Goal: Task Accomplishment & Management: Manage account settings

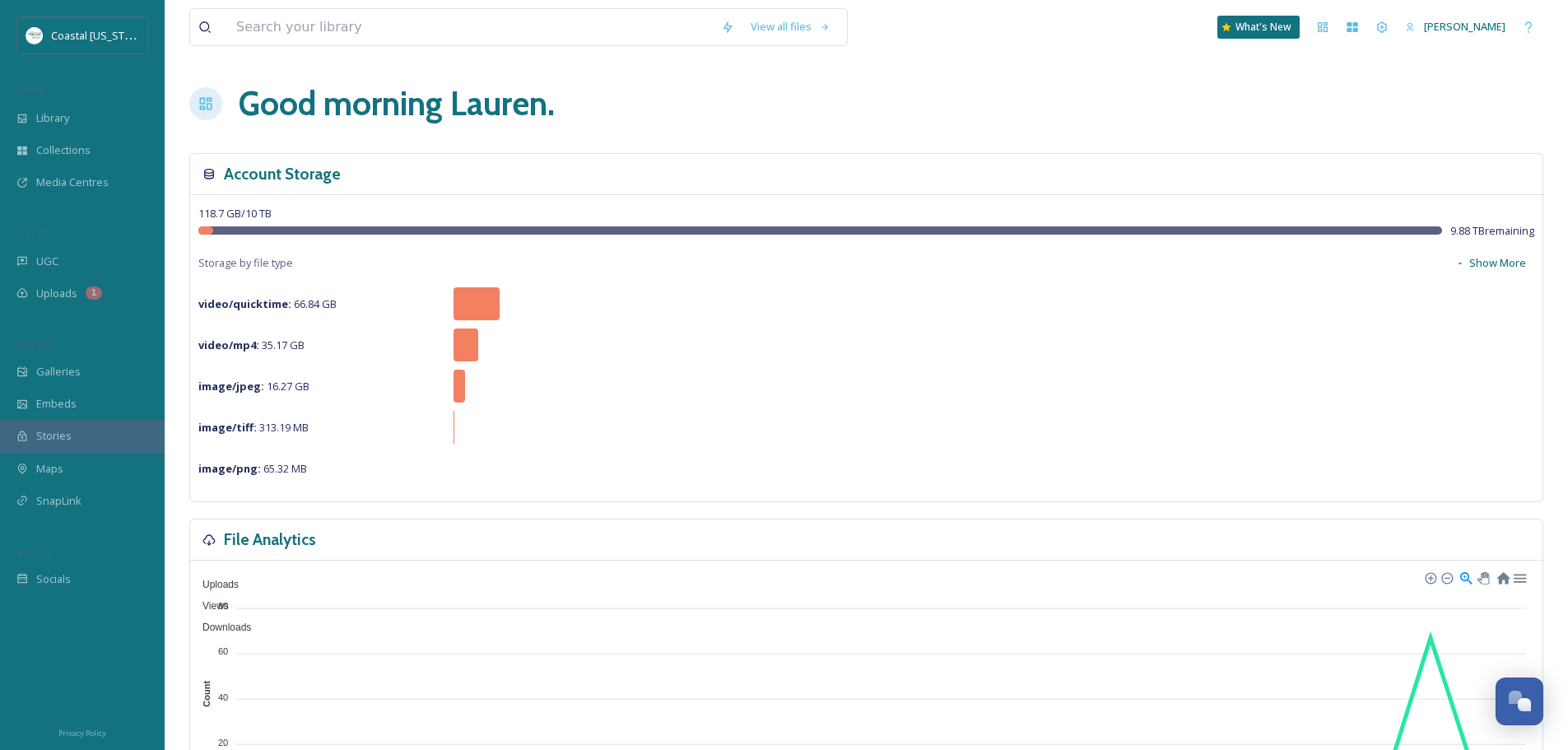
click at [314, 116] on h1 "Good morning [PERSON_NAME] ." at bounding box center [396, 103] width 316 height 49
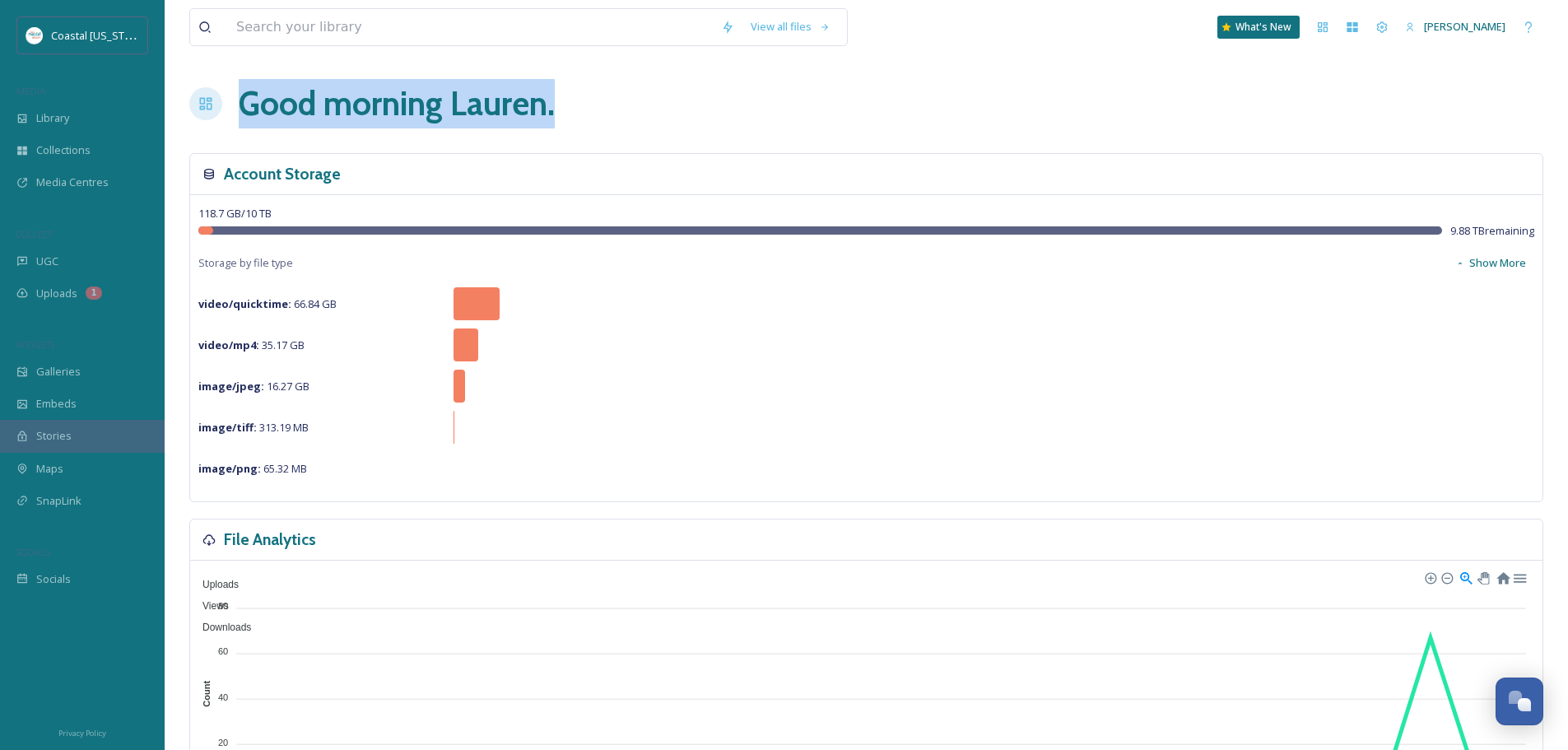
click at [314, 116] on h1 "Good morning [PERSON_NAME] ." at bounding box center [396, 103] width 316 height 49
click at [248, 100] on h1 "Good morning [PERSON_NAME] ." at bounding box center [396, 103] width 316 height 49
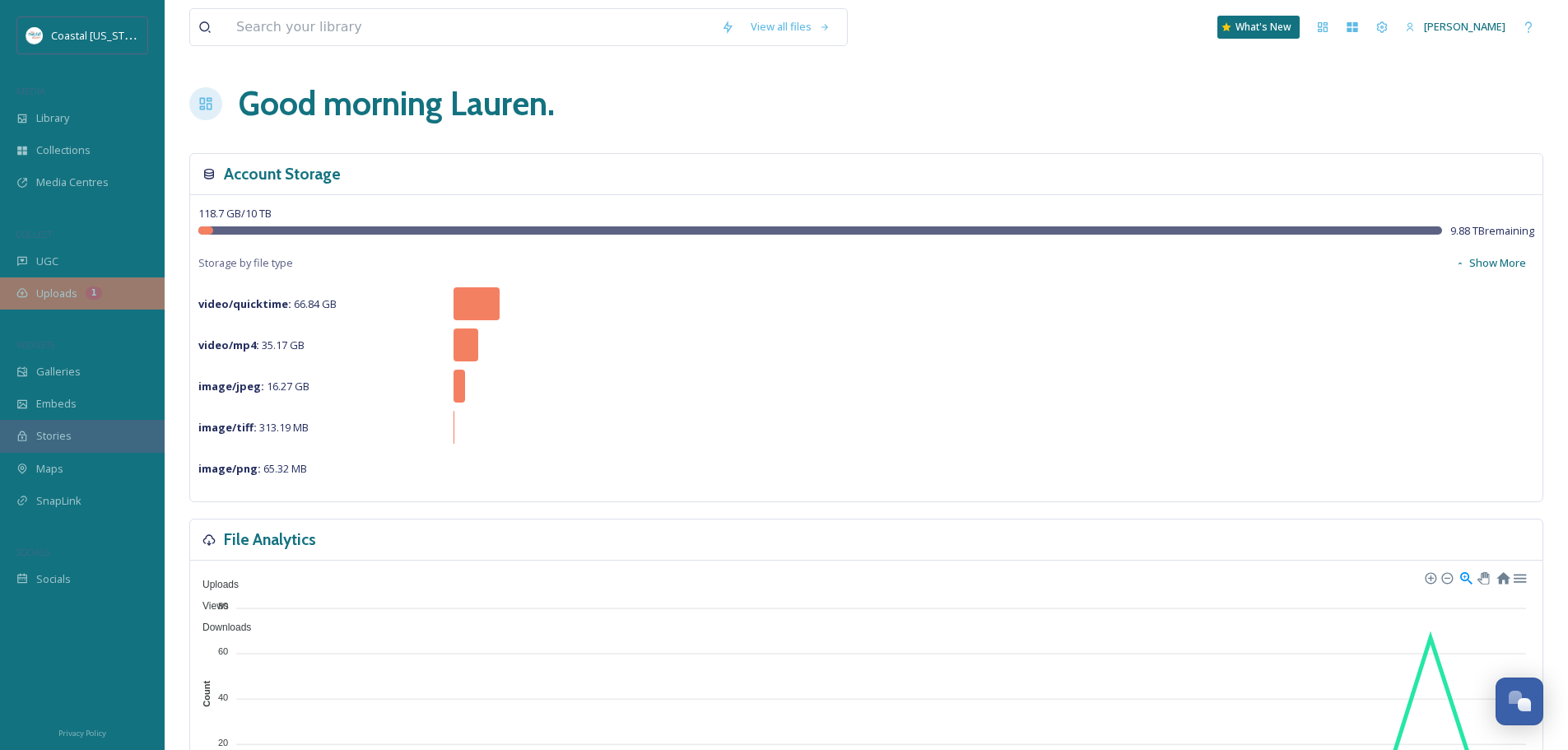
click at [54, 289] on span "Uploads" at bounding box center [57, 294] width 41 height 16
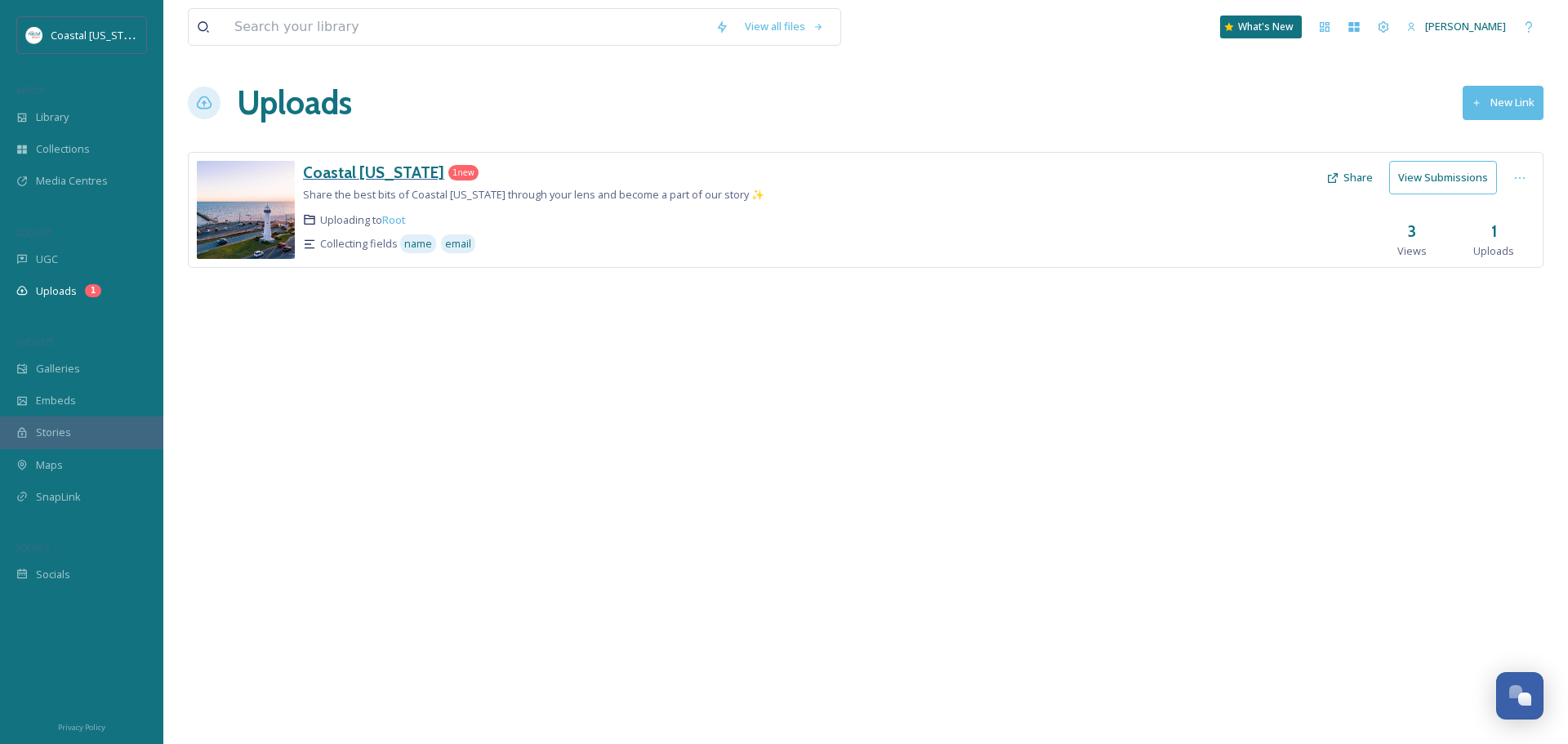
click at [393, 170] on h3 "Coastal [US_STATE]" at bounding box center [374, 172] width 141 height 19
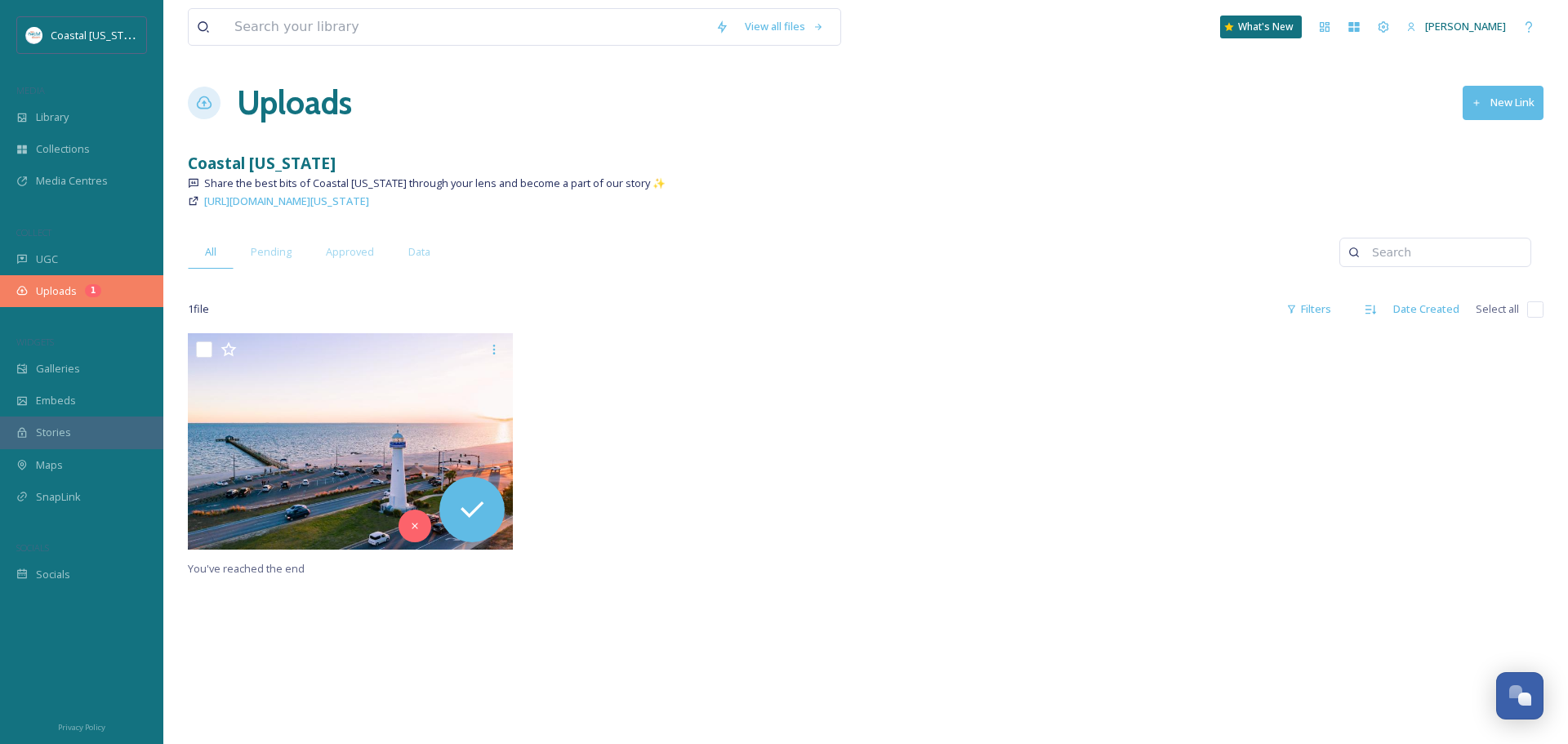
click at [73, 292] on span "Uploads" at bounding box center [57, 292] width 41 height 16
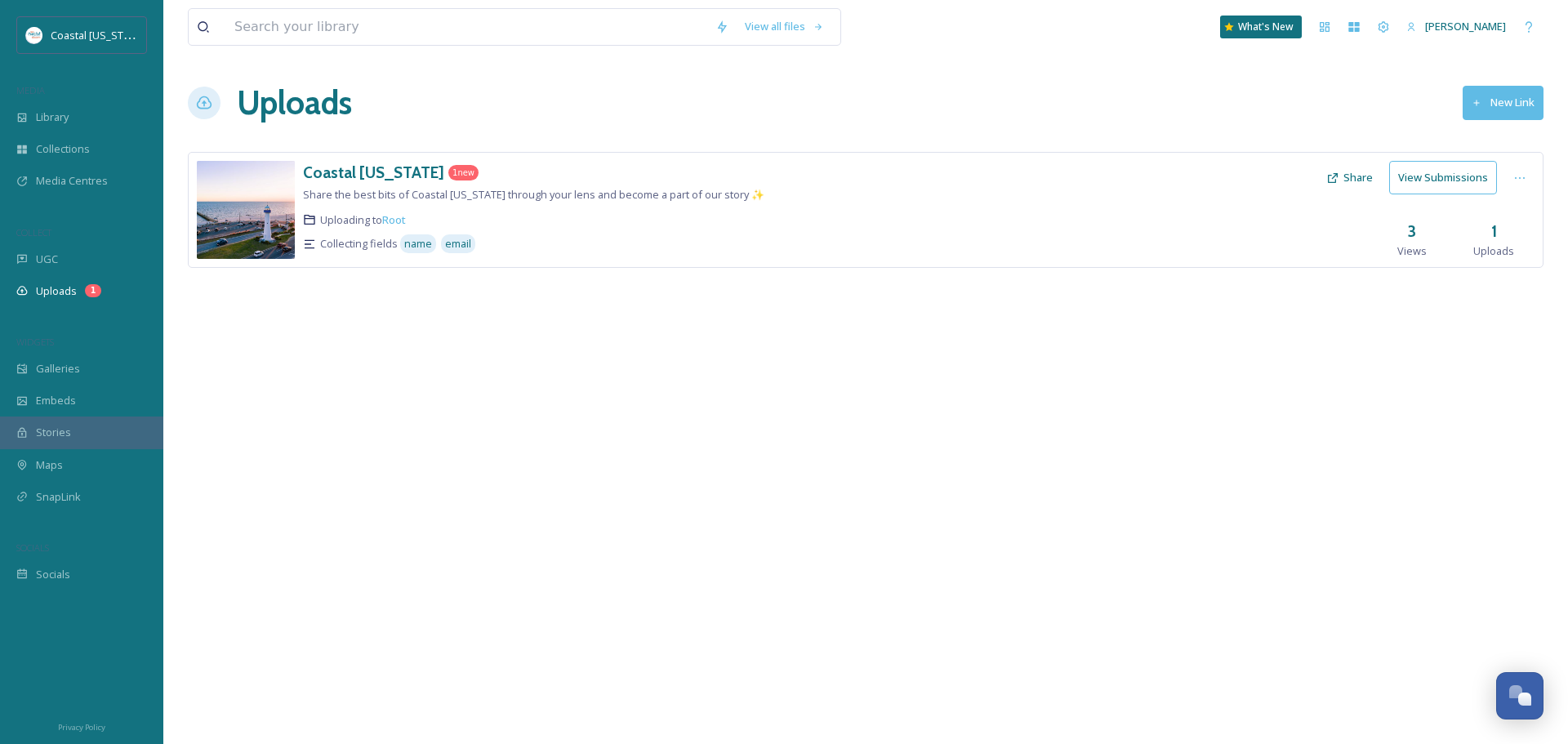
click at [630, 110] on div "Uploads New Link" at bounding box center [866, 102] width 1356 height 49
click at [49, 36] on div "Coastal [US_STATE]" at bounding box center [81, 34] width 131 height 38
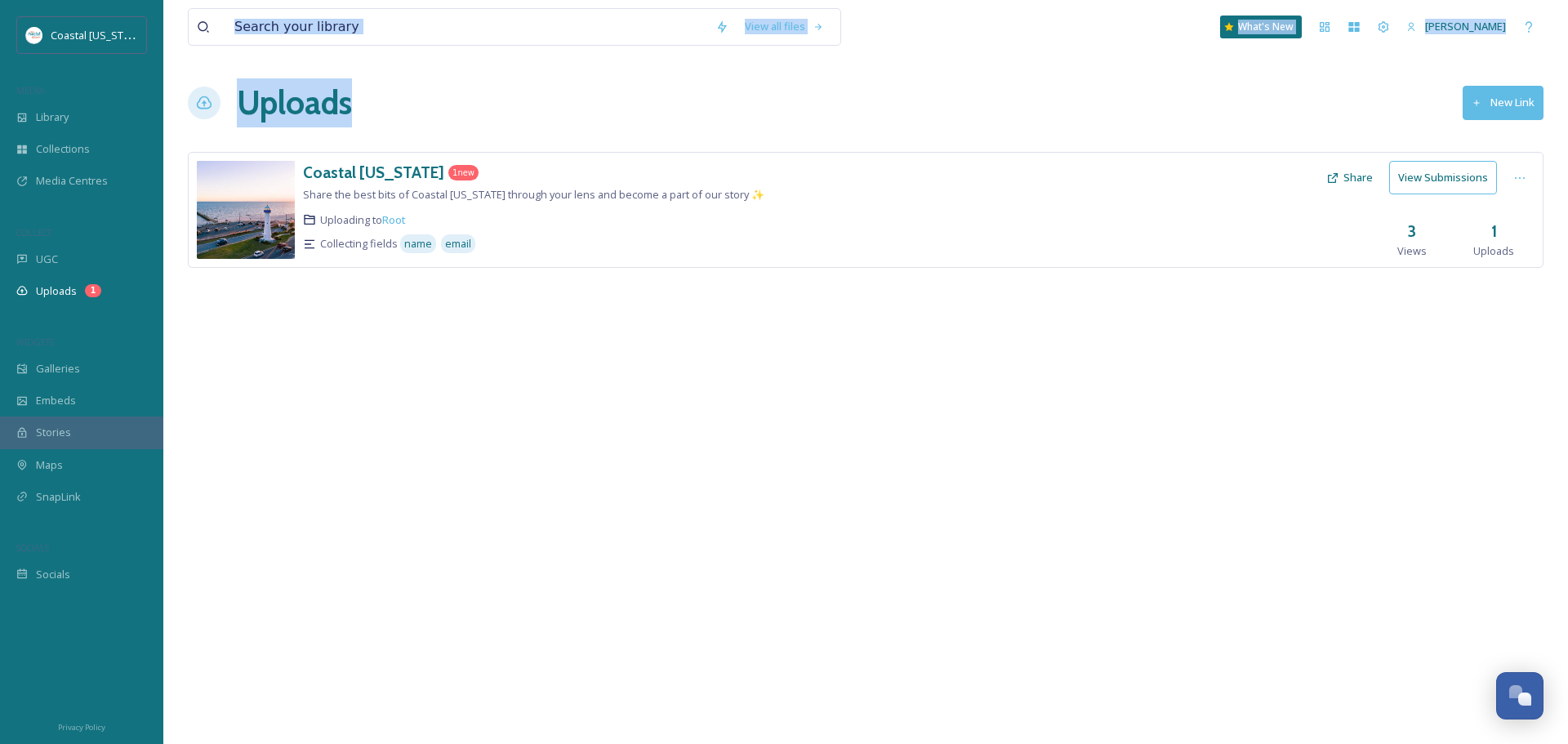
drag, startPoint x: 497, startPoint y: 63, endPoint x: 601, endPoint y: 111, distance: 114.5
click at [597, 111] on div "View all files What's New Lauren Skelton Uploads New Link Coastal Mississippi 1…" at bounding box center [866, 372] width 1405 height 744
click at [849, 42] on div "View all files" at bounding box center [534, 27] width 693 height 38
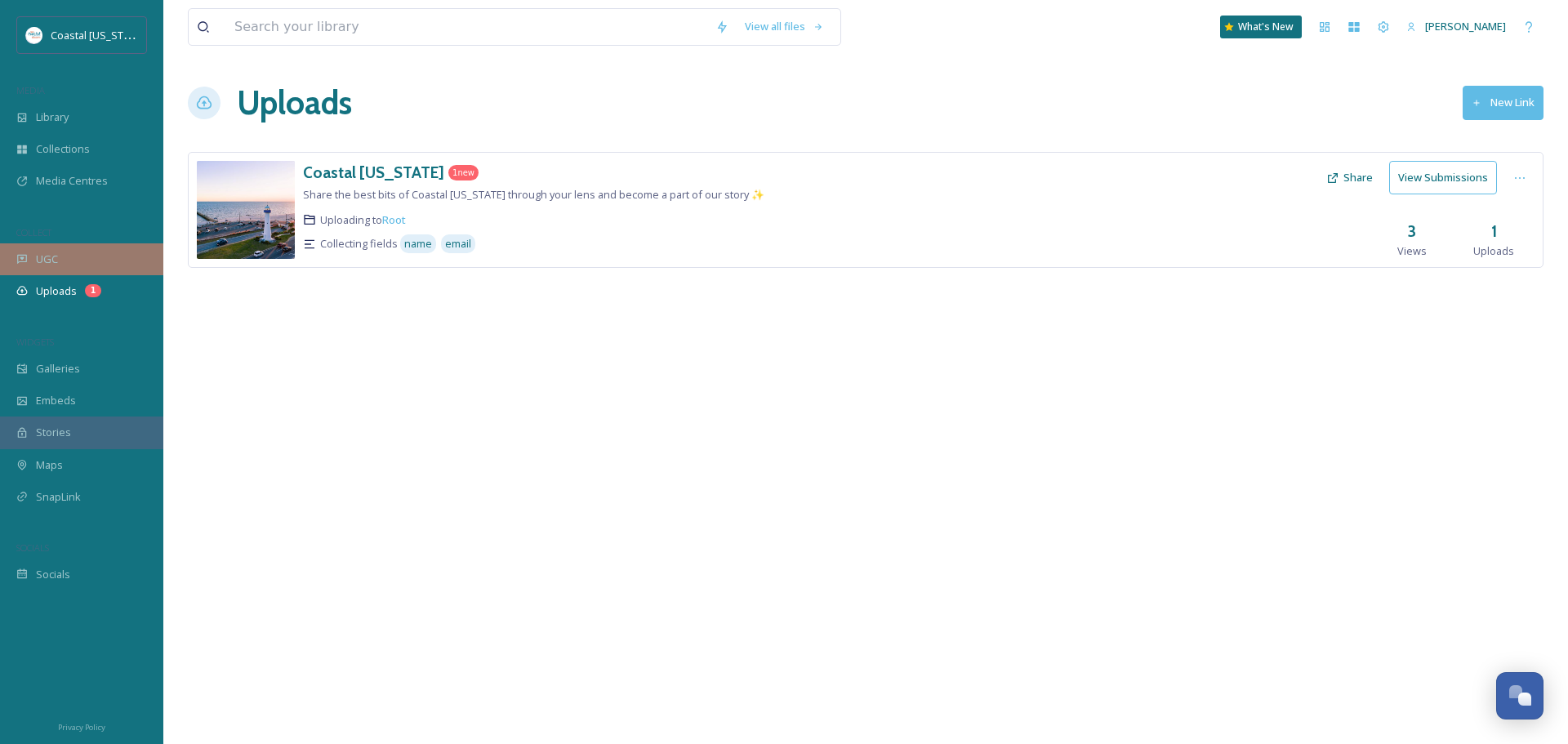
click at [40, 259] on span "UGC" at bounding box center [47, 260] width 22 height 16
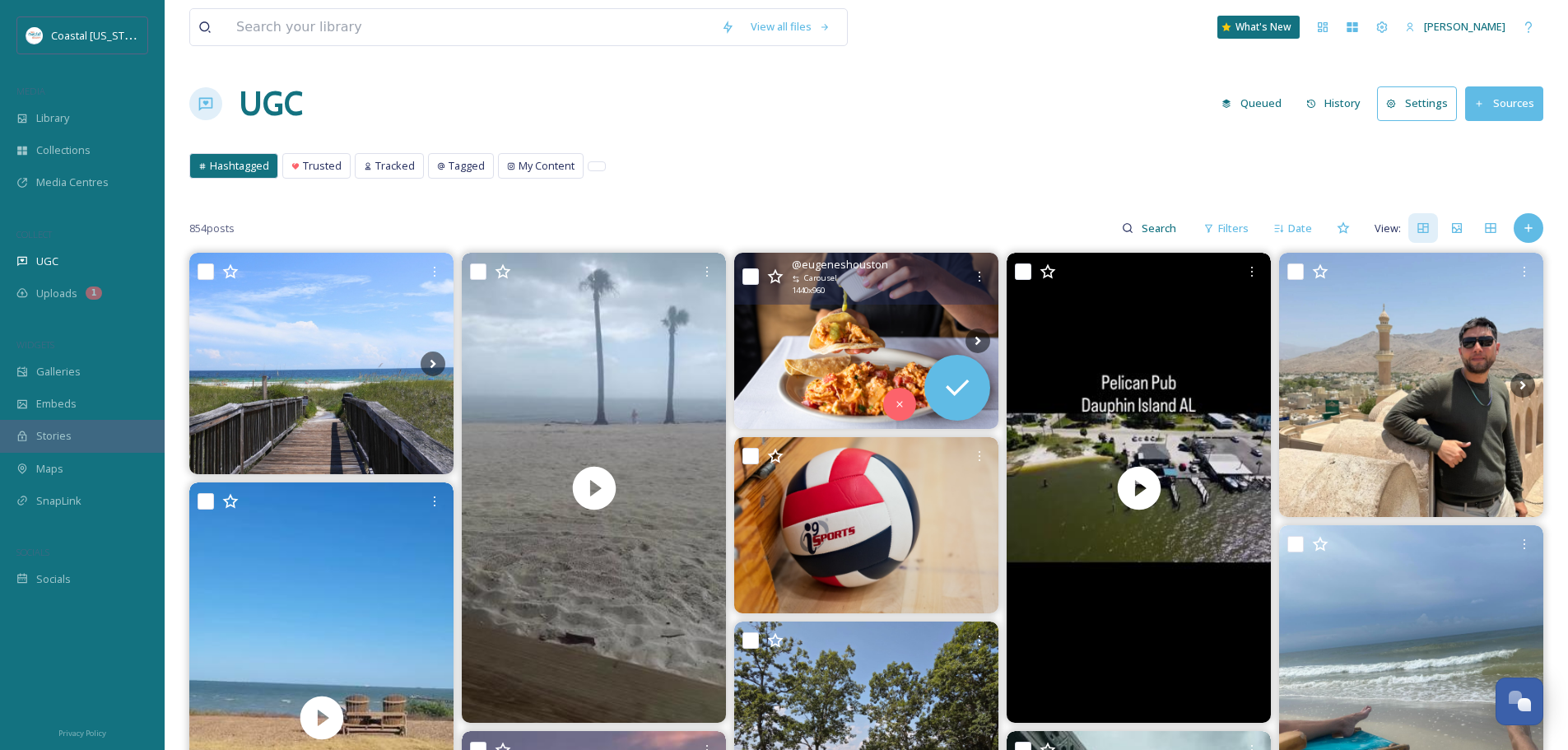
click at [859, 351] on img at bounding box center [866, 341] width 264 height 176
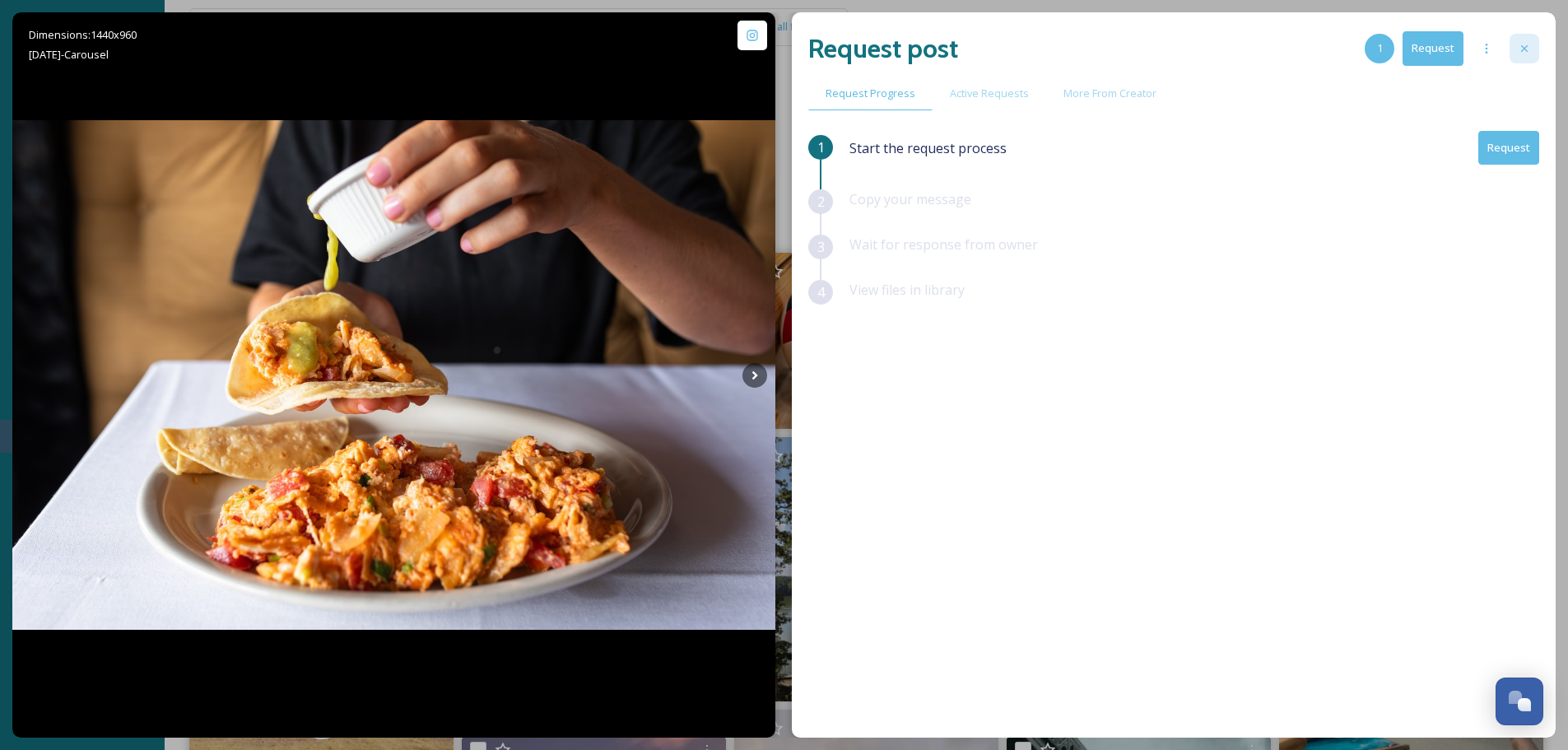
click at [1522, 47] on icon at bounding box center [1524, 48] width 13 height 13
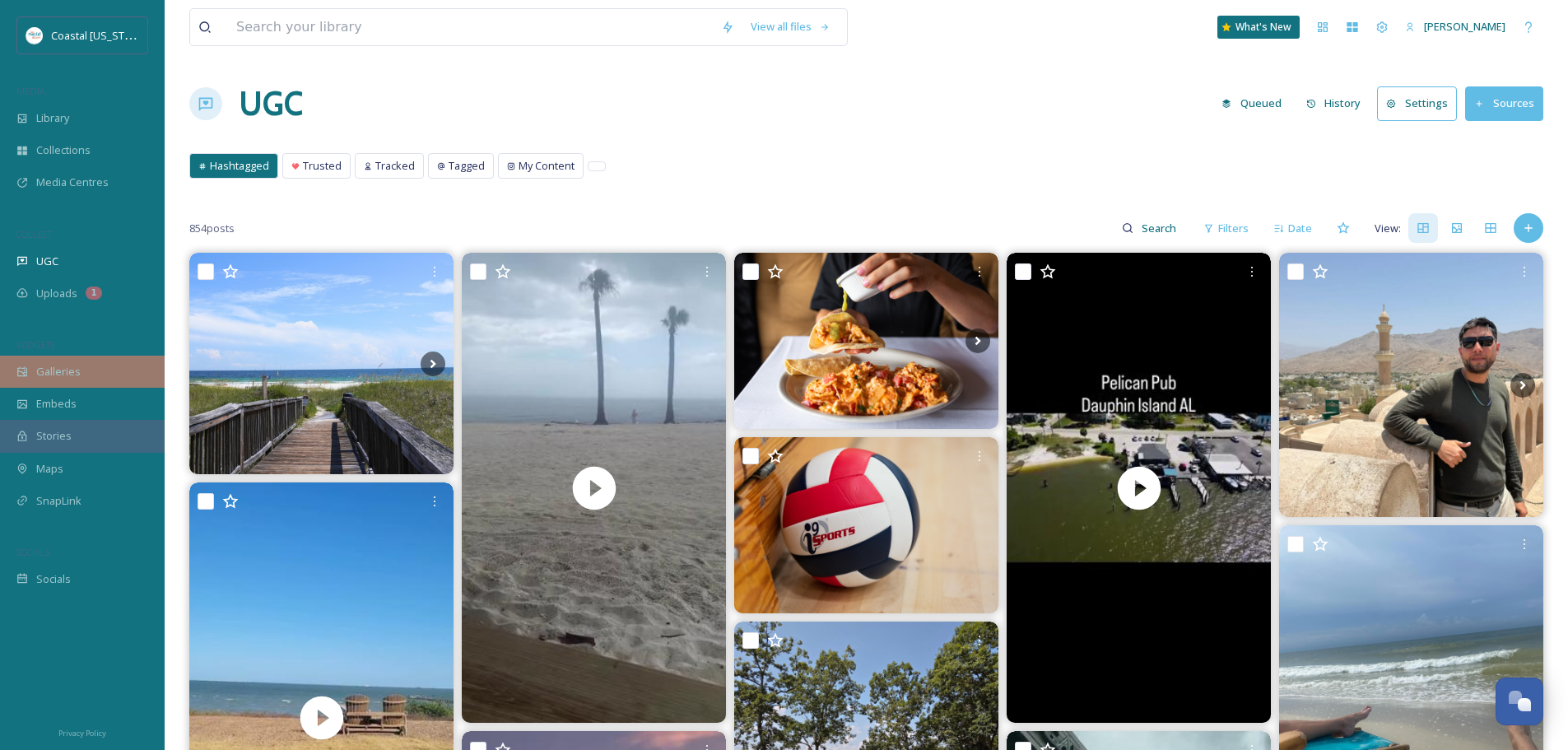
click at [94, 362] on div "Galleries" at bounding box center [82, 371] width 165 height 32
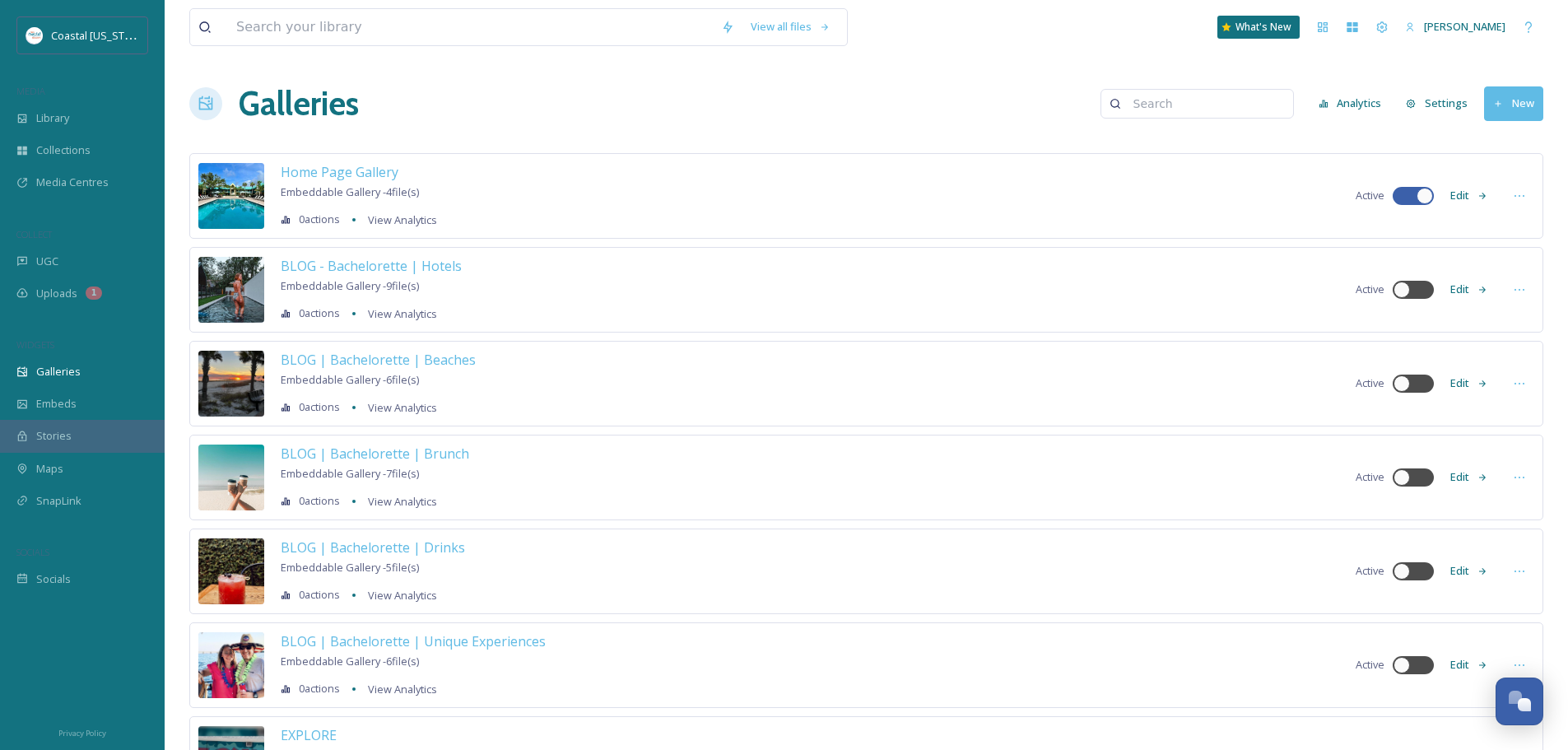
click at [912, 71] on div "View all files What's New Lauren Skelton Galleries Analytics Settings New Home …" at bounding box center [866, 472] width 1403 height 945
click at [36, 121] on div "Library" at bounding box center [82, 118] width 165 height 32
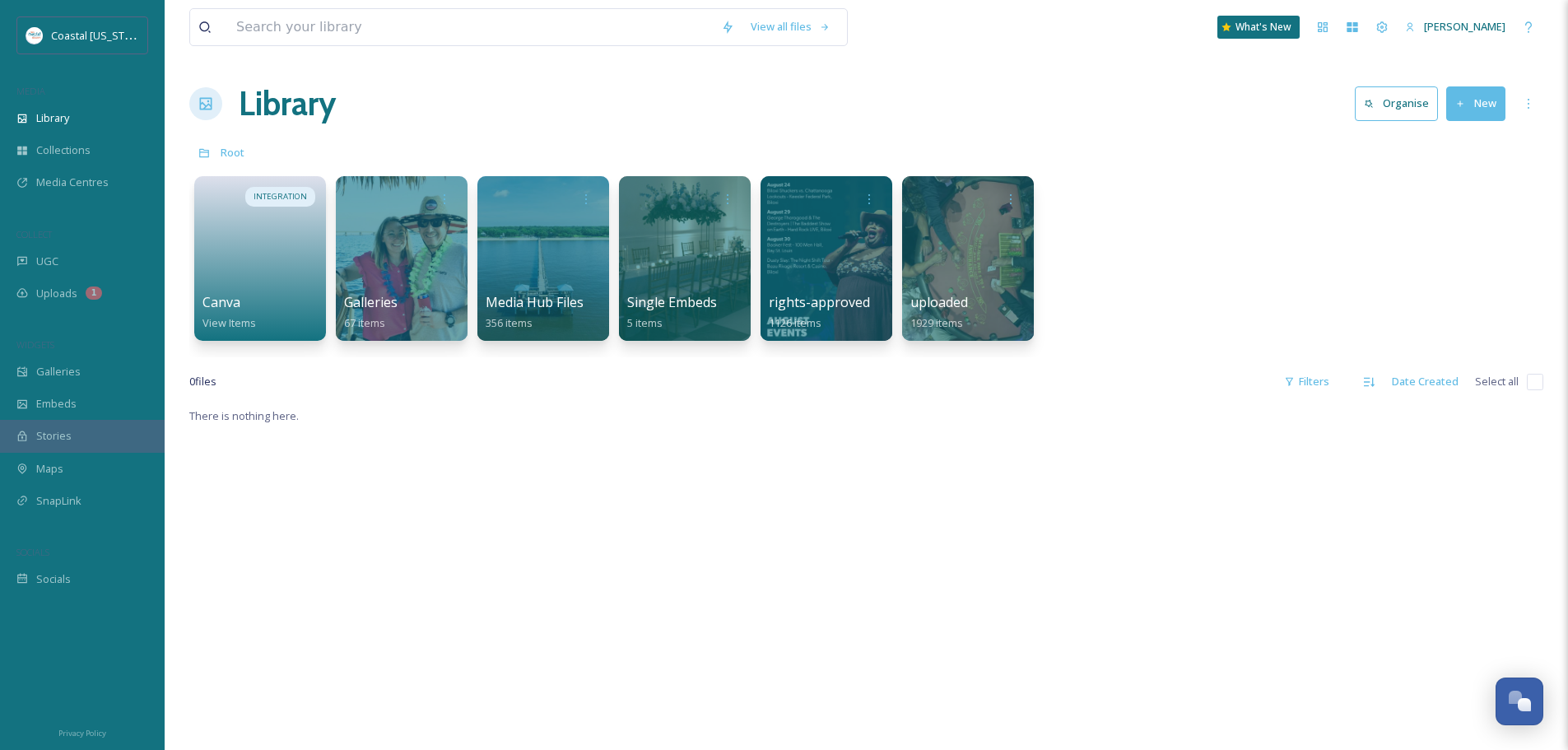
click at [1010, 110] on div "Library Organise New" at bounding box center [866, 103] width 1354 height 49
click at [65, 283] on div "Uploads 1" at bounding box center [82, 294] width 165 height 32
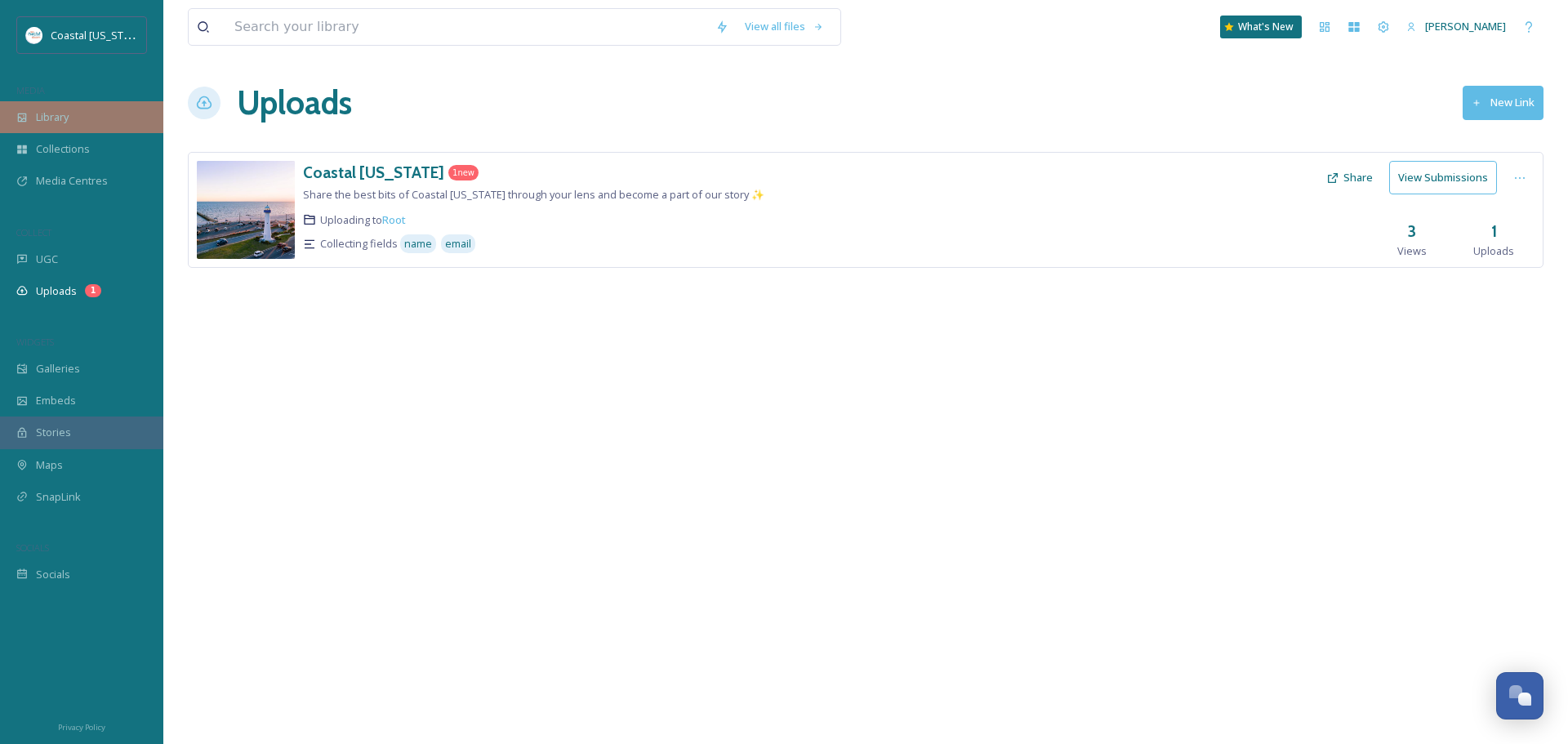
click at [87, 108] on div "Library" at bounding box center [81, 118] width 163 height 32
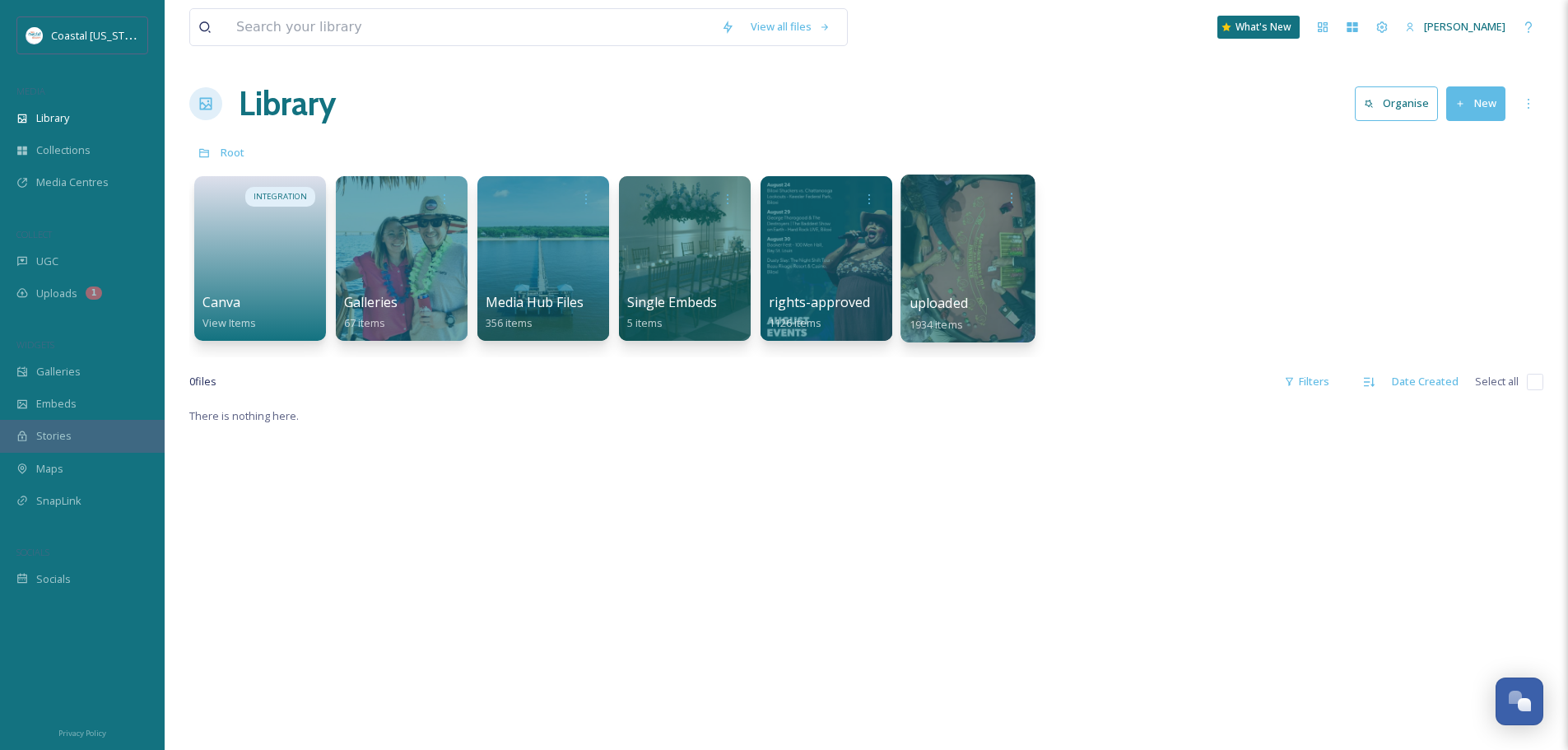
click at [972, 270] on div at bounding box center [967, 258] width 134 height 168
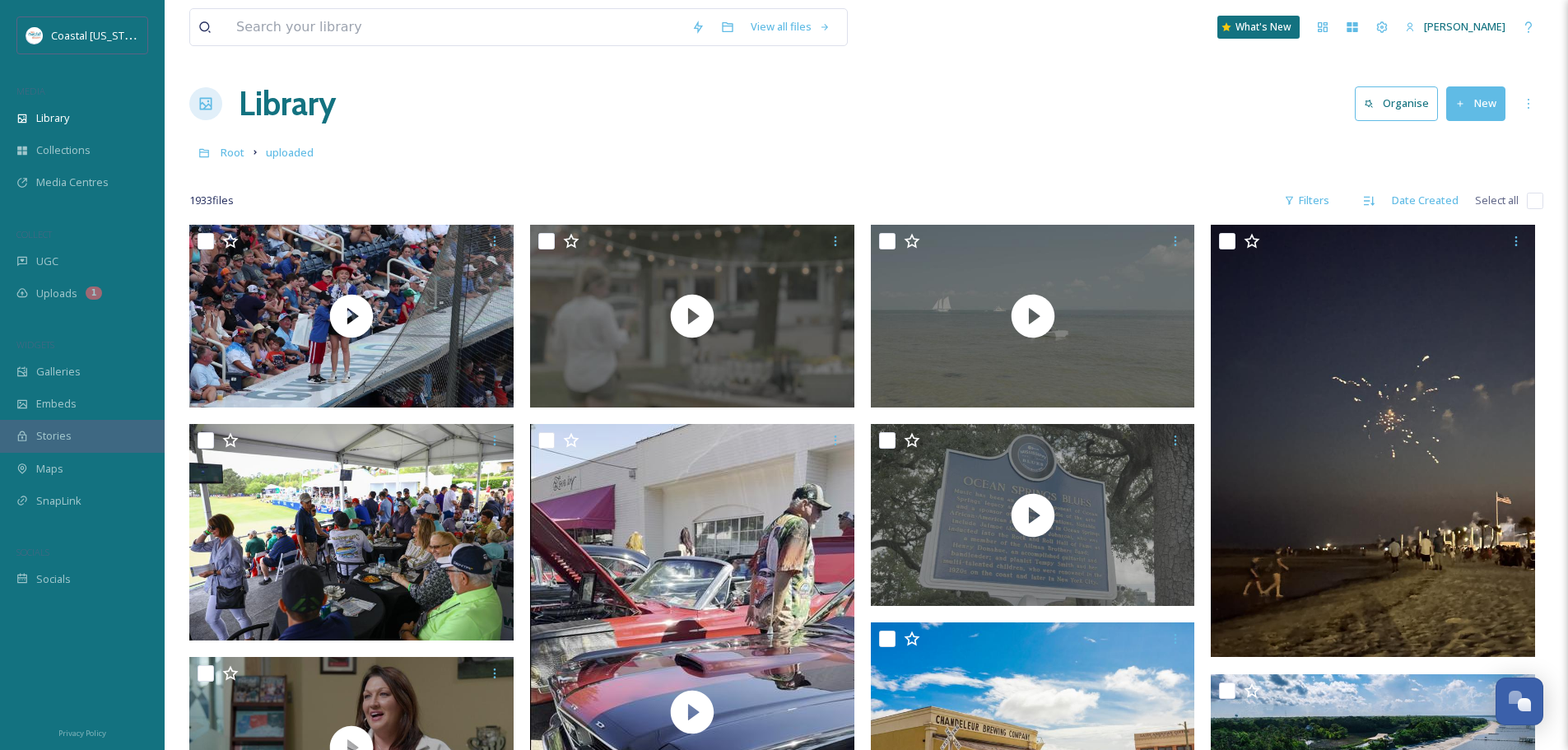
click at [199, 99] on icon at bounding box center [206, 103] width 16 height 16
click at [227, 147] on span "Root" at bounding box center [232, 152] width 24 height 15
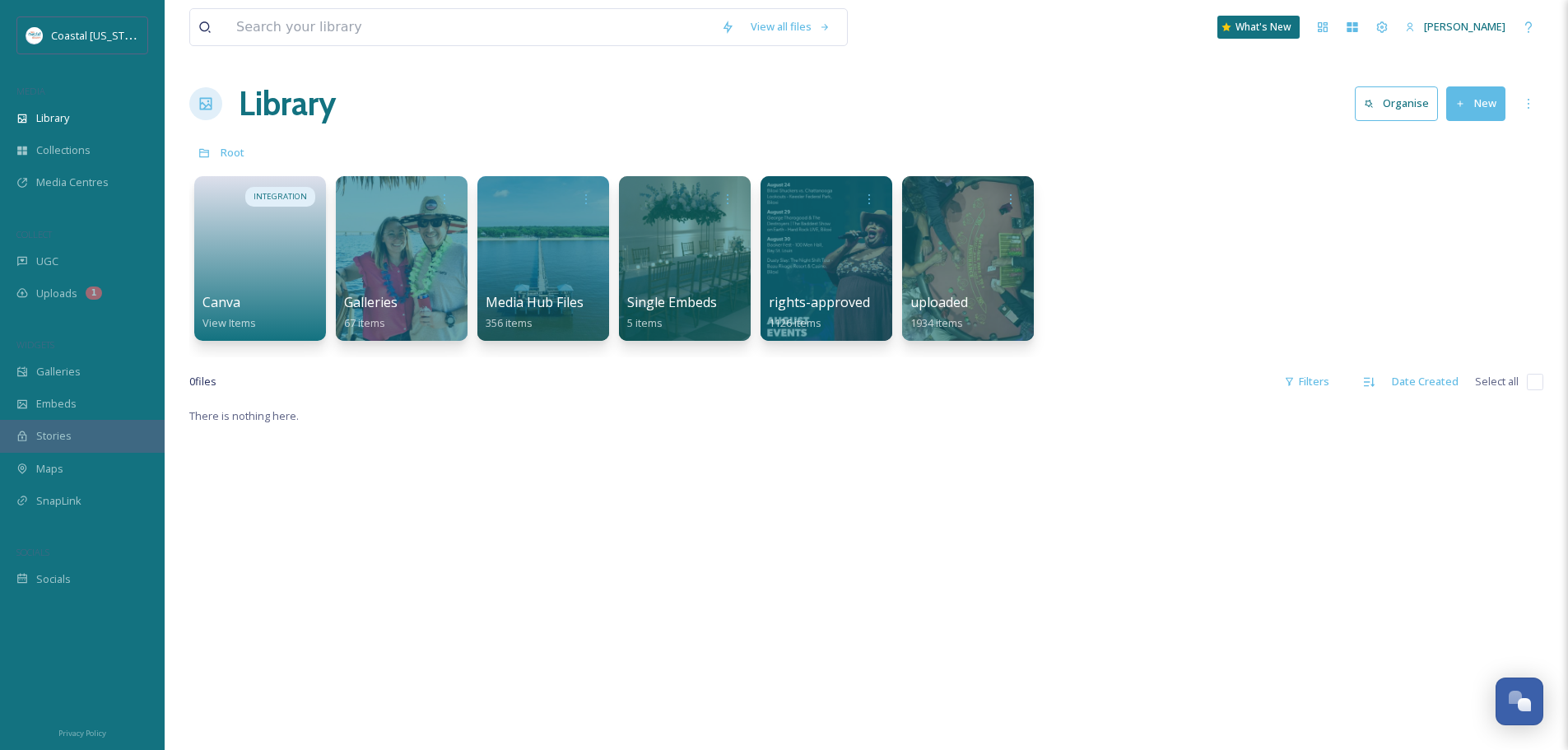
click at [1011, 147] on div "Root" at bounding box center [866, 151] width 1354 height 31
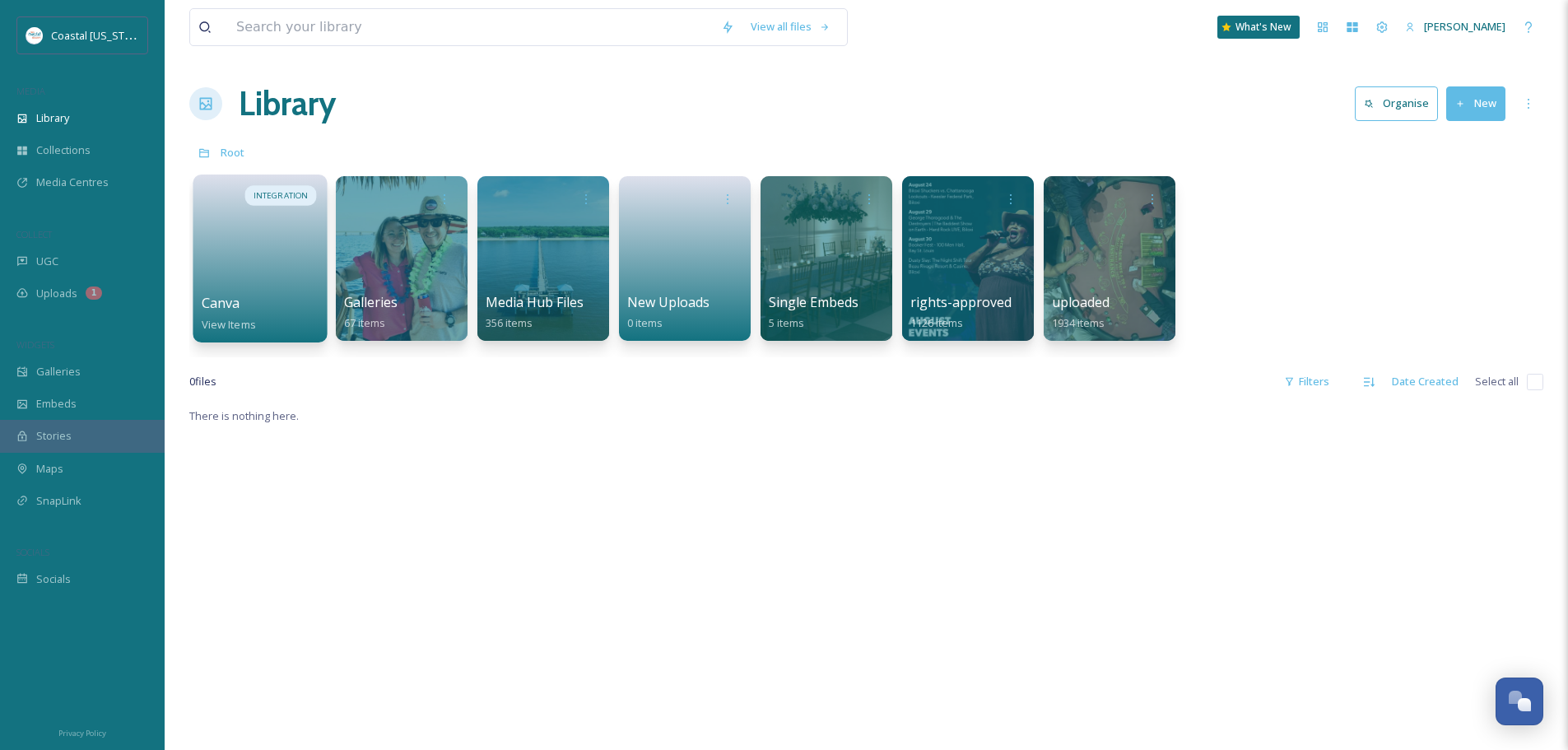
click at [273, 290] on div at bounding box center [261, 238] width 118 height 110
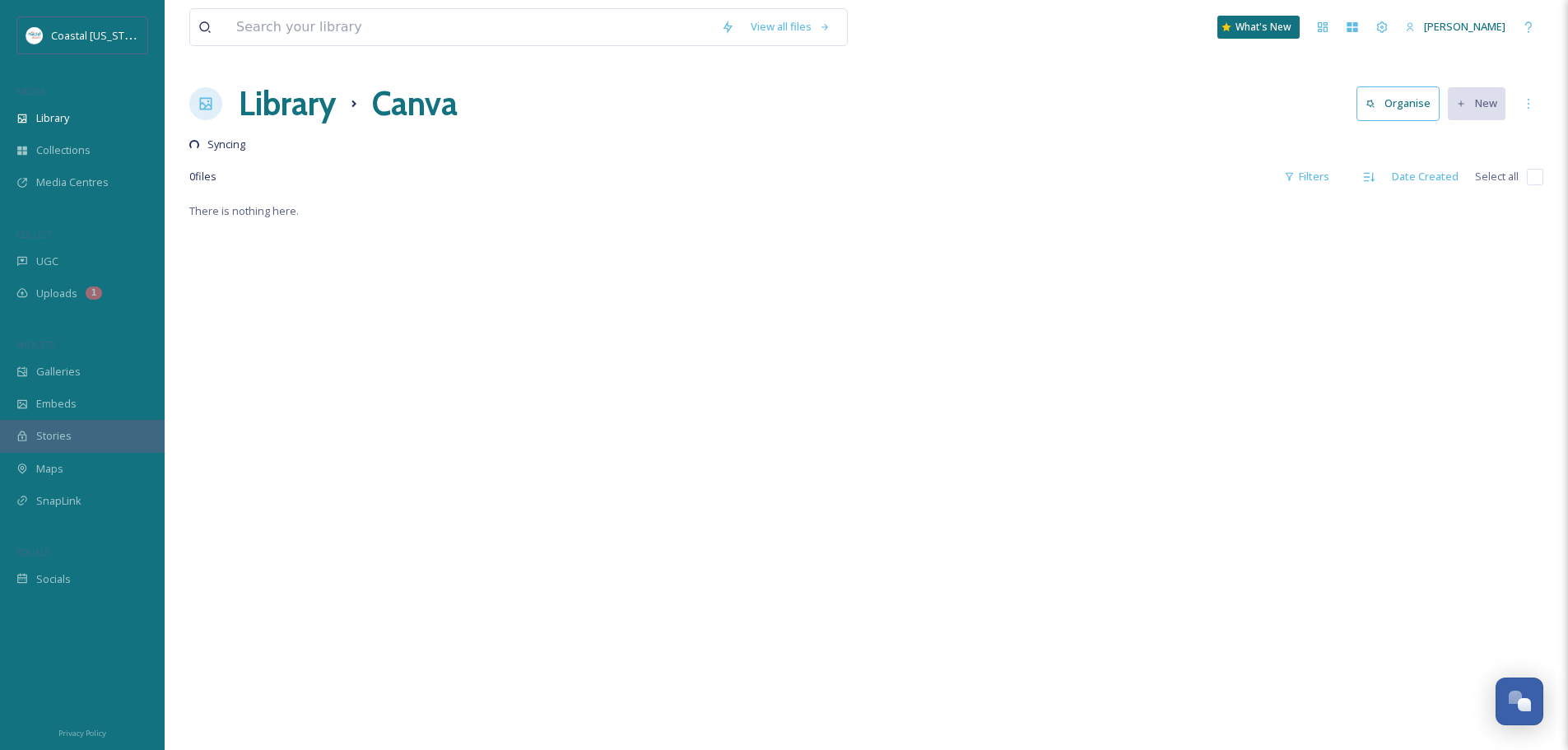
click at [288, 102] on h1 "Library" at bounding box center [287, 103] width 97 height 49
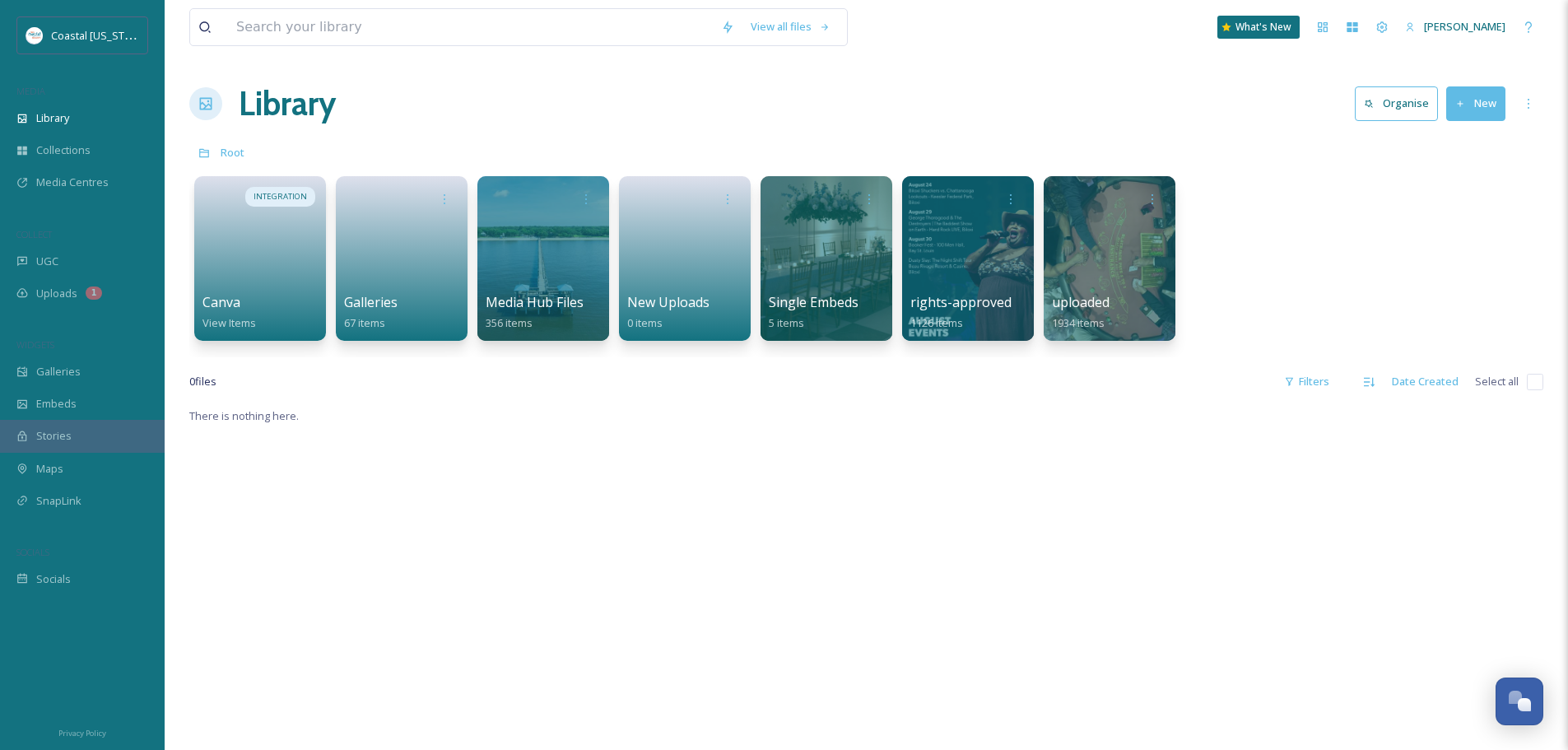
click at [600, 106] on div "Library Organise New" at bounding box center [866, 103] width 1354 height 49
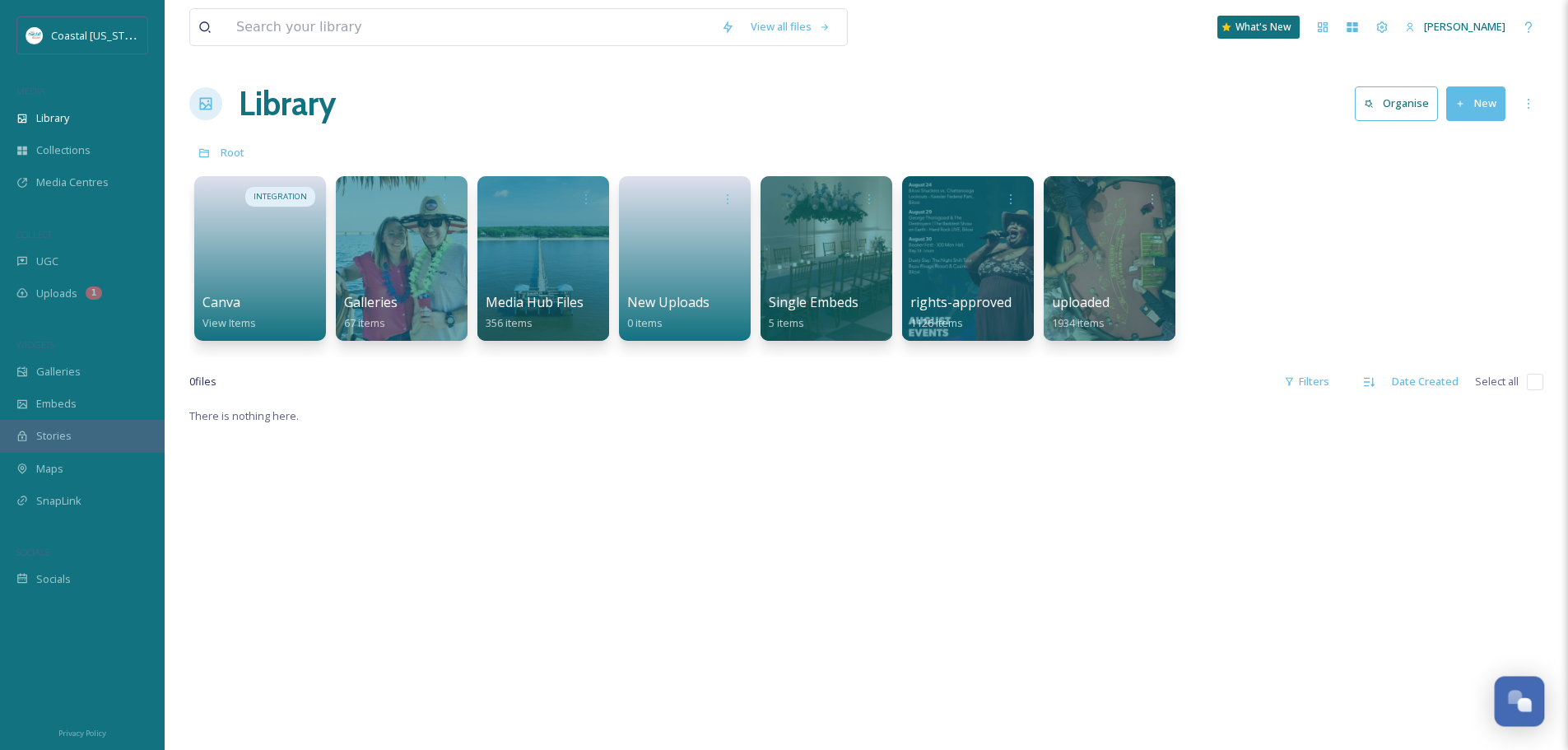
click at [1524, 697] on div "Open Chat" at bounding box center [1520, 699] width 49 height 28
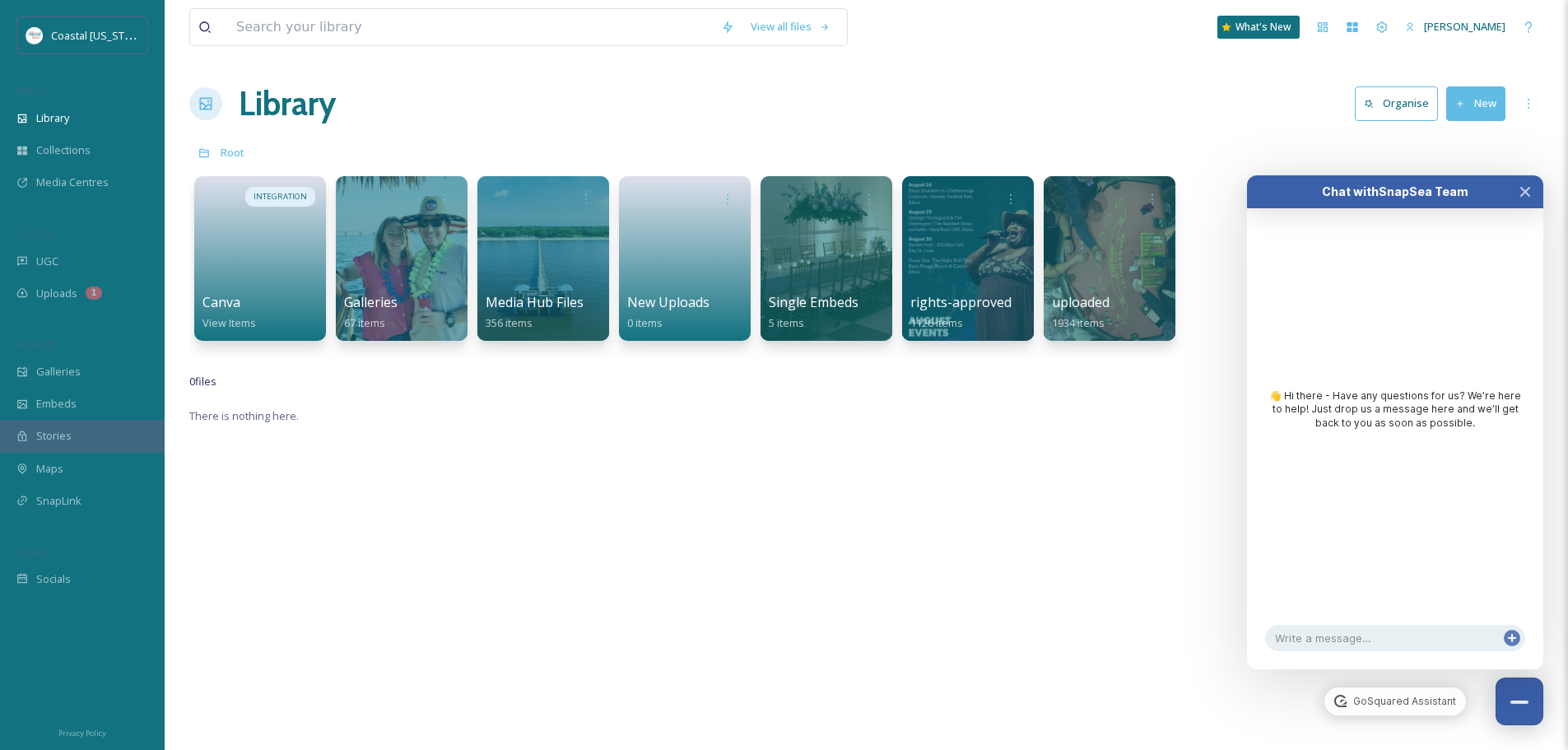
click at [1528, 186] on icon "Close Chat" at bounding box center [1525, 192] width 13 height 13
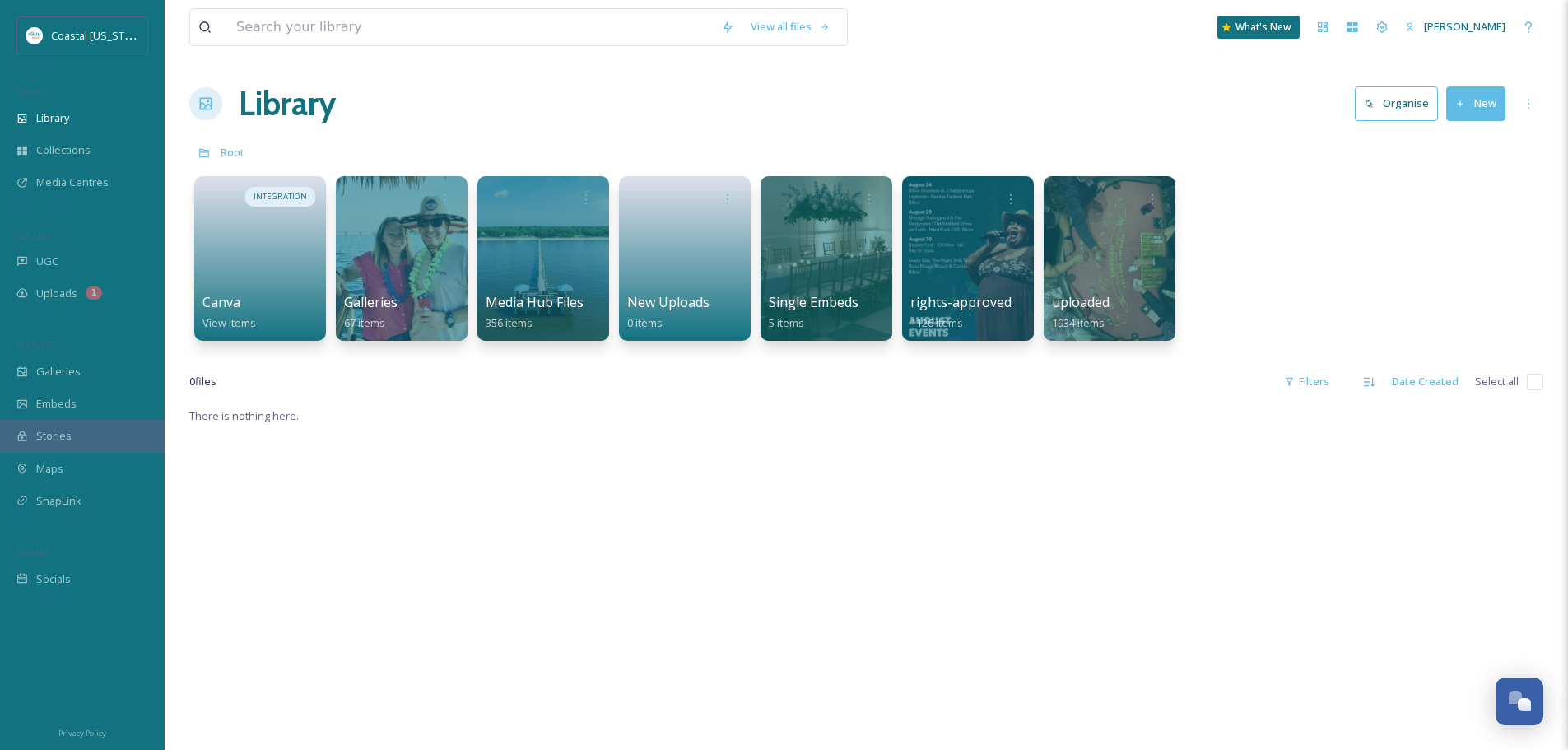
click at [1092, 68] on div "View all files What's New Lauren Skelton Library Organise New Root Your Selecti…" at bounding box center [866, 578] width 1403 height 1156
drag, startPoint x: 1290, startPoint y: 575, endPoint x: 209, endPoint y: 417, distance: 1092.5
click at [209, 417] on span "There is nothing here." at bounding box center [244, 416] width 110 height 15
click at [1526, 19] on div "Help" at bounding box center [1528, 27] width 29 height 29
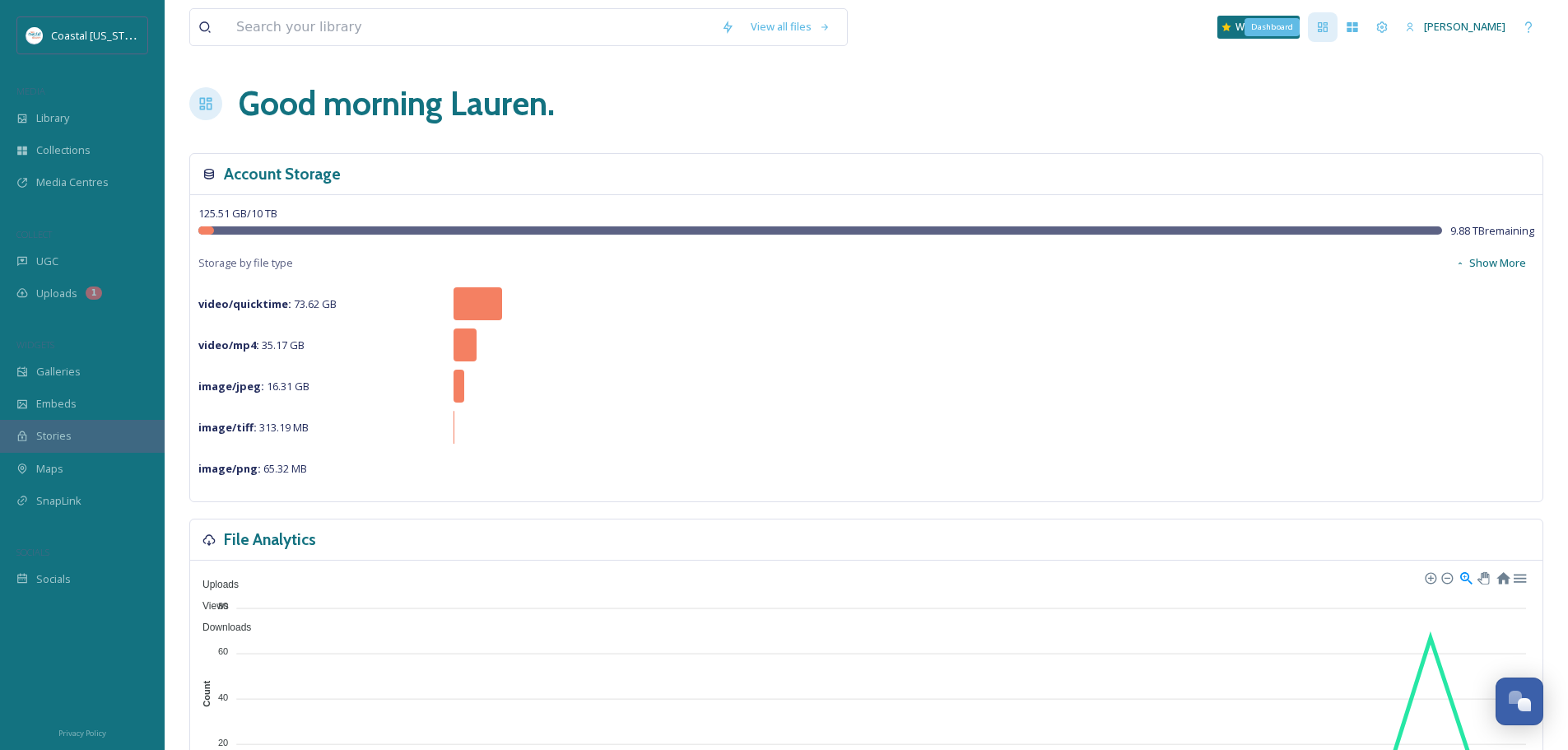
click at [1322, 30] on icon at bounding box center [1322, 27] width 13 height 13
click at [1358, 28] on icon at bounding box center [1353, 27] width 11 height 10
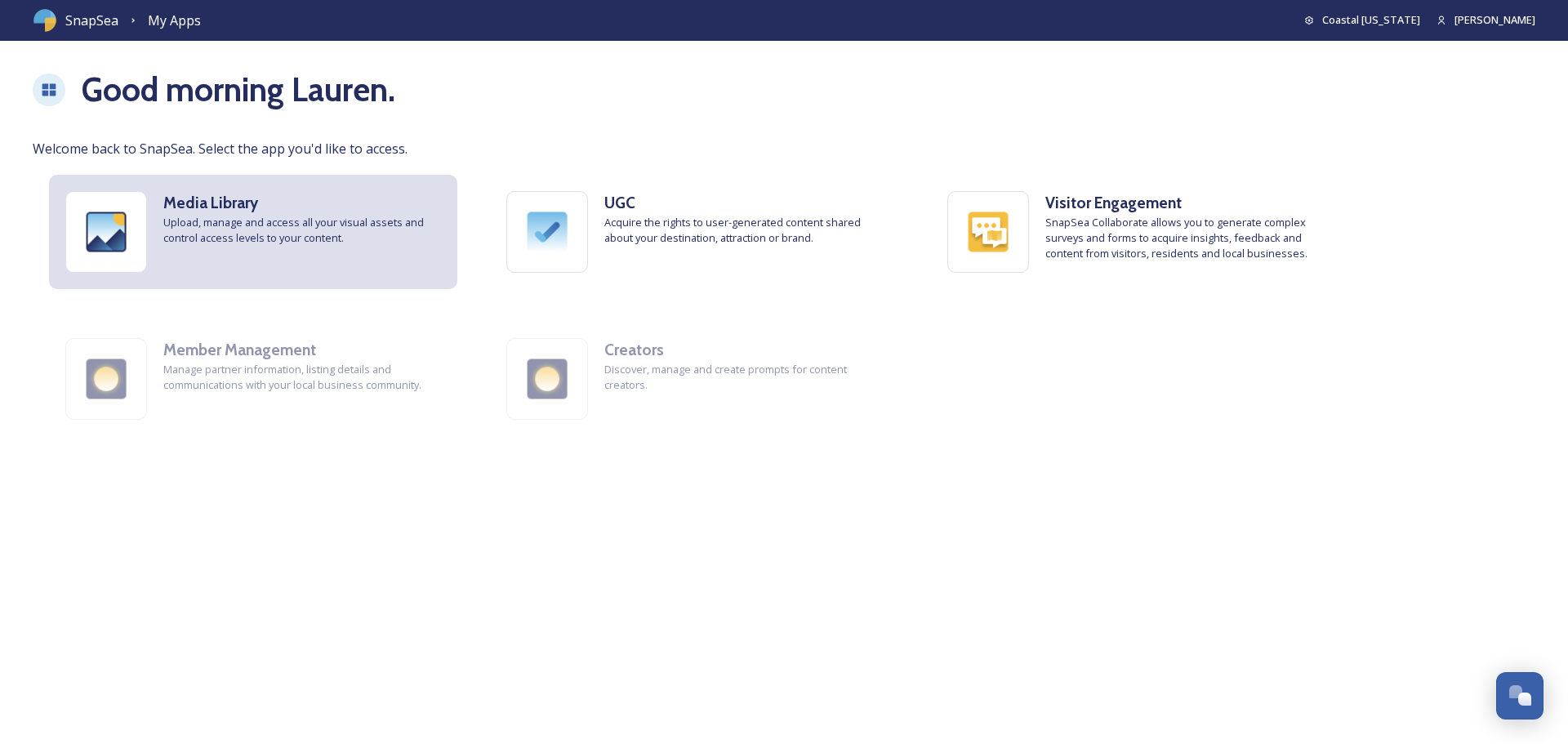
click at [238, 236] on span "Upload, manage and access all your visual assets and control access levels to y…" at bounding box center [302, 230] width 277 height 31
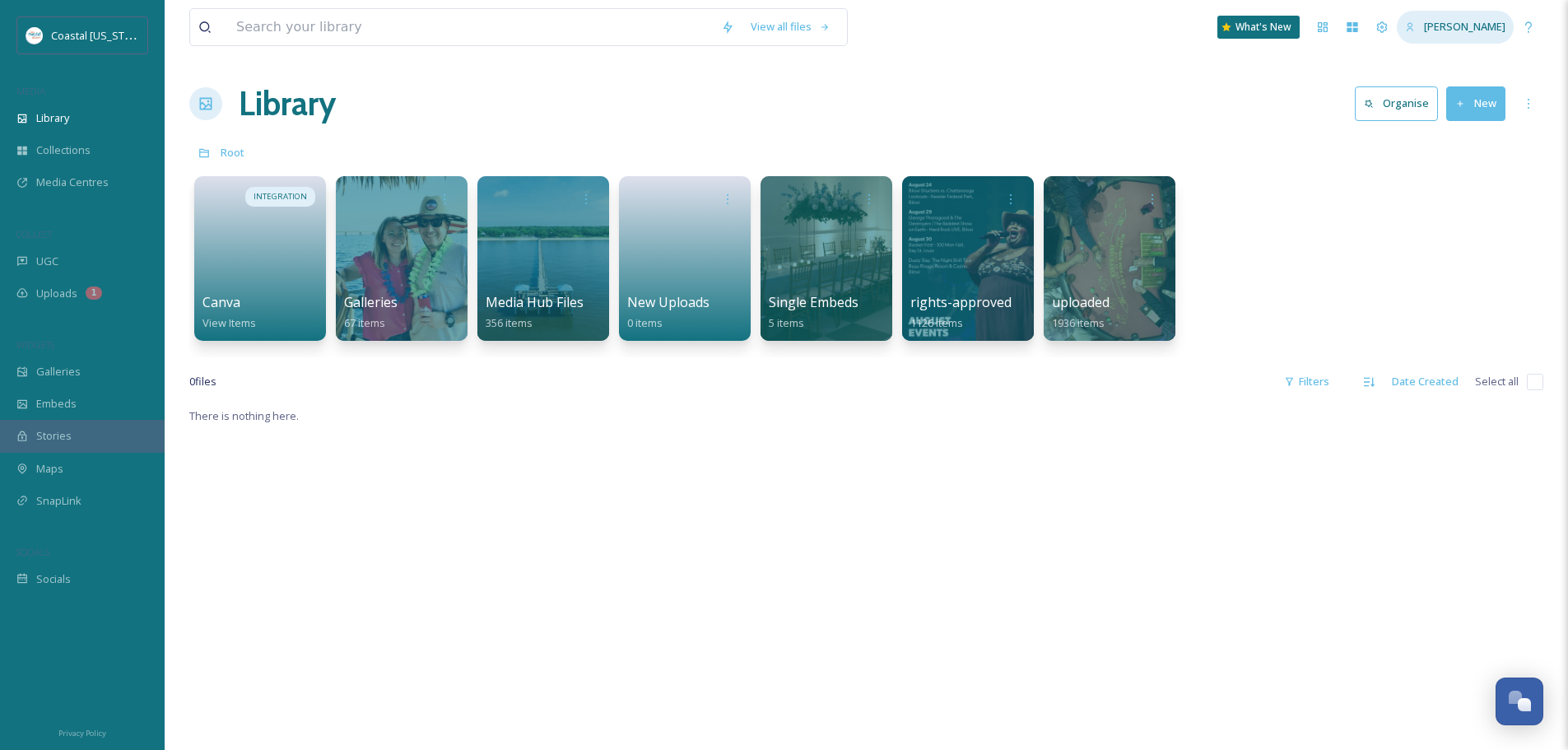
click at [1426, 27] on div "[PERSON_NAME]" at bounding box center [1455, 27] width 117 height 32
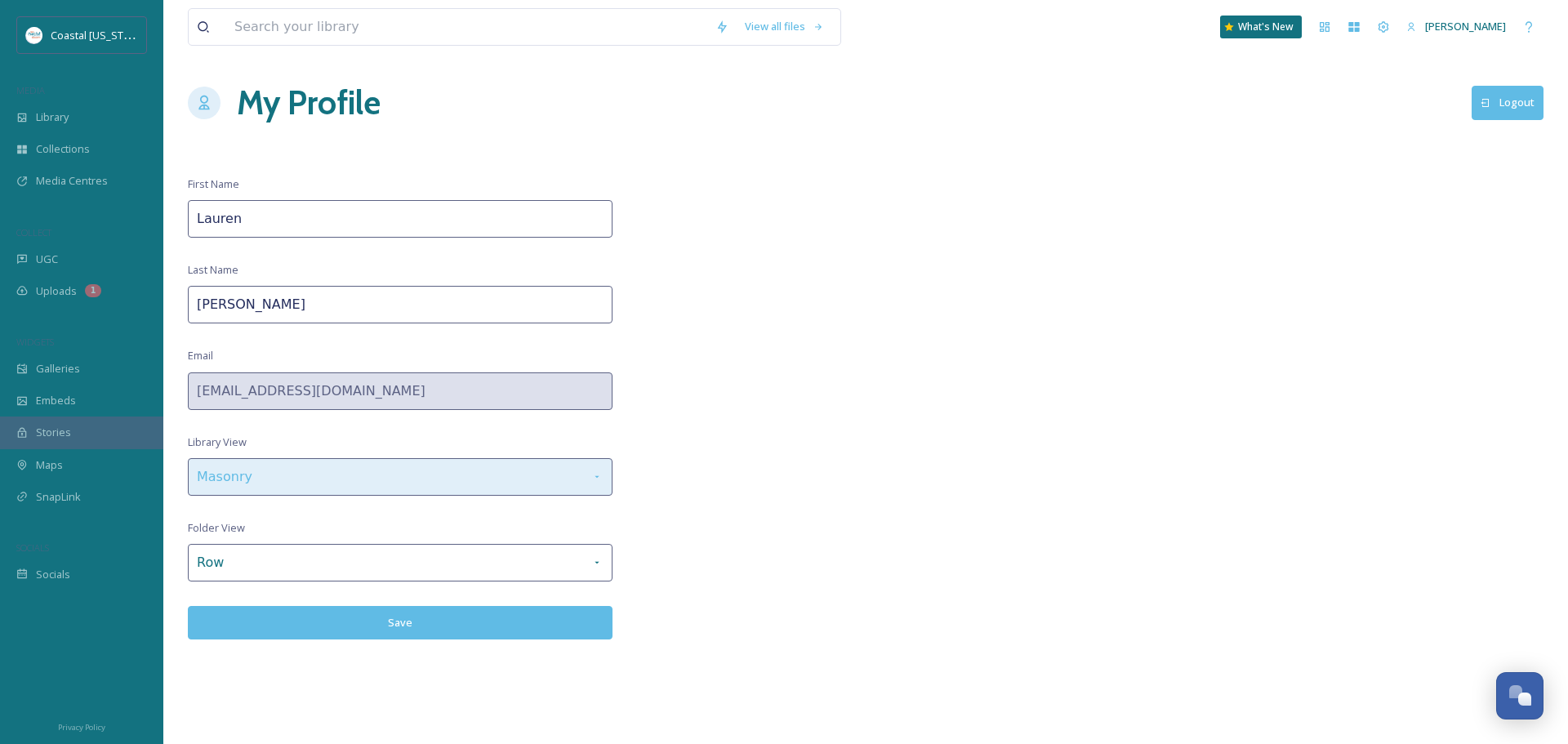
click at [586, 483] on div "Masonry" at bounding box center [400, 477] width 425 height 38
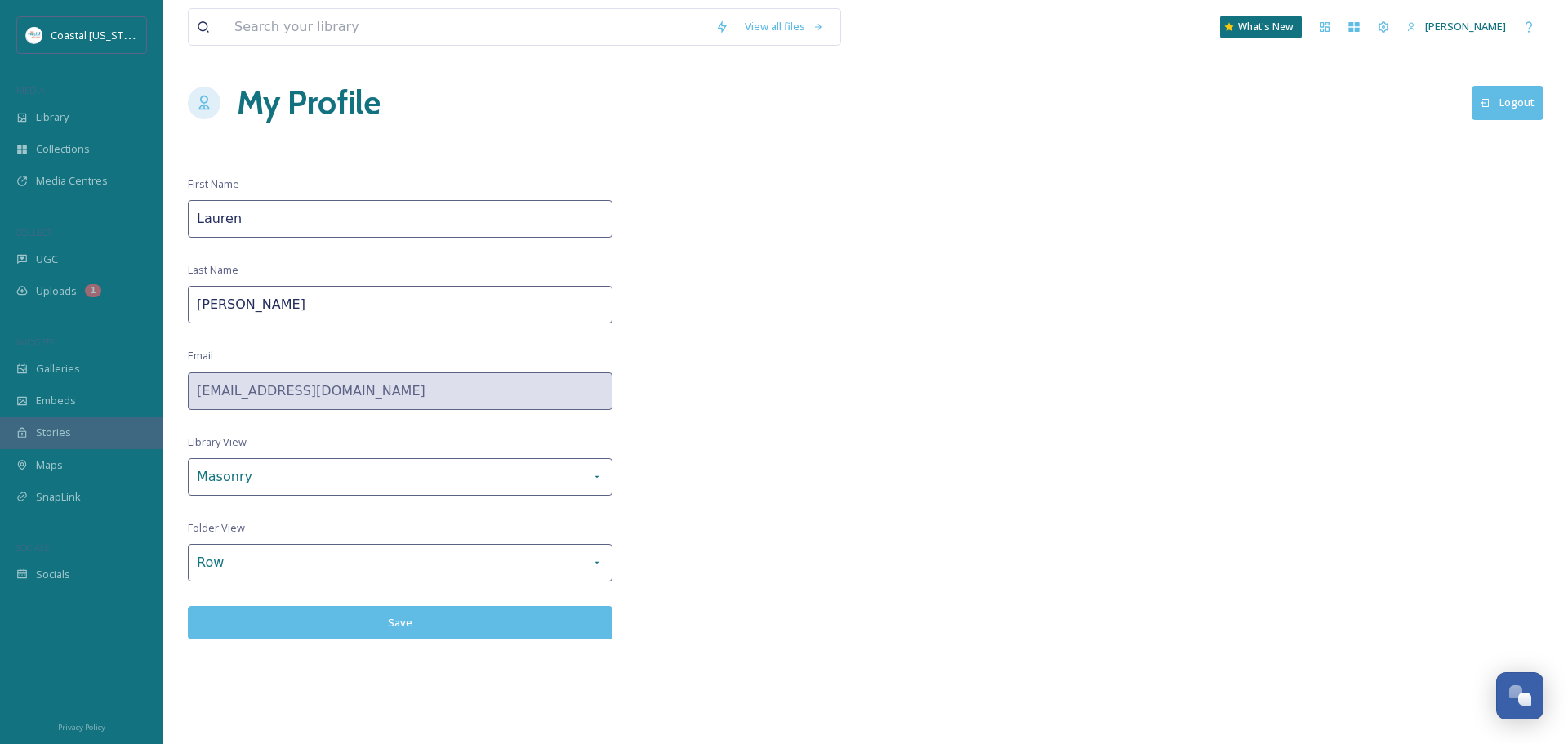
click at [706, 459] on div "View all files What's New [PERSON_NAME] My Profile Logout First Name [PERSON_NA…" at bounding box center [866, 372] width 1405 height 744
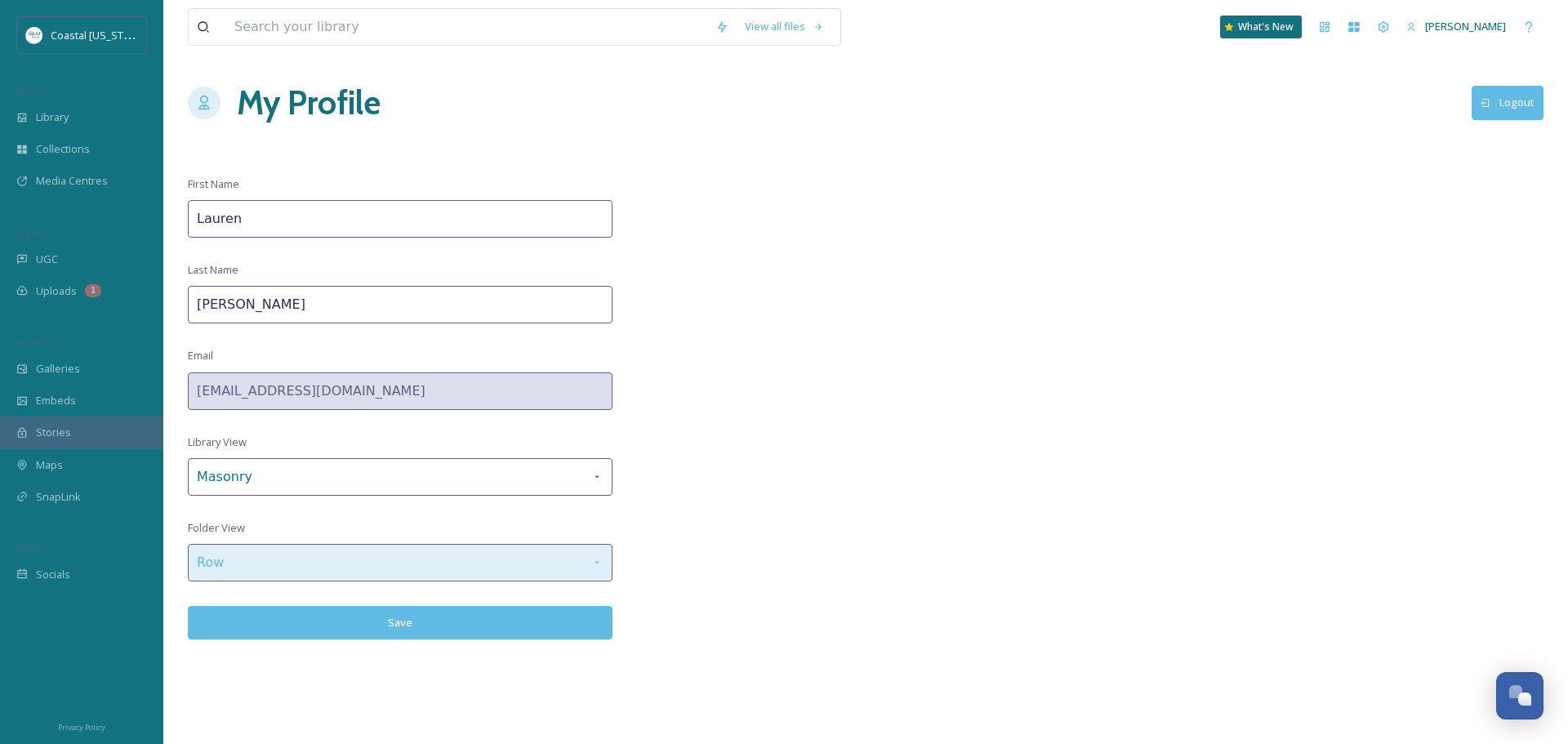
click at [596, 563] on icon at bounding box center [596, 563] width 13 height 13
click at [580, 560] on div "Row" at bounding box center [400, 563] width 425 height 38
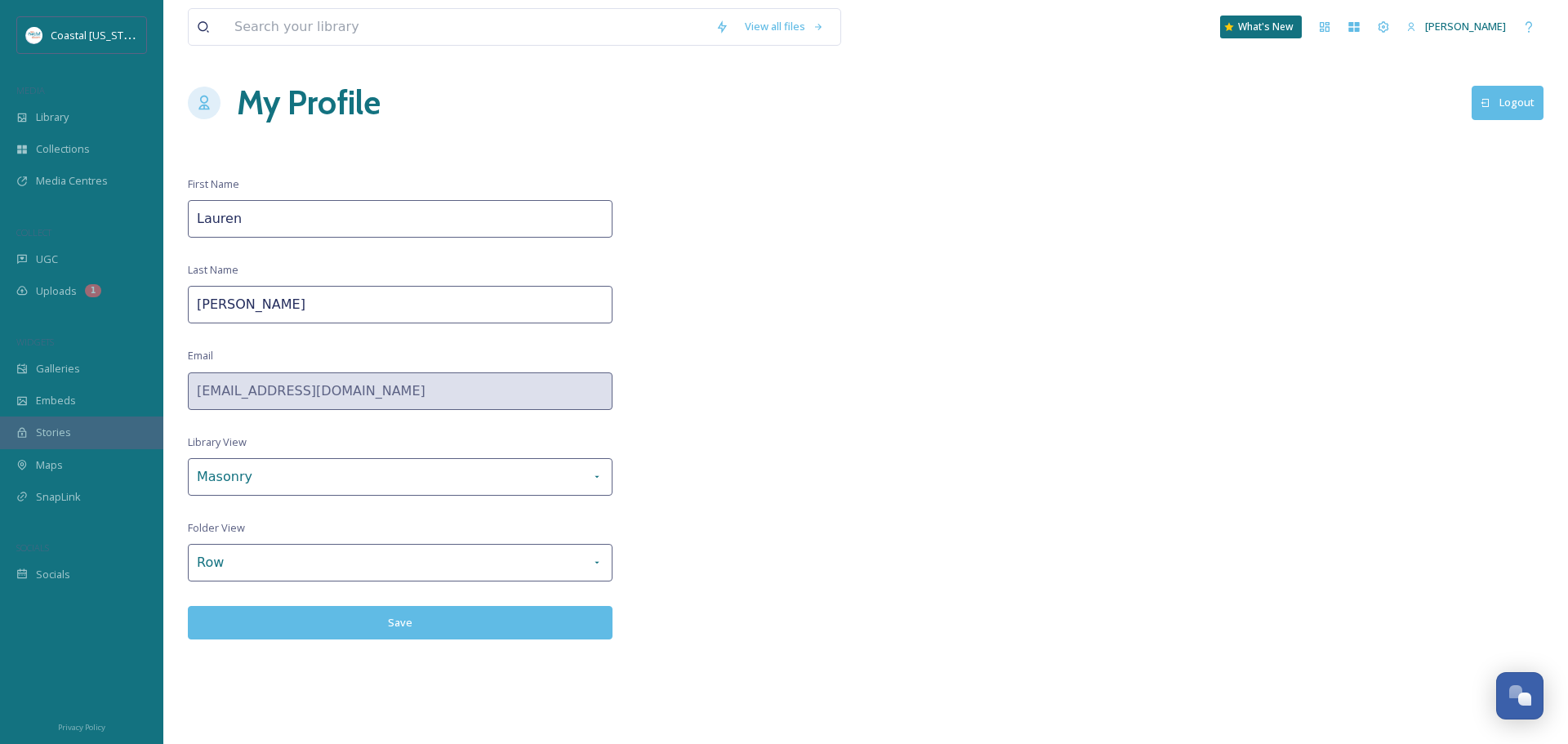
drag, startPoint x: 1095, startPoint y: 474, endPoint x: 1163, endPoint y: 376, distance: 119.3
click at [1097, 469] on div "View all files What's New [PERSON_NAME] My Profile Logout First Name [PERSON_NA…" at bounding box center [866, 372] width 1405 height 744
click at [1382, 26] on icon at bounding box center [1383, 27] width 13 height 13
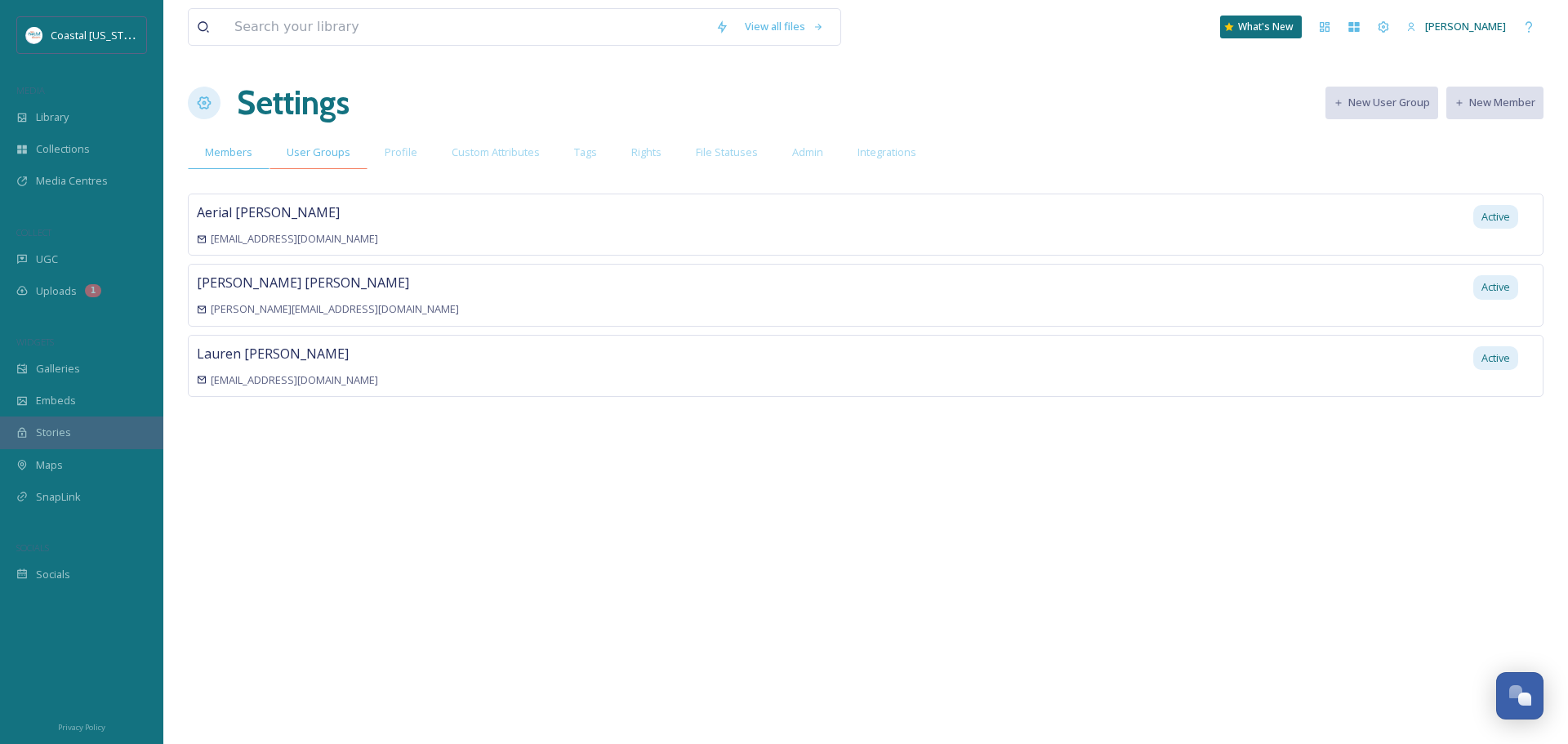
click at [286, 152] on span "User Groups" at bounding box center [318, 153] width 64 height 16
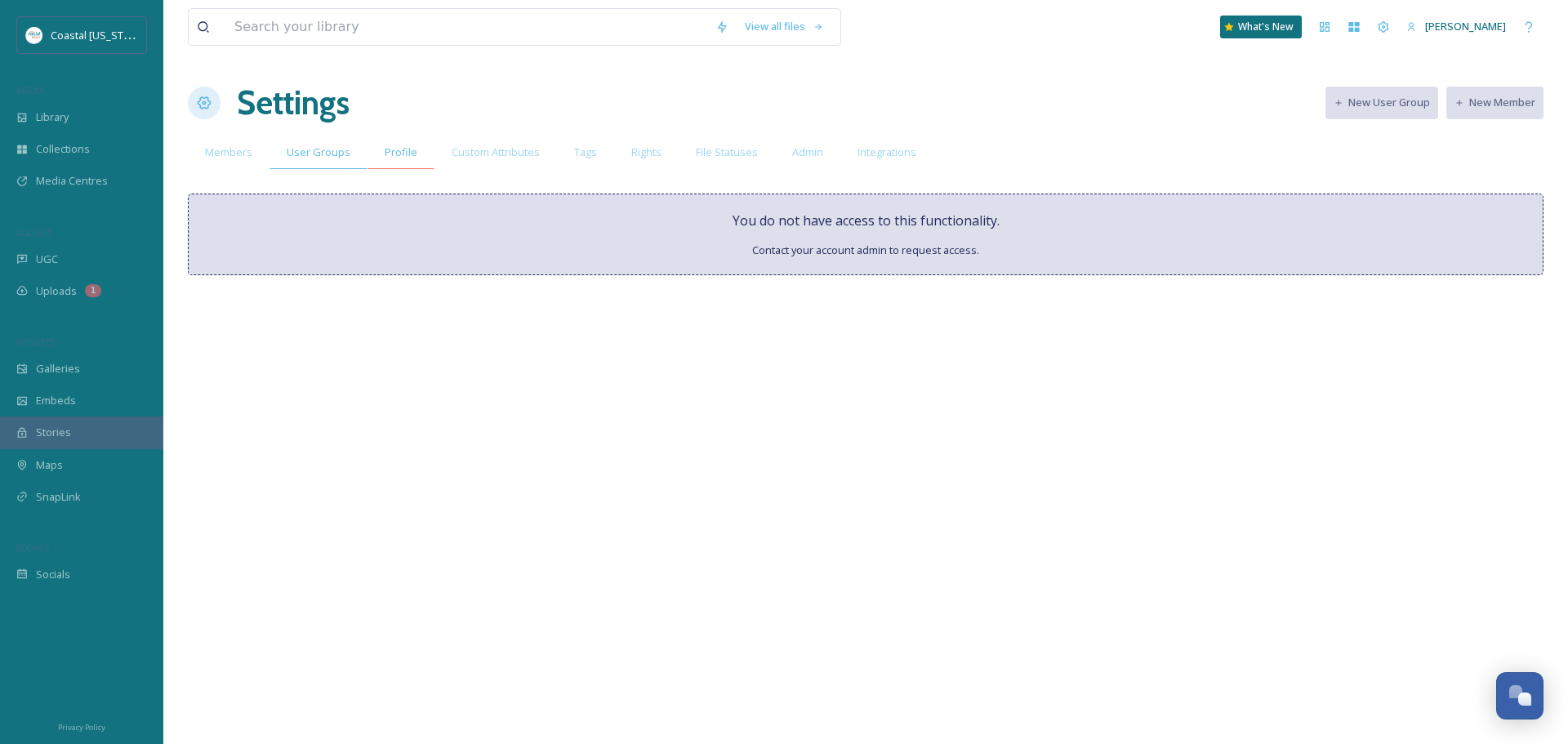
click at [409, 164] on div "Profile" at bounding box center [401, 152] width 67 height 34
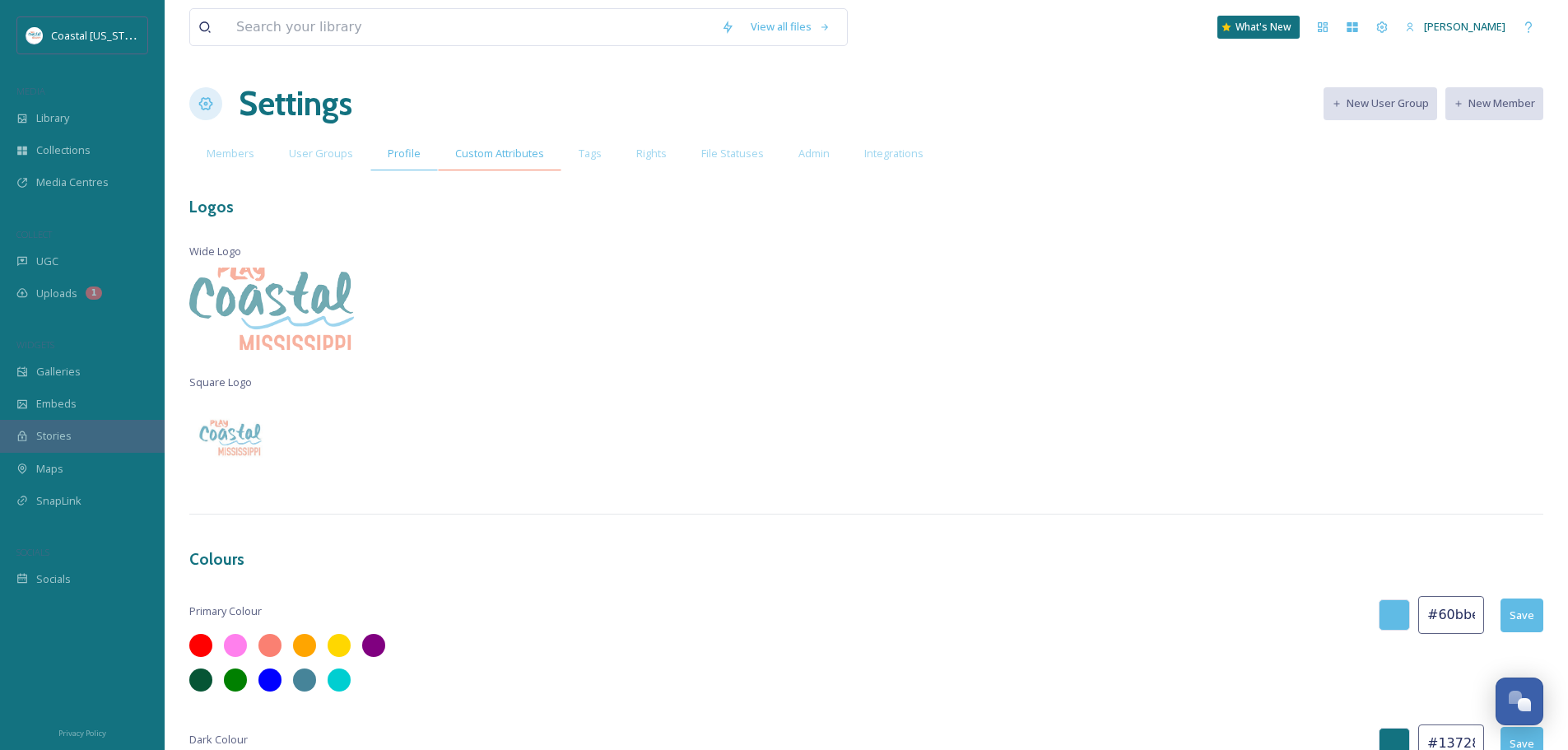
click at [486, 152] on span "Custom Attributes" at bounding box center [500, 154] width 89 height 16
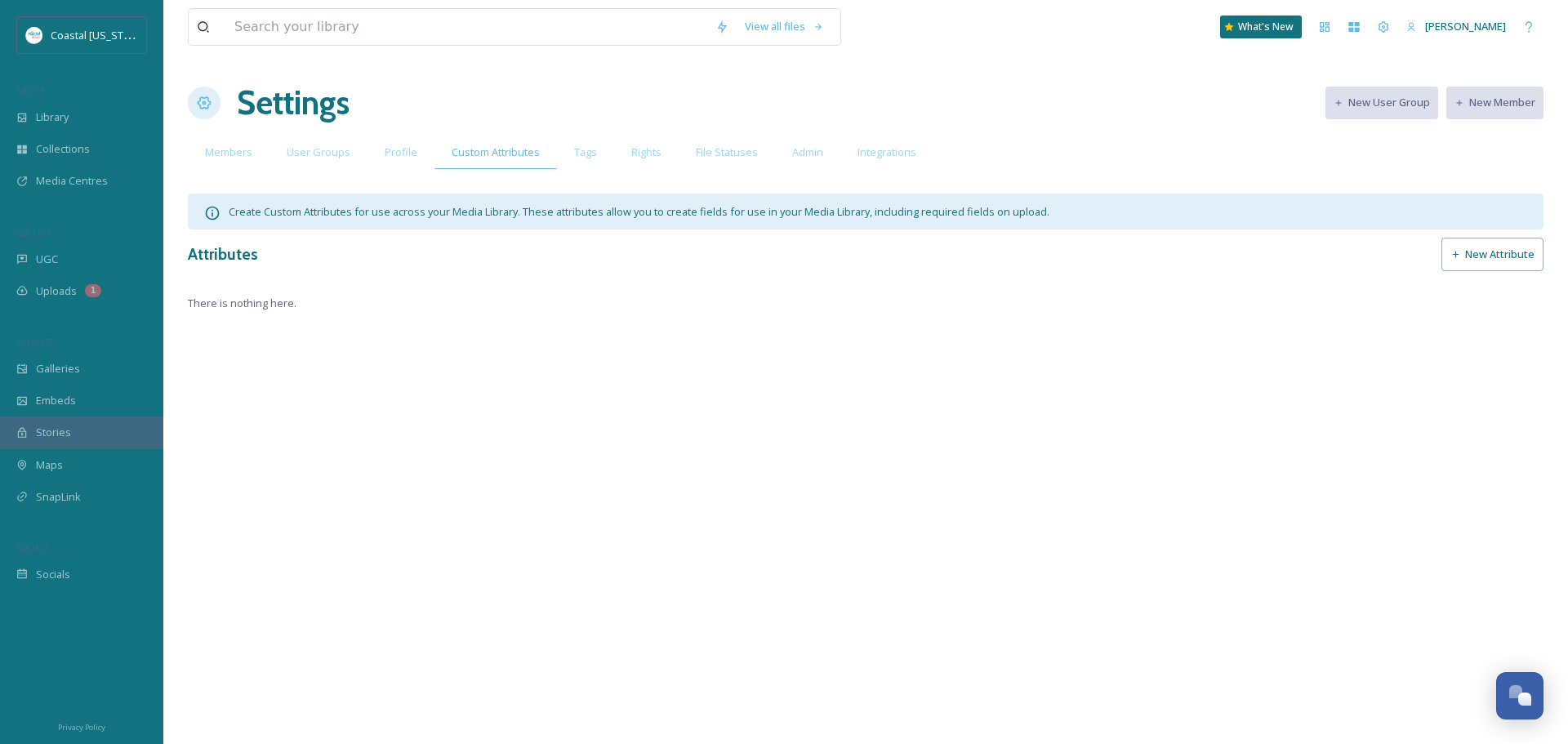
click at [1462, 263] on button "New Attribute" at bounding box center [1493, 254] width 102 height 34
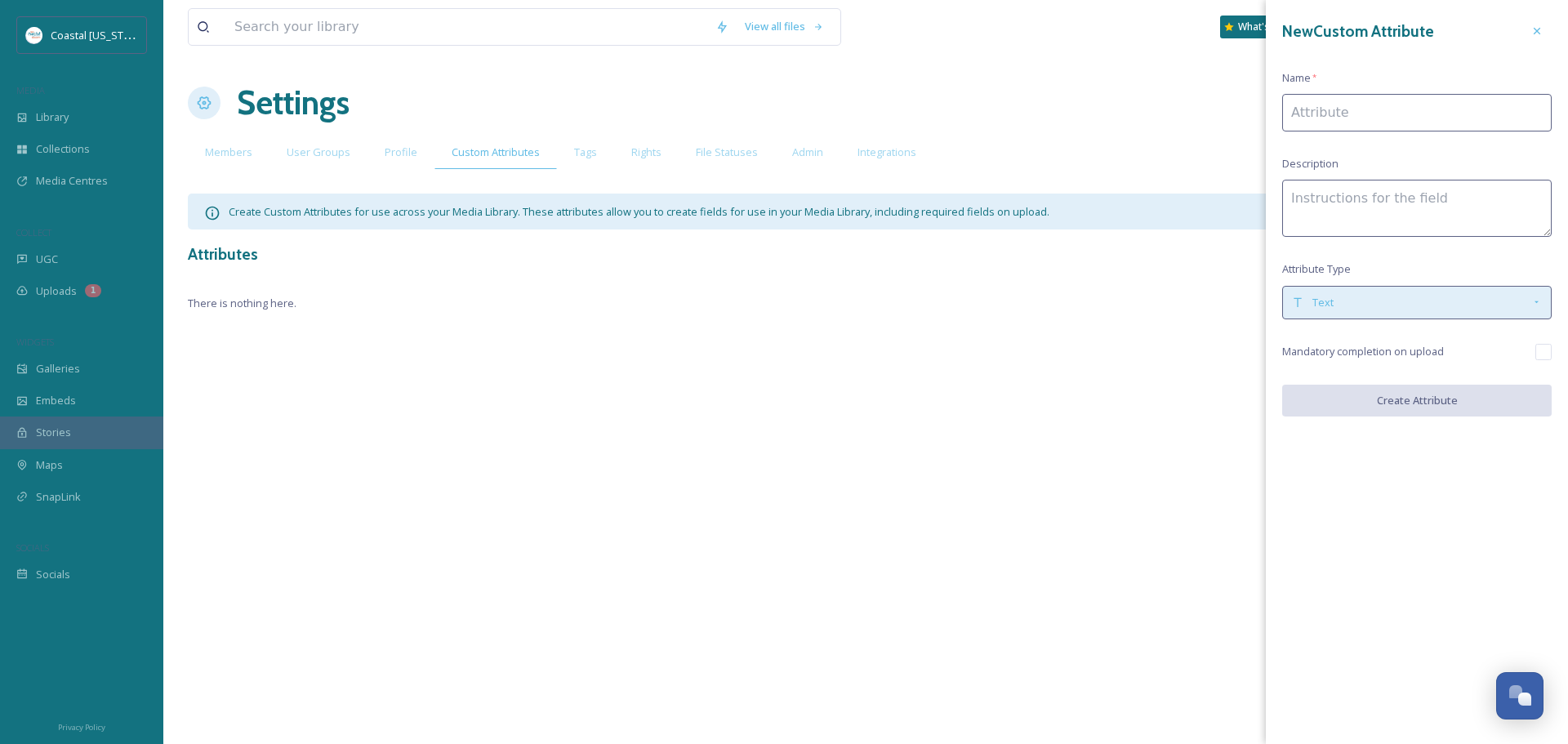
click at [1417, 301] on div "Text" at bounding box center [1411, 303] width 239 height 16
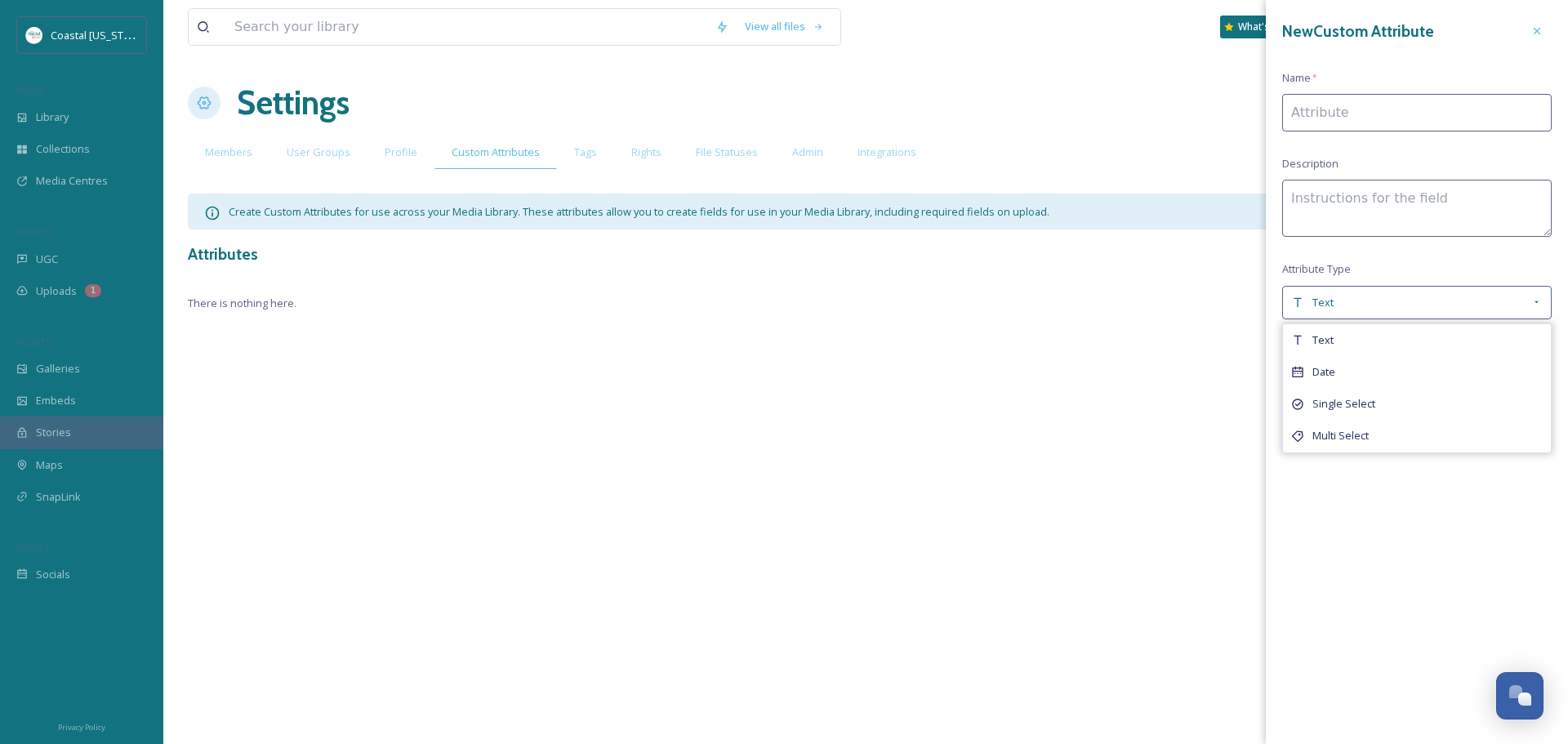
click at [1422, 259] on div "New Custom Attribute Name * Description Attribute Type Text Text Date Single Se…" at bounding box center [1417, 216] width 302 height 433
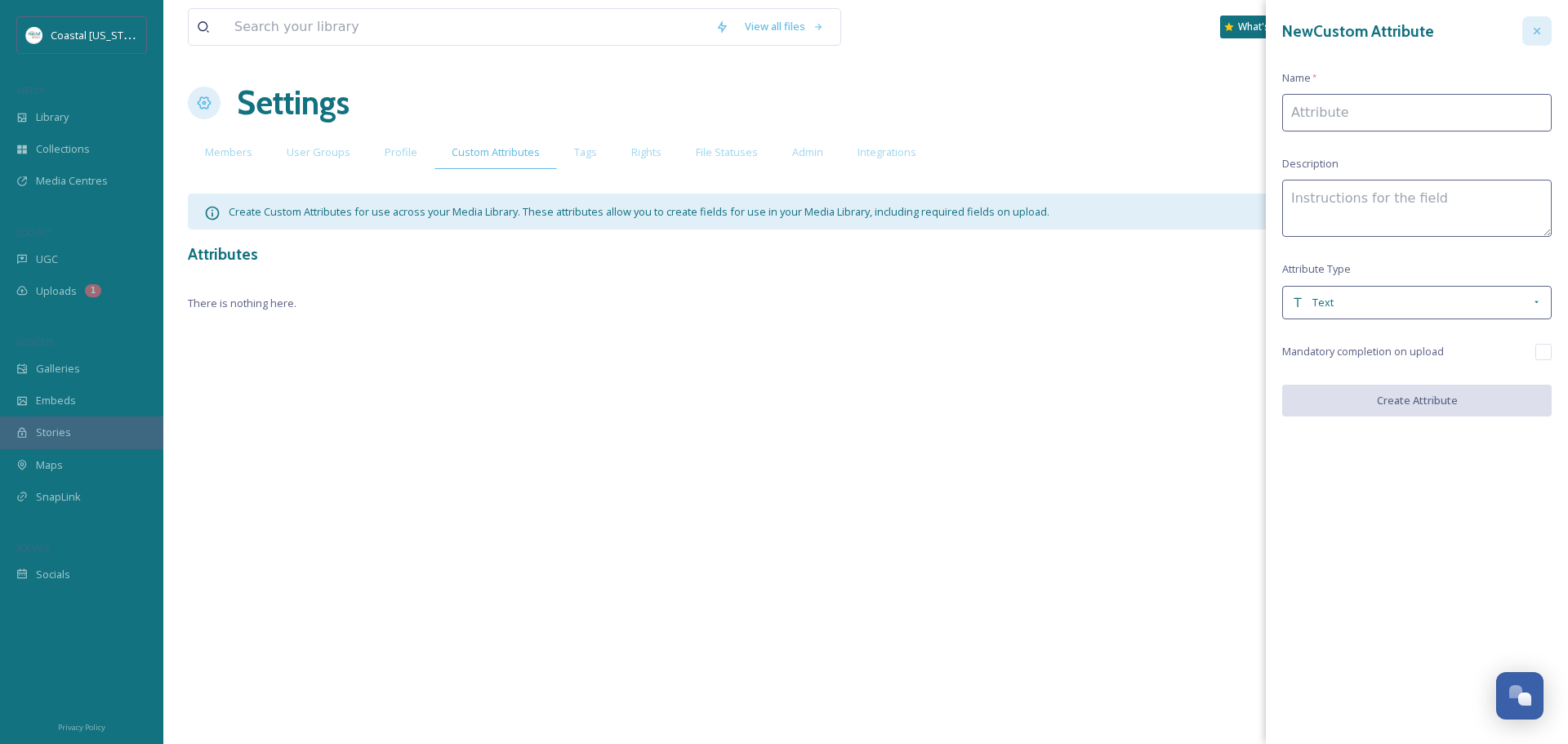
click at [1541, 26] on icon at bounding box center [1536, 31] width 13 height 13
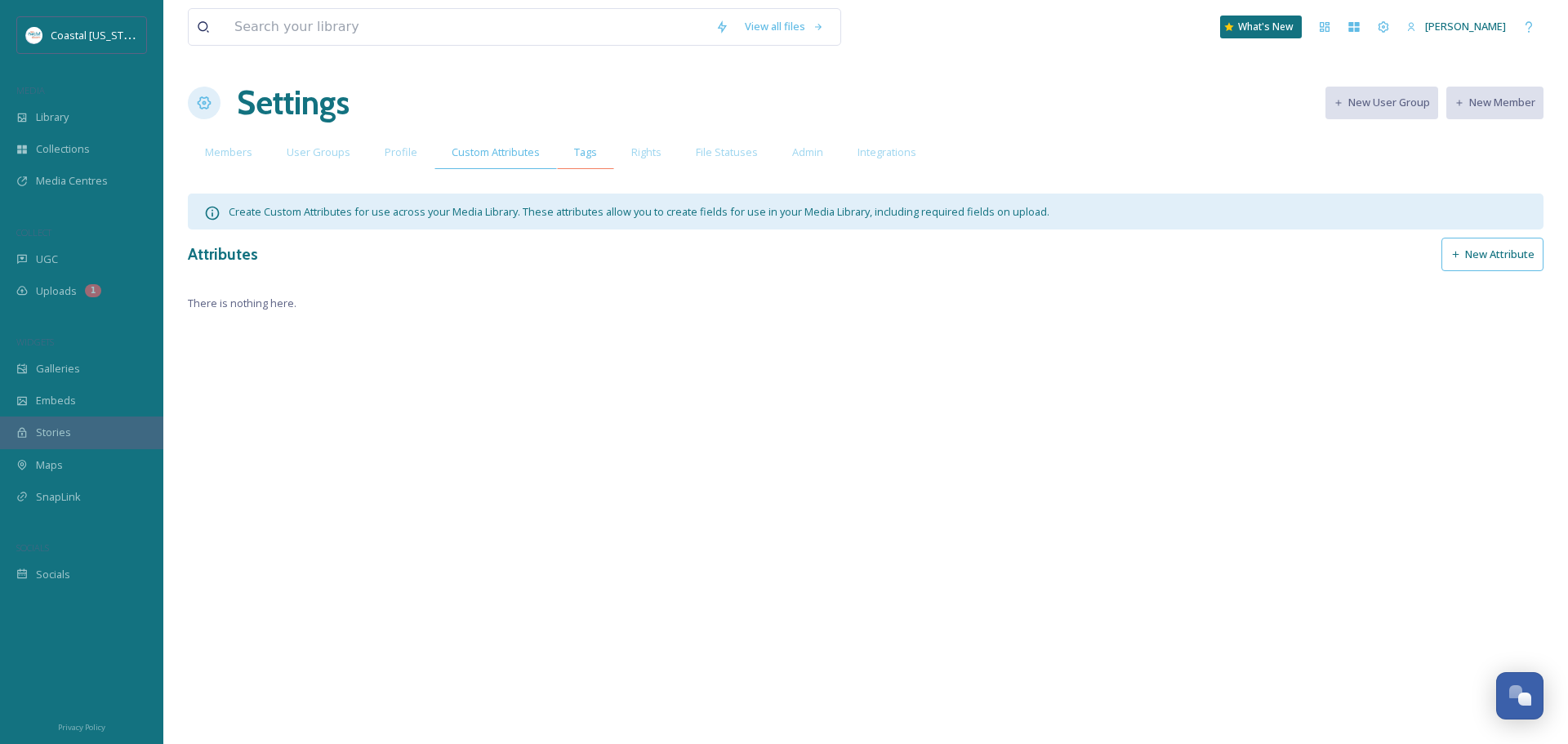
click at [602, 150] on div "Tags" at bounding box center [586, 152] width 57 height 34
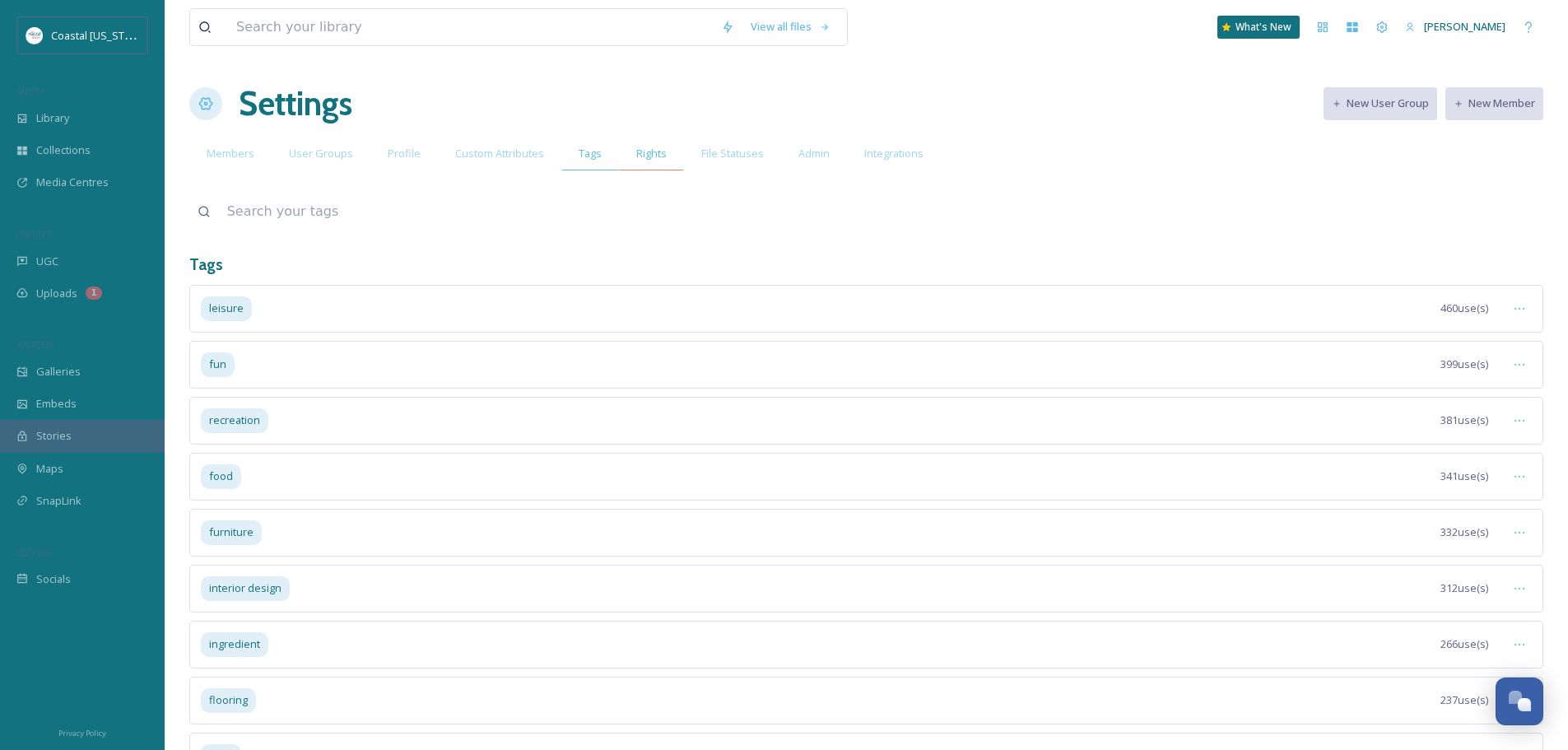
click at [637, 147] on span "Rights" at bounding box center [652, 154] width 30 height 16
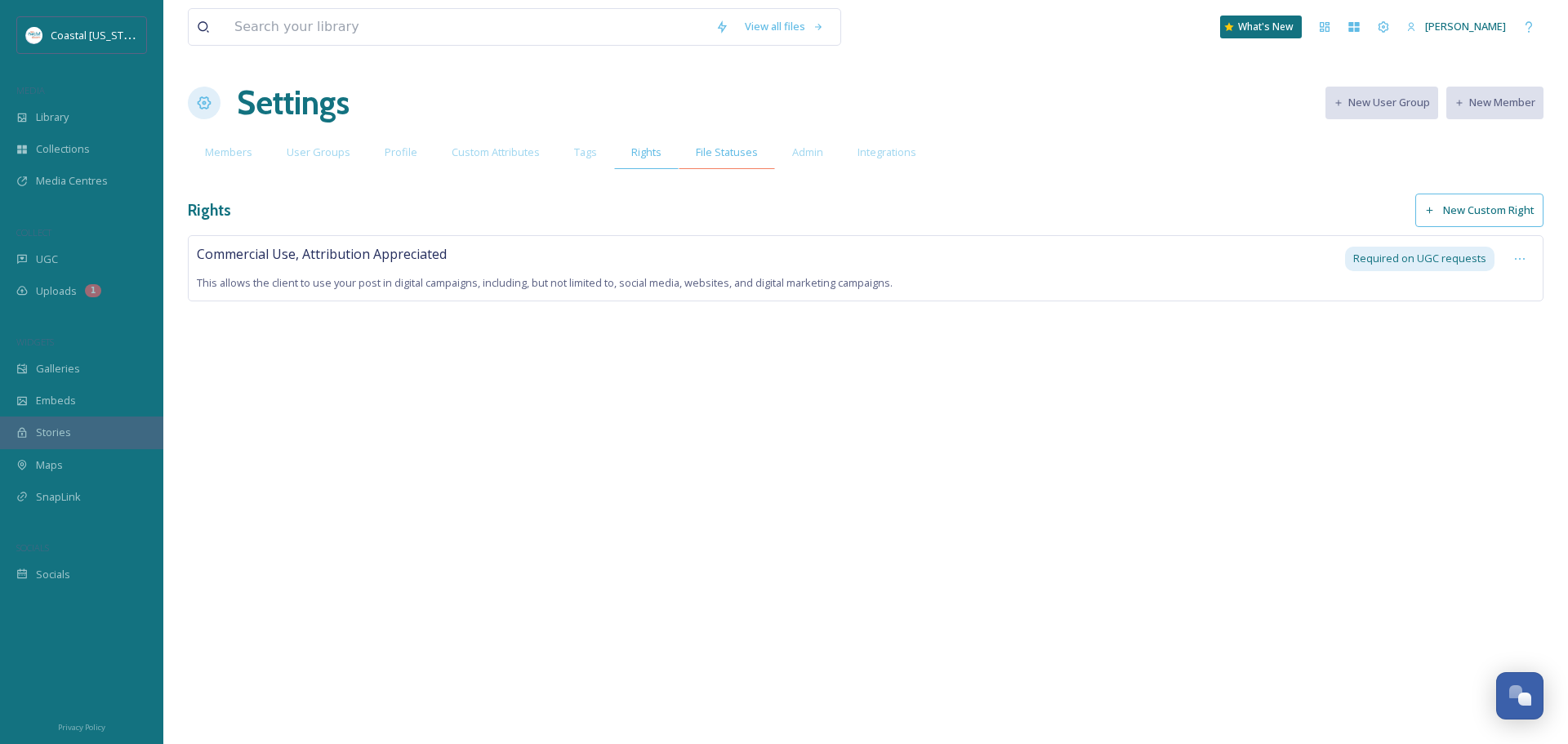
click at [712, 140] on div "File Statuses" at bounding box center [726, 152] width 96 height 34
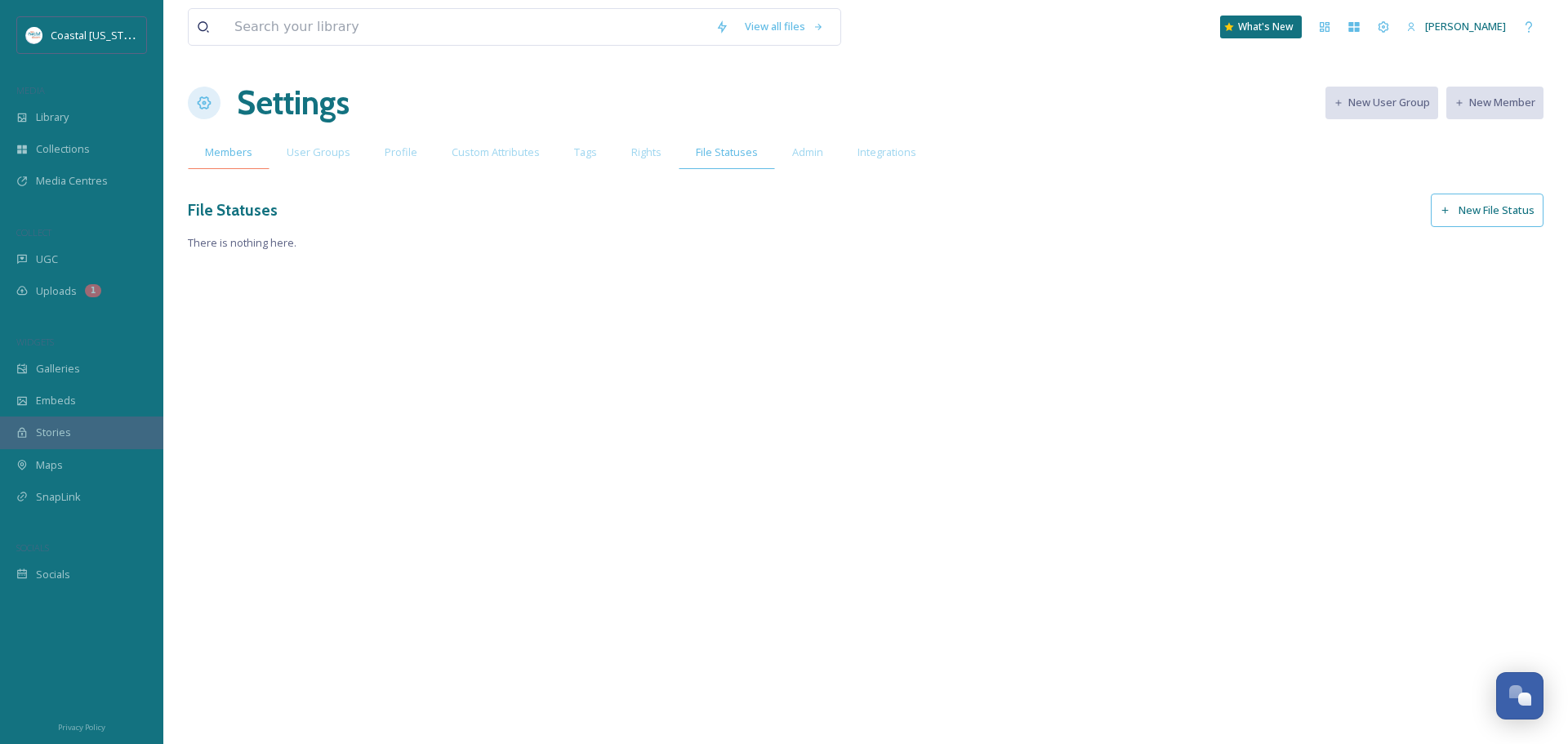
click at [245, 149] on span "Members" at bounding box center [229, 153] width 48 height 16
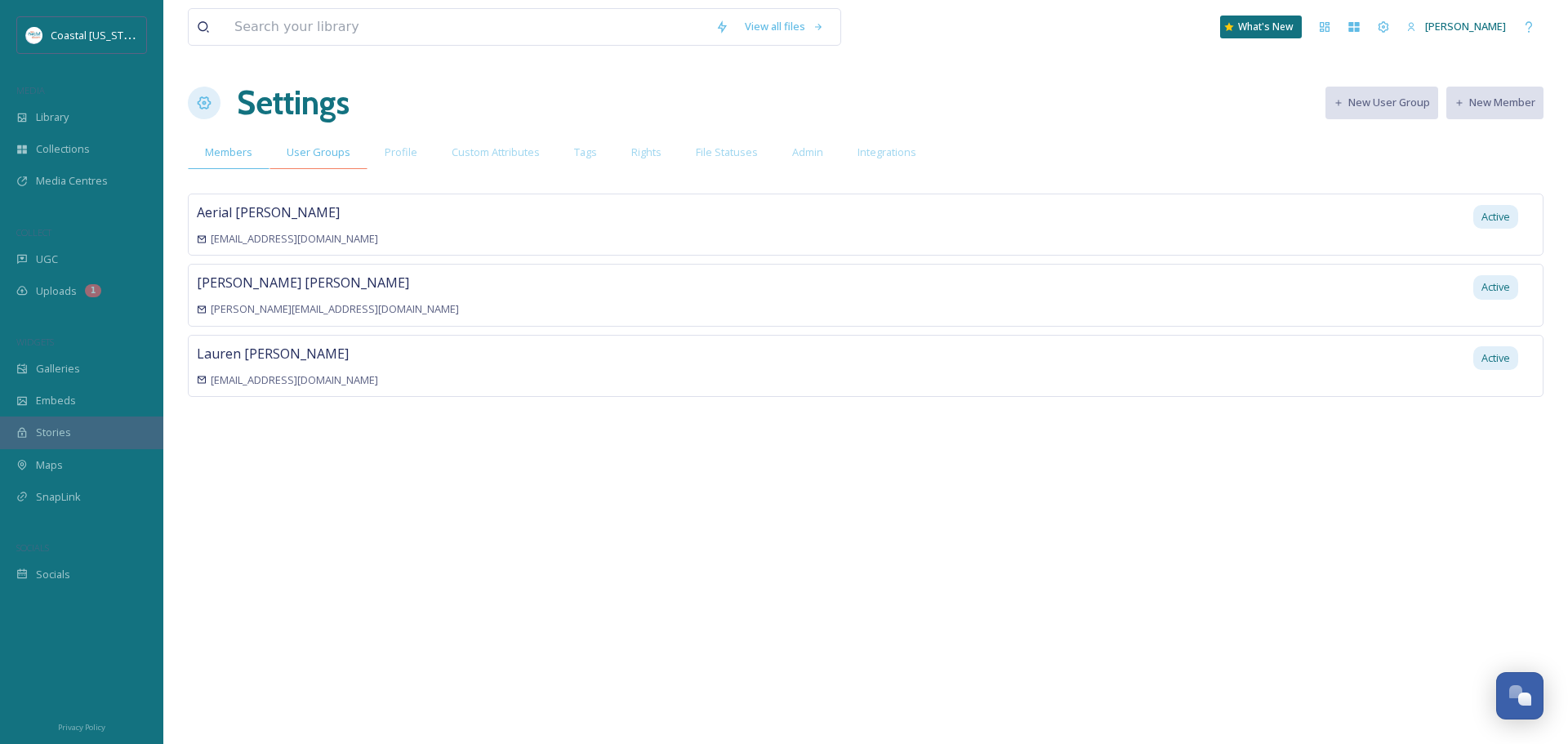
click at [317, 143] on div "User Groups" at bounding box center [318, 152] width 98 height 34
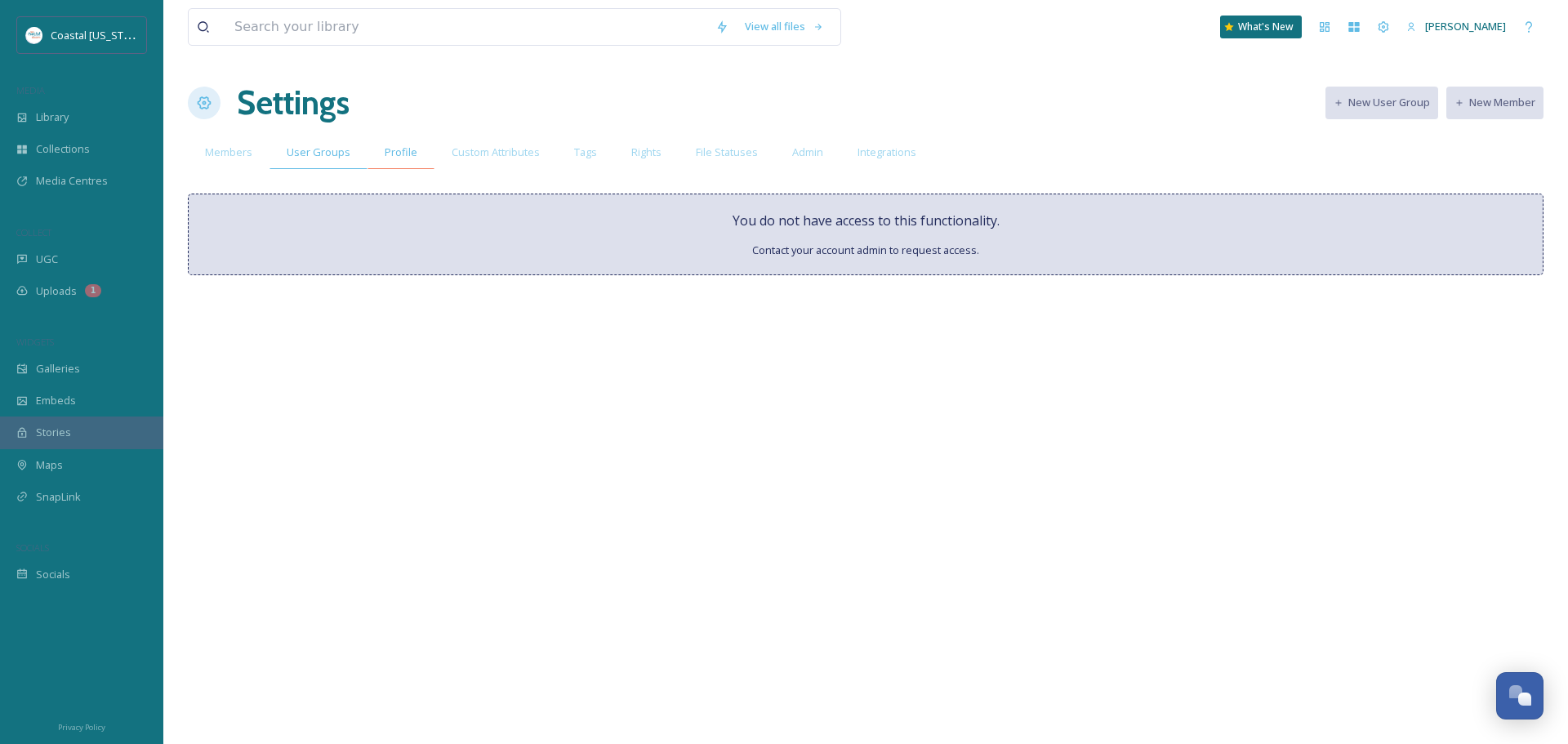
click at [386, 141] on div "Profile" at bounding box center [401, 152] width 67 height 34
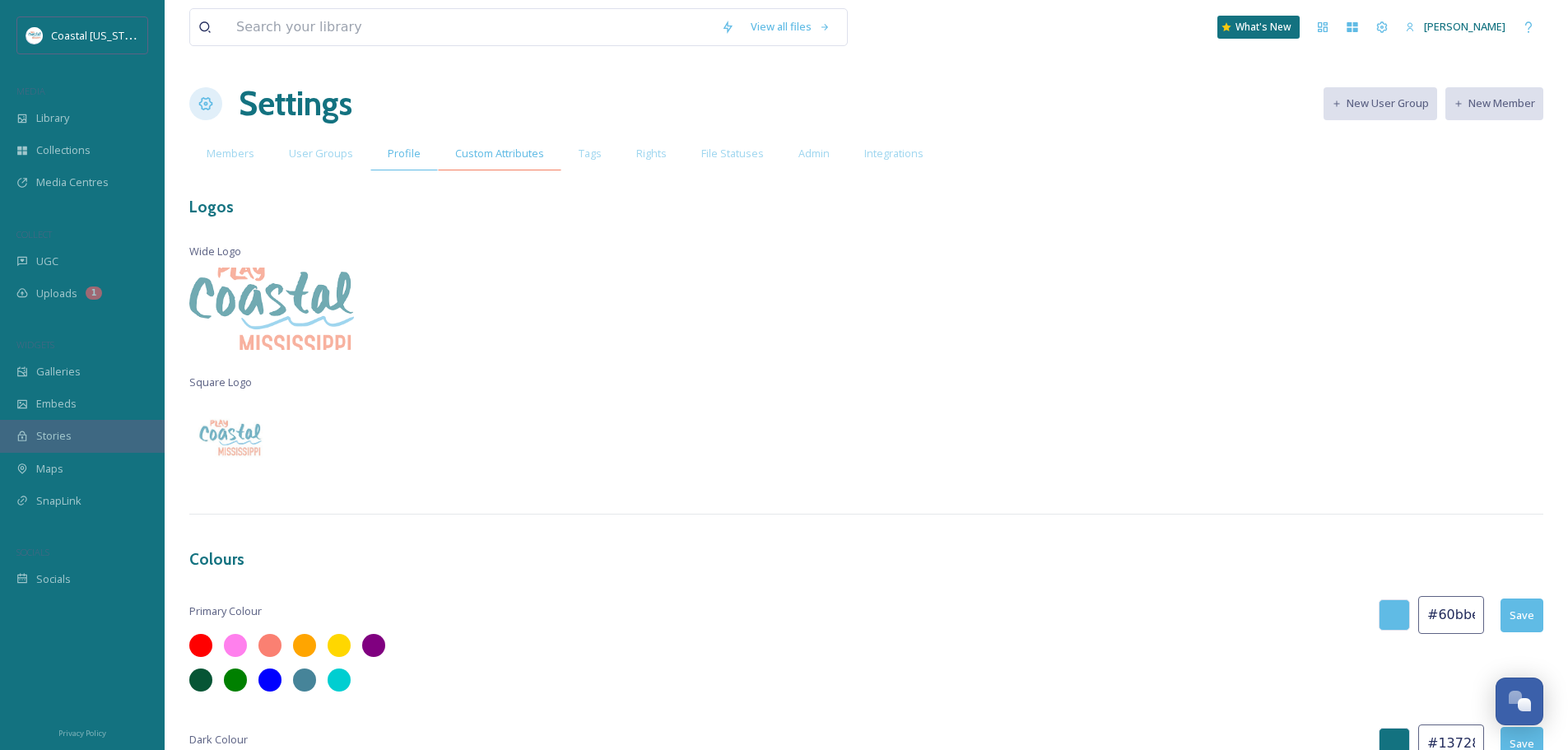
click at [523, 155] on span "Custom Attributes" at bounding box center [500, 154] width 89 height 16
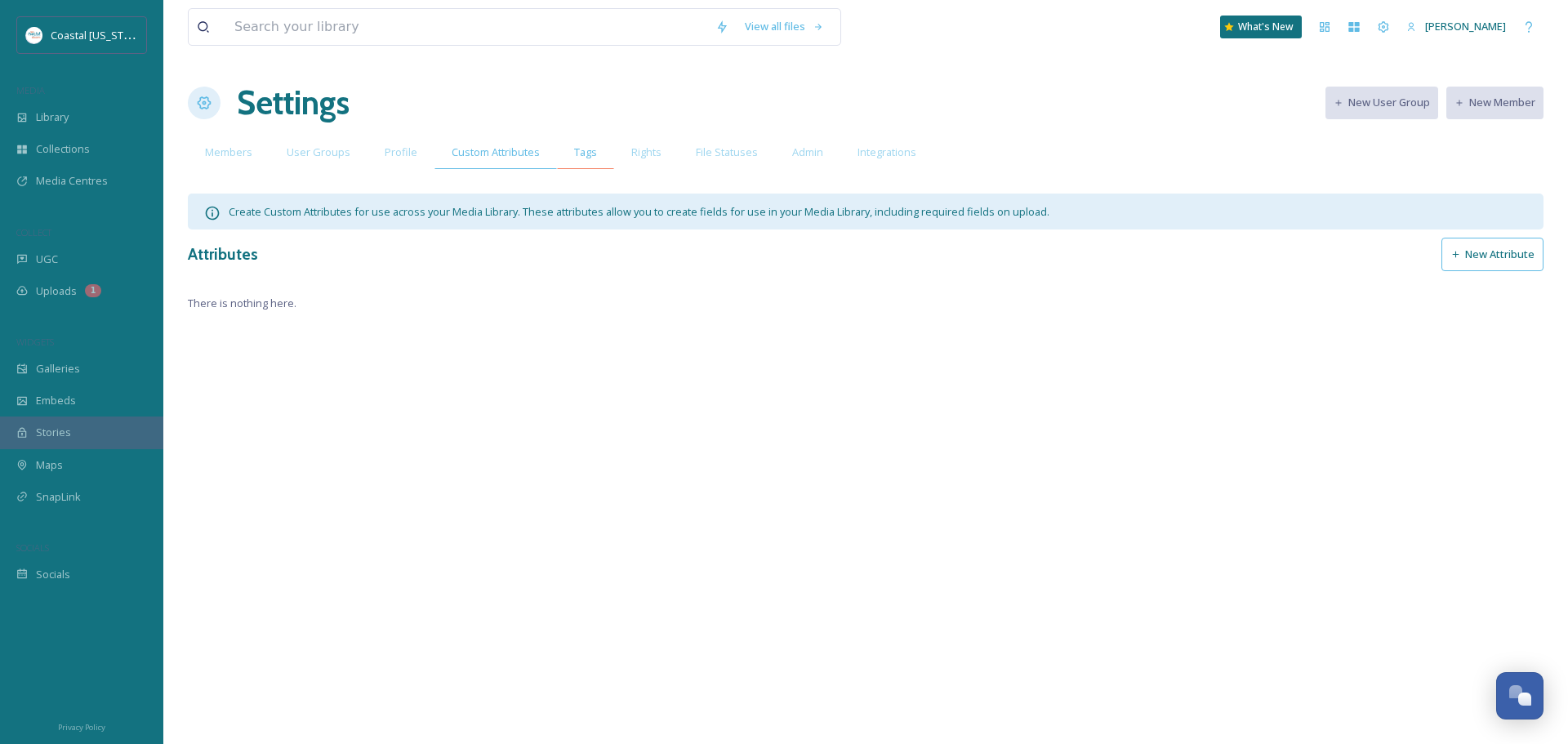
click at [595, 156] on div "Tags" at bounding box center [586, 152] width 57 height 34
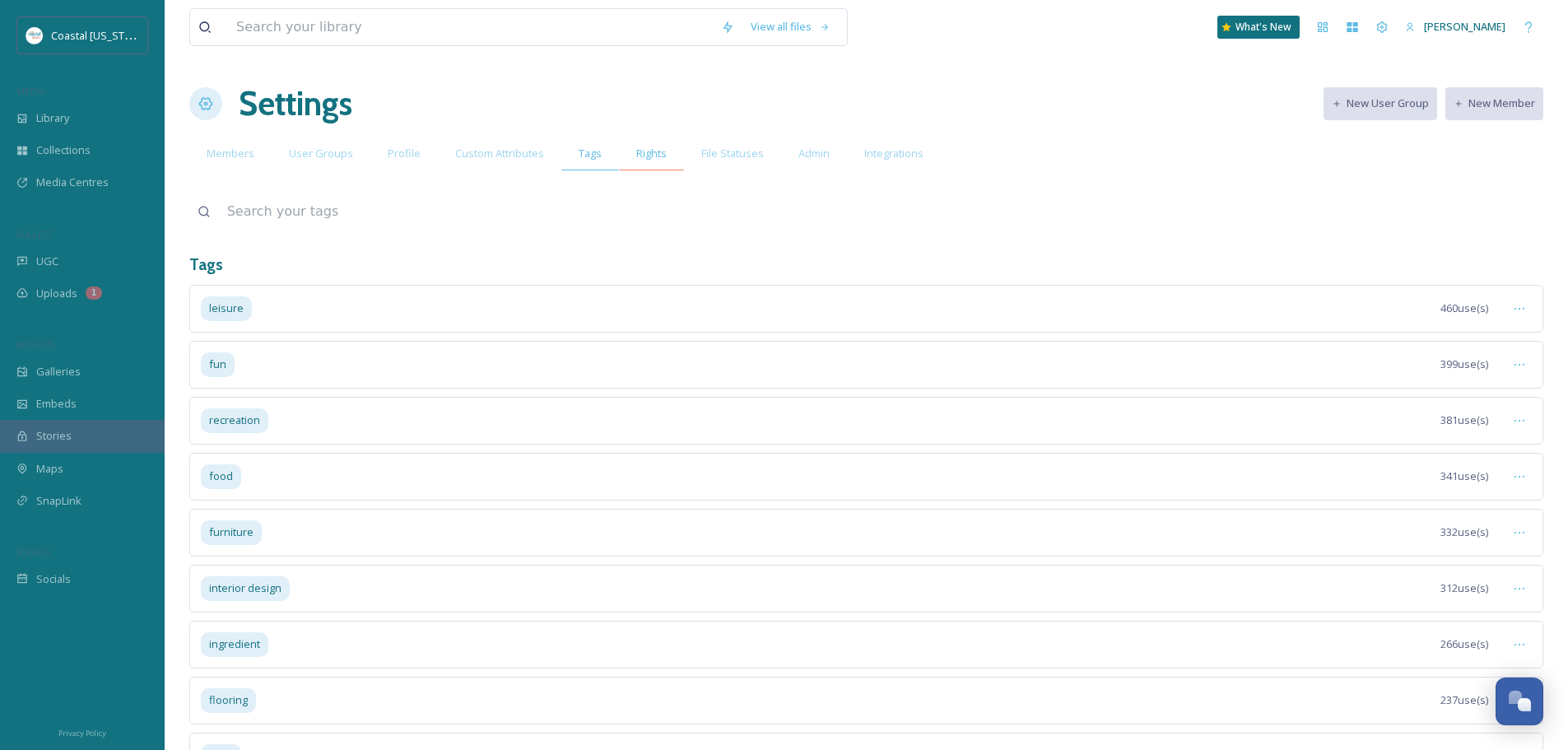
click at [644, 156] on span "Rights" at bounding box center [652, 154] width 30 height 16
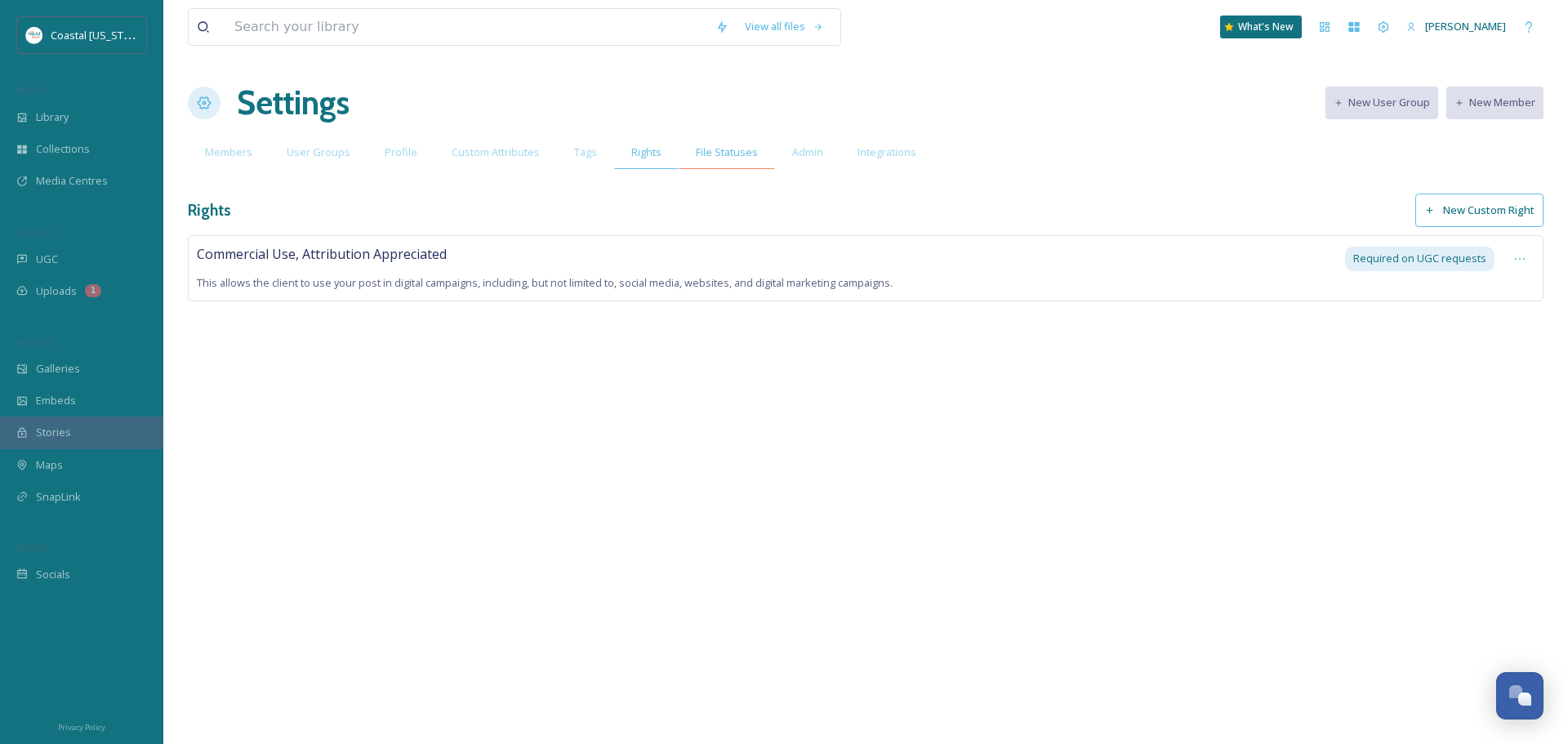
click at [708, 149] on span "File Statuses" at bounding box center [727, 153] width 62 height 16
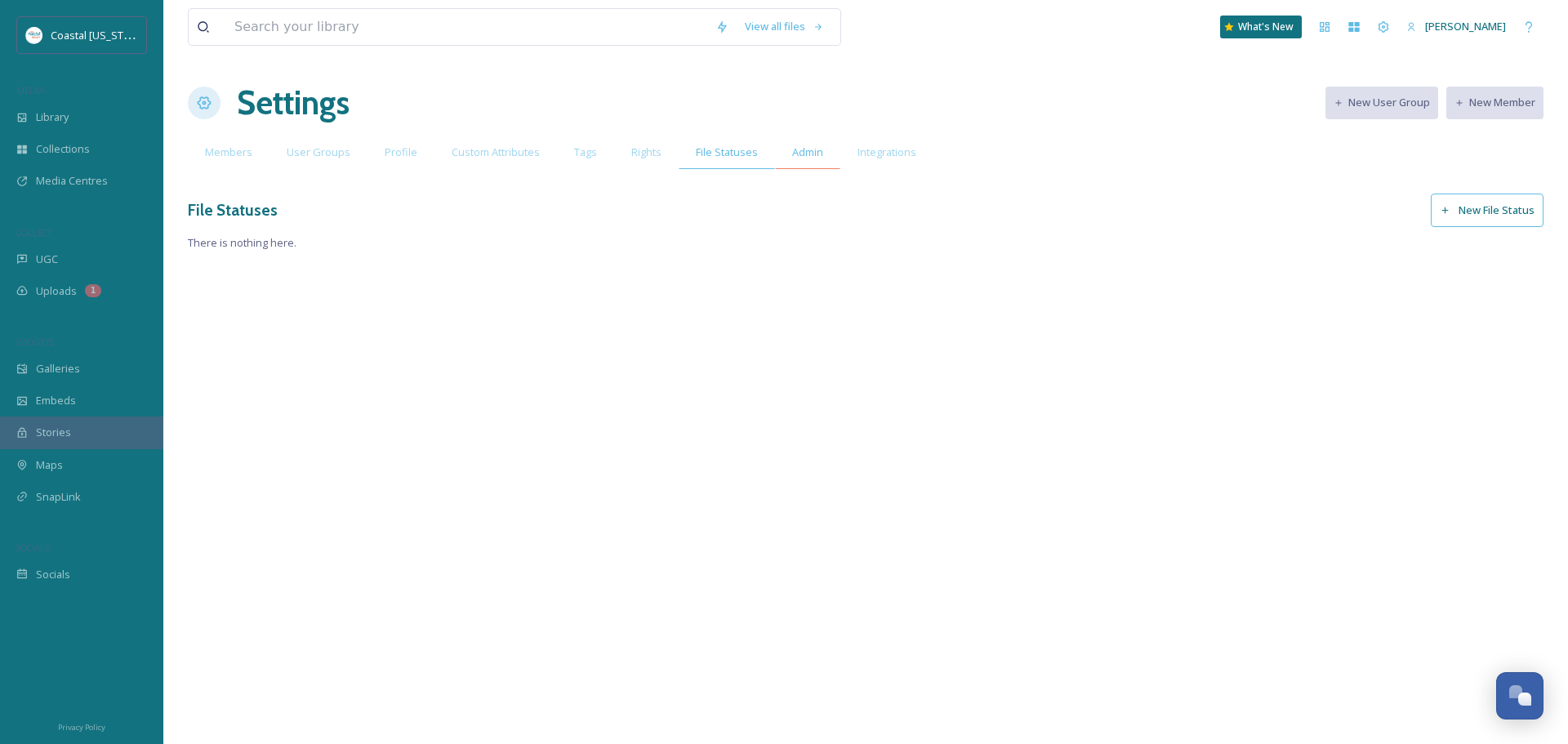
click at [792, 150] on span "Admin" at bounding box center [807, 153] width 31 height 16
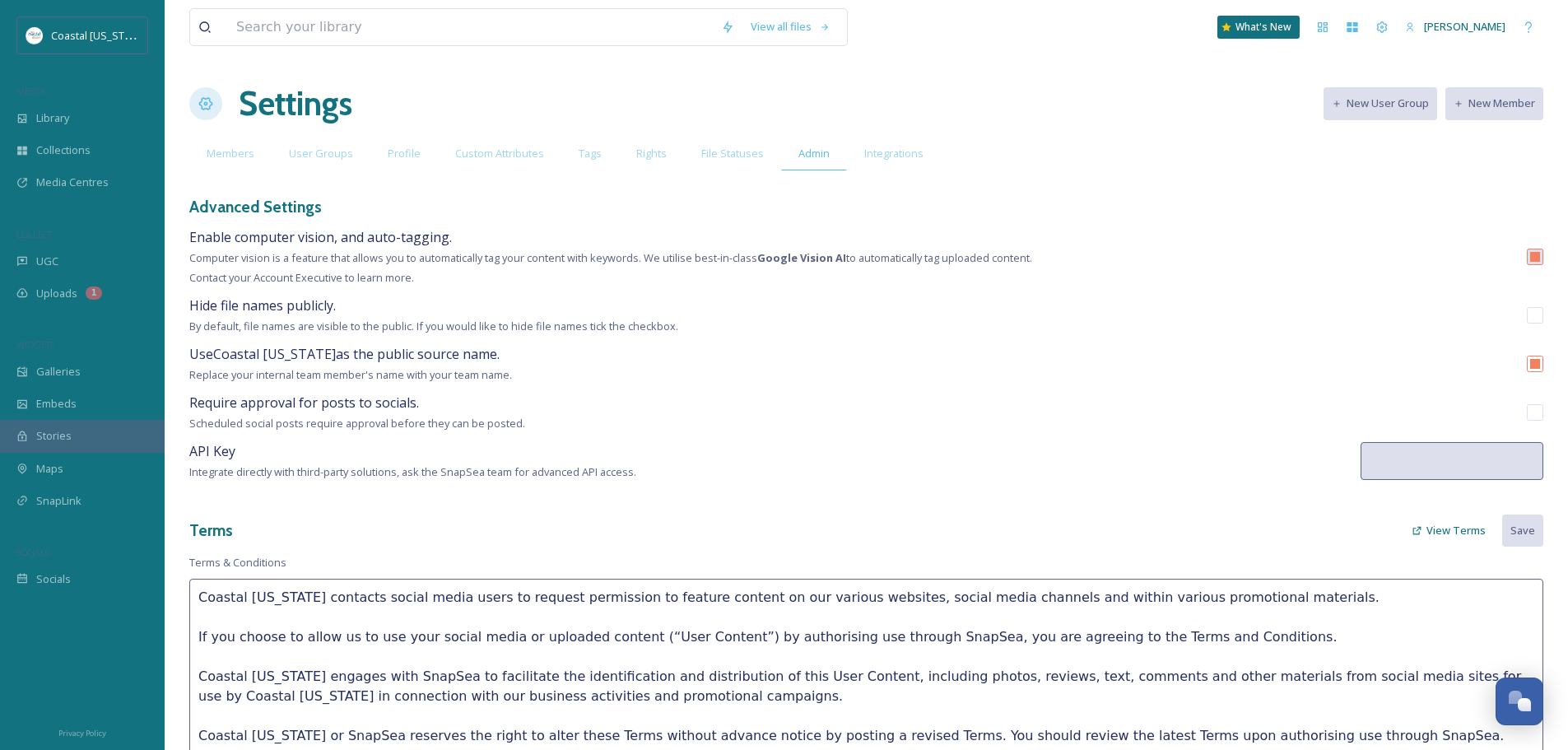
click at [872, 152] on span "Integrations" at bounding box center [894, 154] width 60 height 16
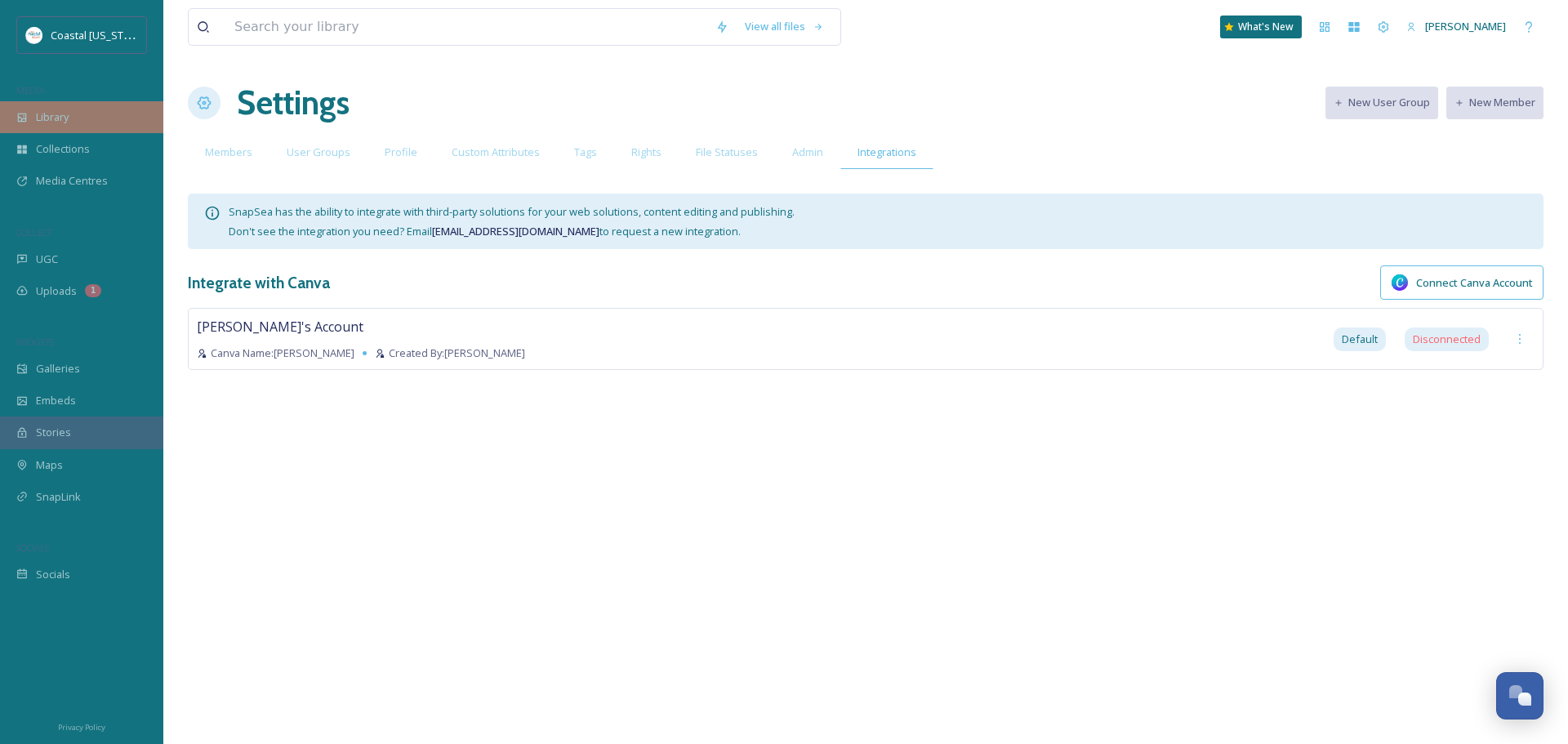
click at [71, 112] on div "Library" at bounding box center [81, 118] width 163 height 32
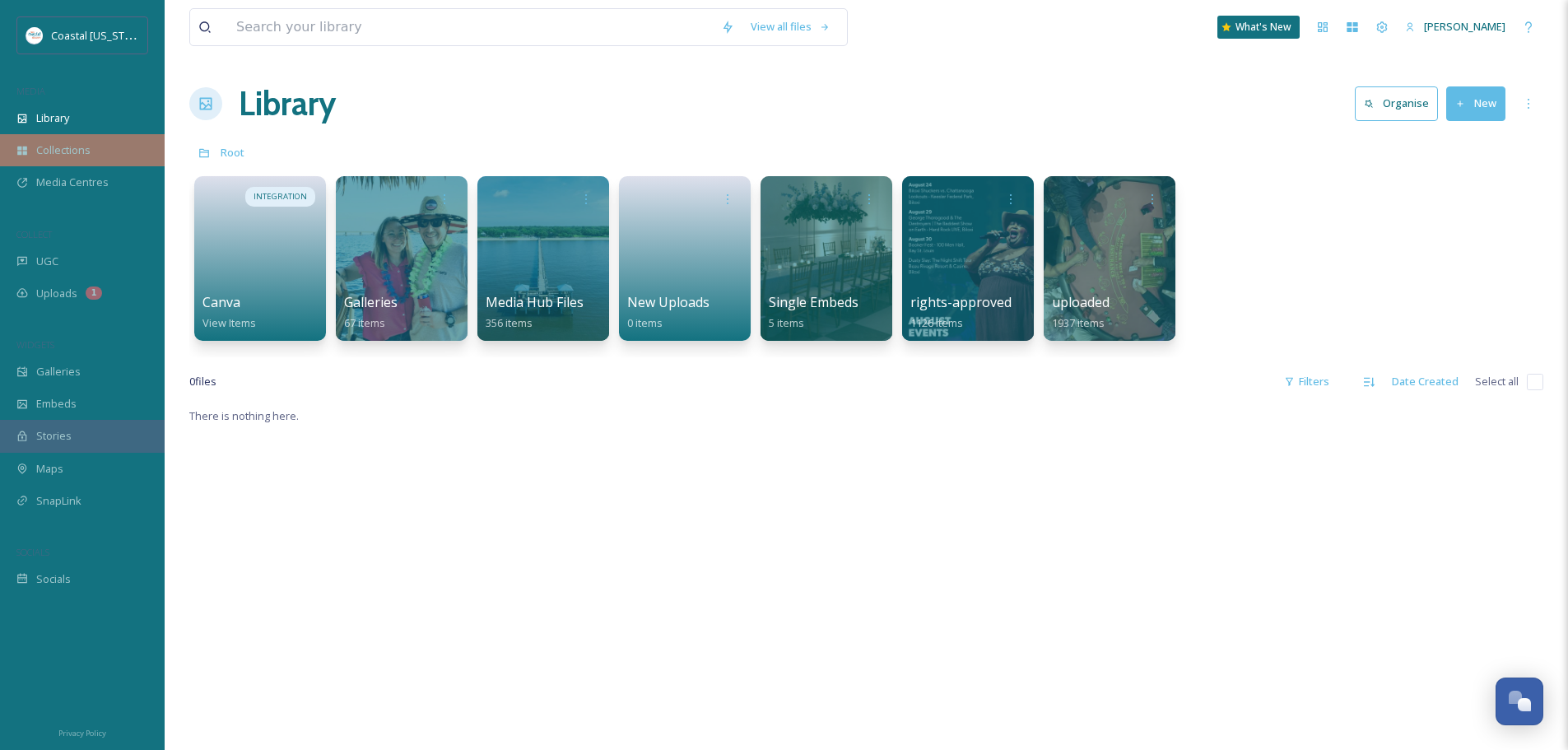
click at [103, 152] on div "Collections" at bounding box center [82, 151] width 165 height 32
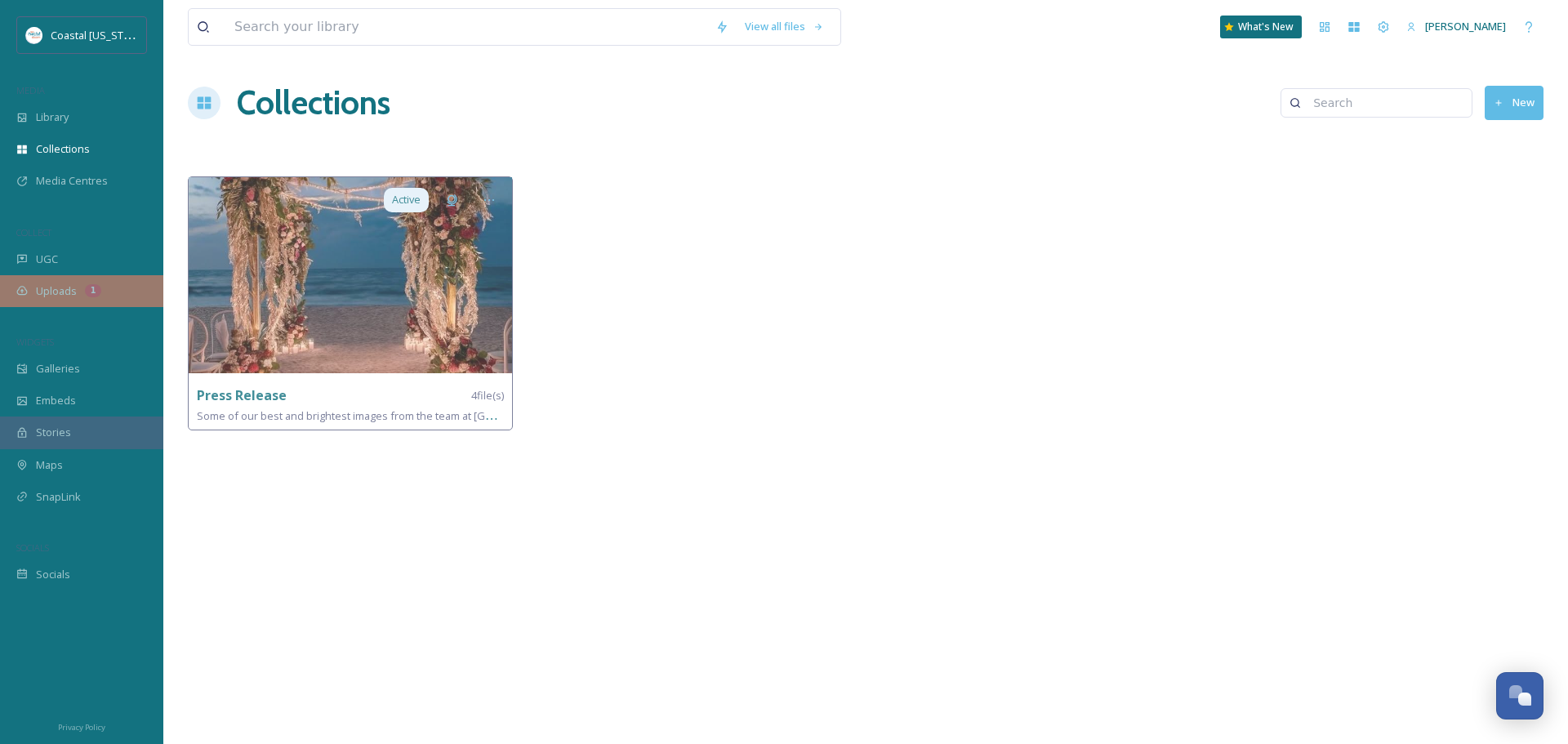
click at [96, 280] on div "Uploads 1" at bounding box center [81, 292] width 163 height 32
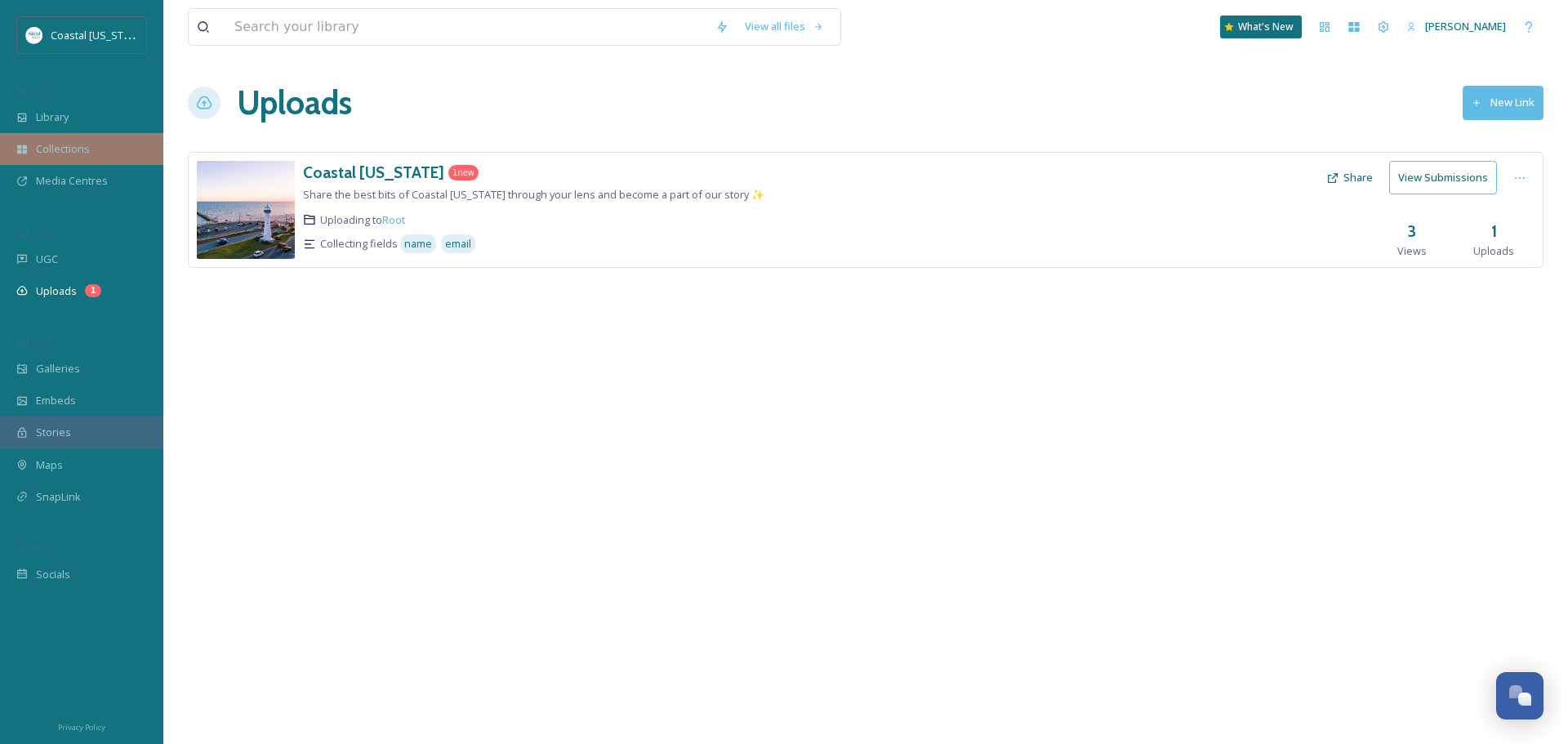
click at [111, 146] on div "Collections" at bounding box center [81, 149] width 163 height 32
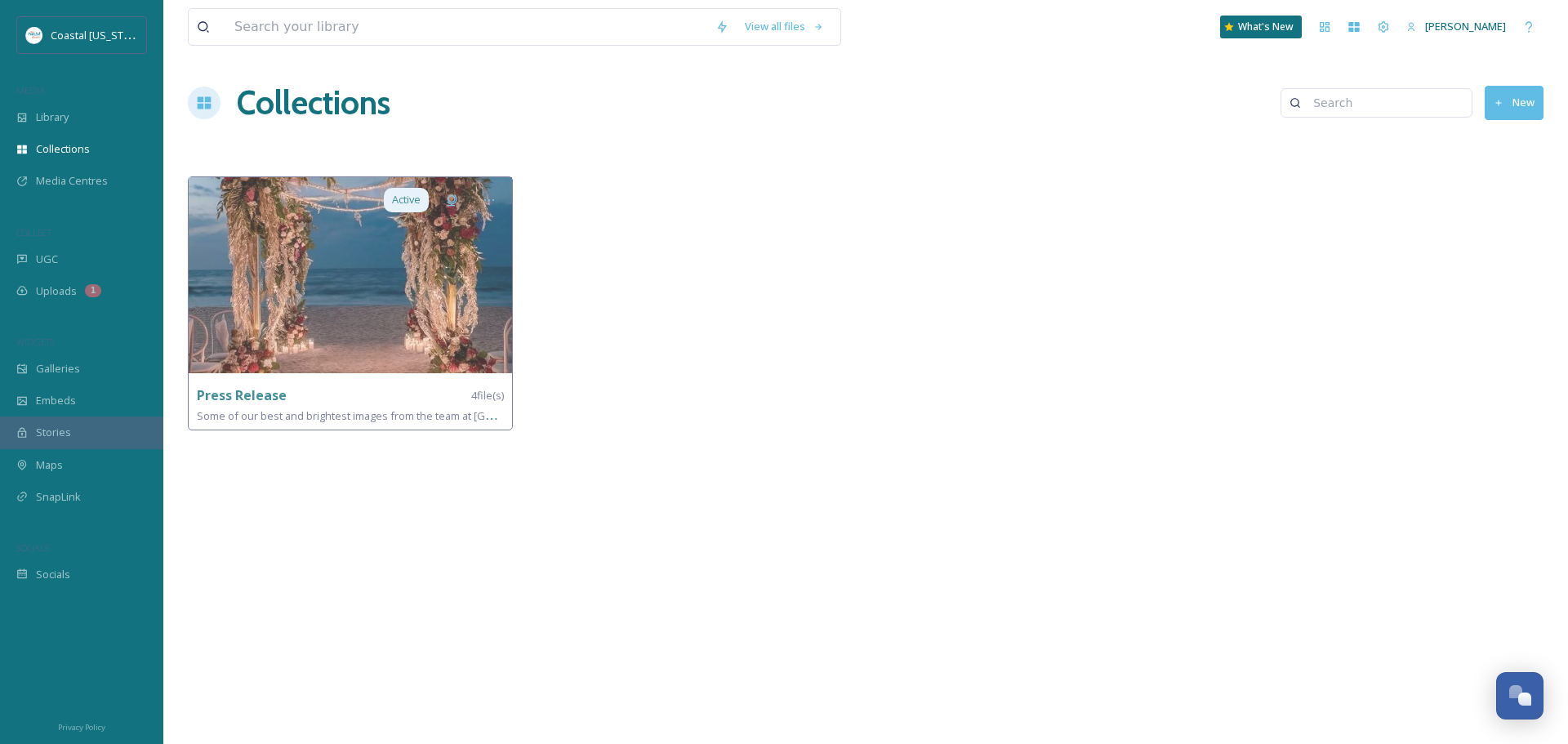
click at [1482, 100] on div "Collections New" at bounding box center [866, 102] width 1356 height 49
click at [1498, 99] on icon at bounding box center [1499, 103] width 11 height 11
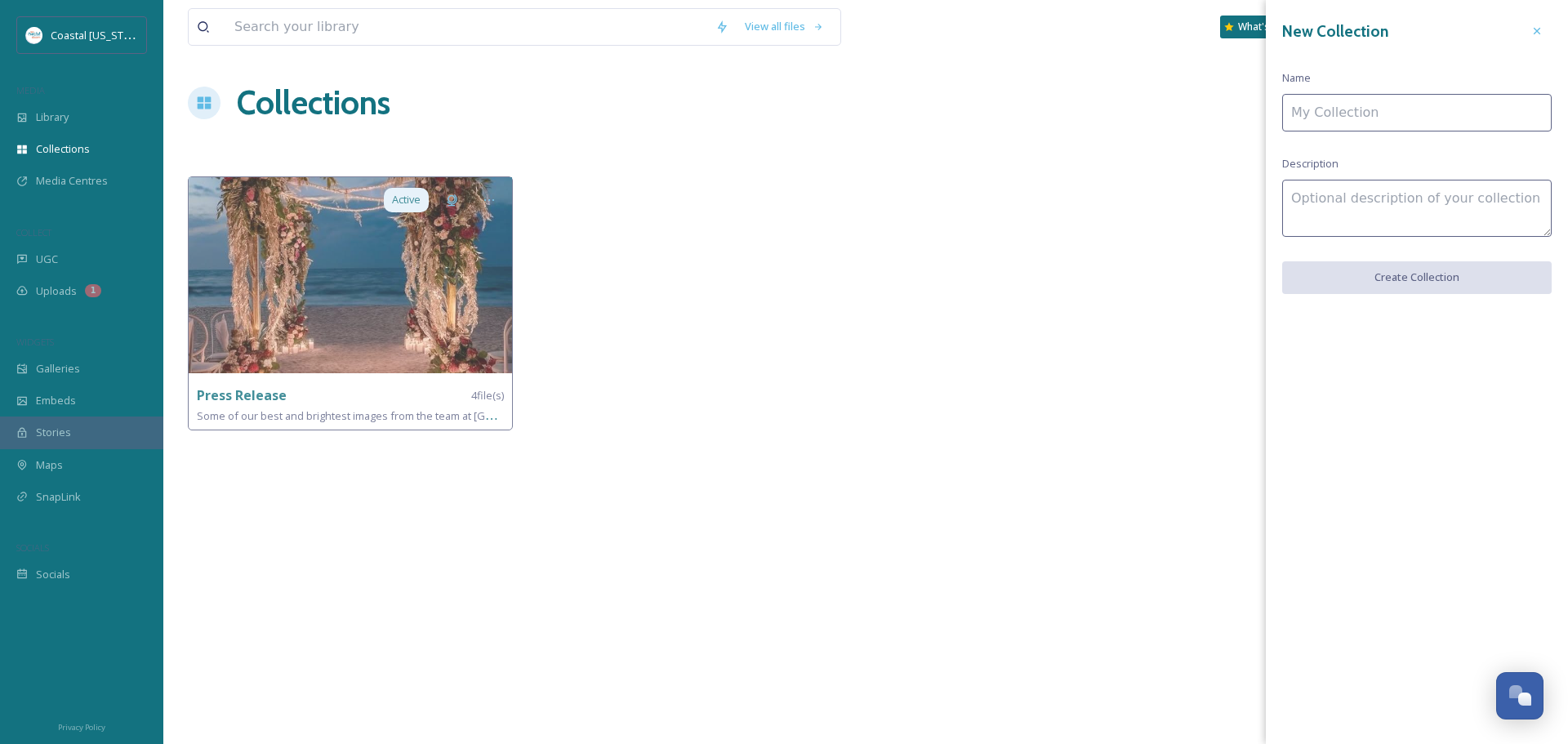
click at [971, 333] on div at bounding box center [1036, 307] width 333 height 262
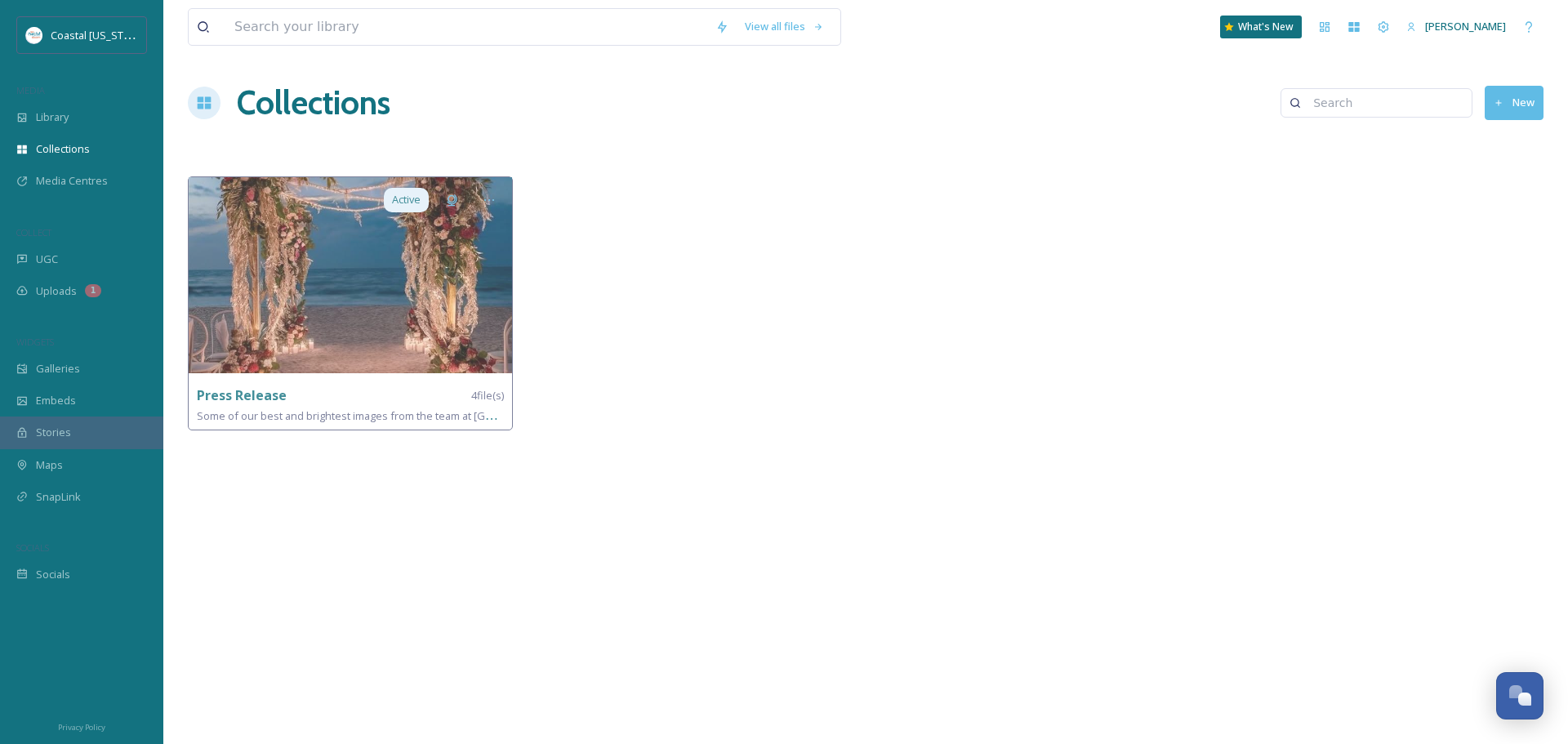
click at [1517, 101] on button "New" at bounding box center [1514, 102] width 59 height 34
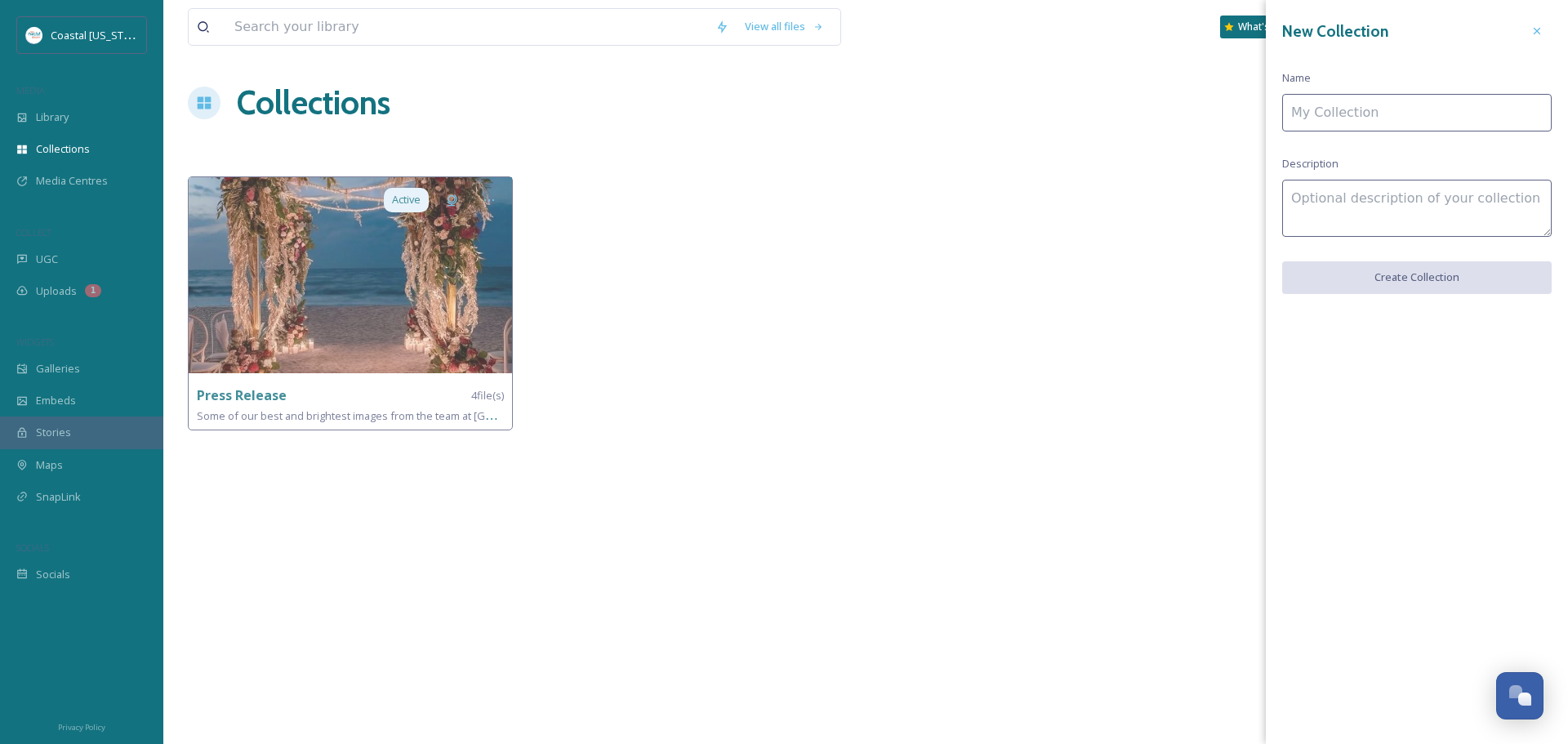
click at [1343, 114] on input at bounding box center [1416, 112] width 269 height 38
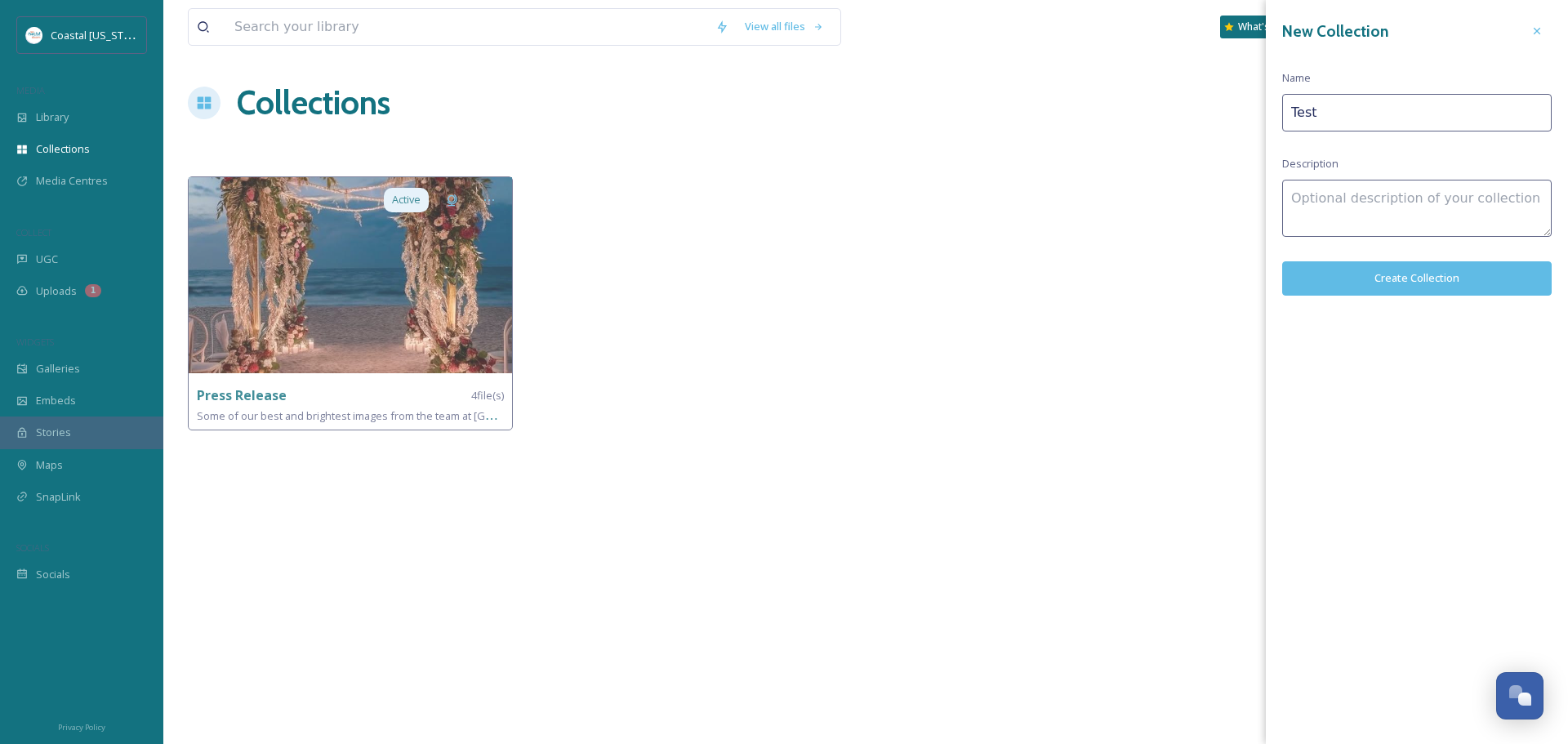
type input "Test"
click at [1394, 279] on button "Create Collection" at bounding box center [1416, 278] width 269 height 34
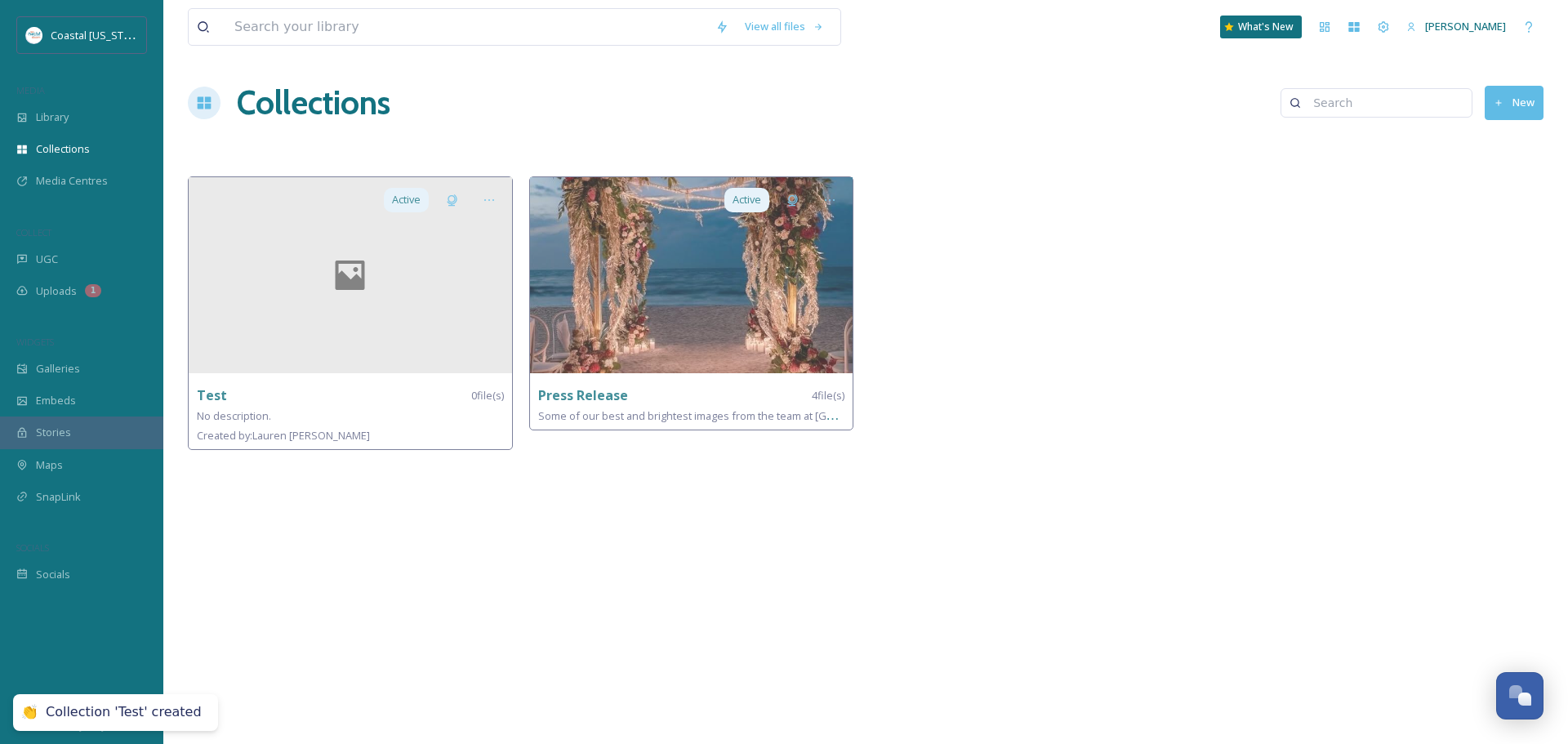
click at [541, 555] on div "View all files What's New [PERSON_NAME] Collections New Active Test 0 file(s) N…" at bounding box center [866, 372] width 1405 height 744
click at [340, 266] on icon at bounding box center [350, 275] width 64 height 39
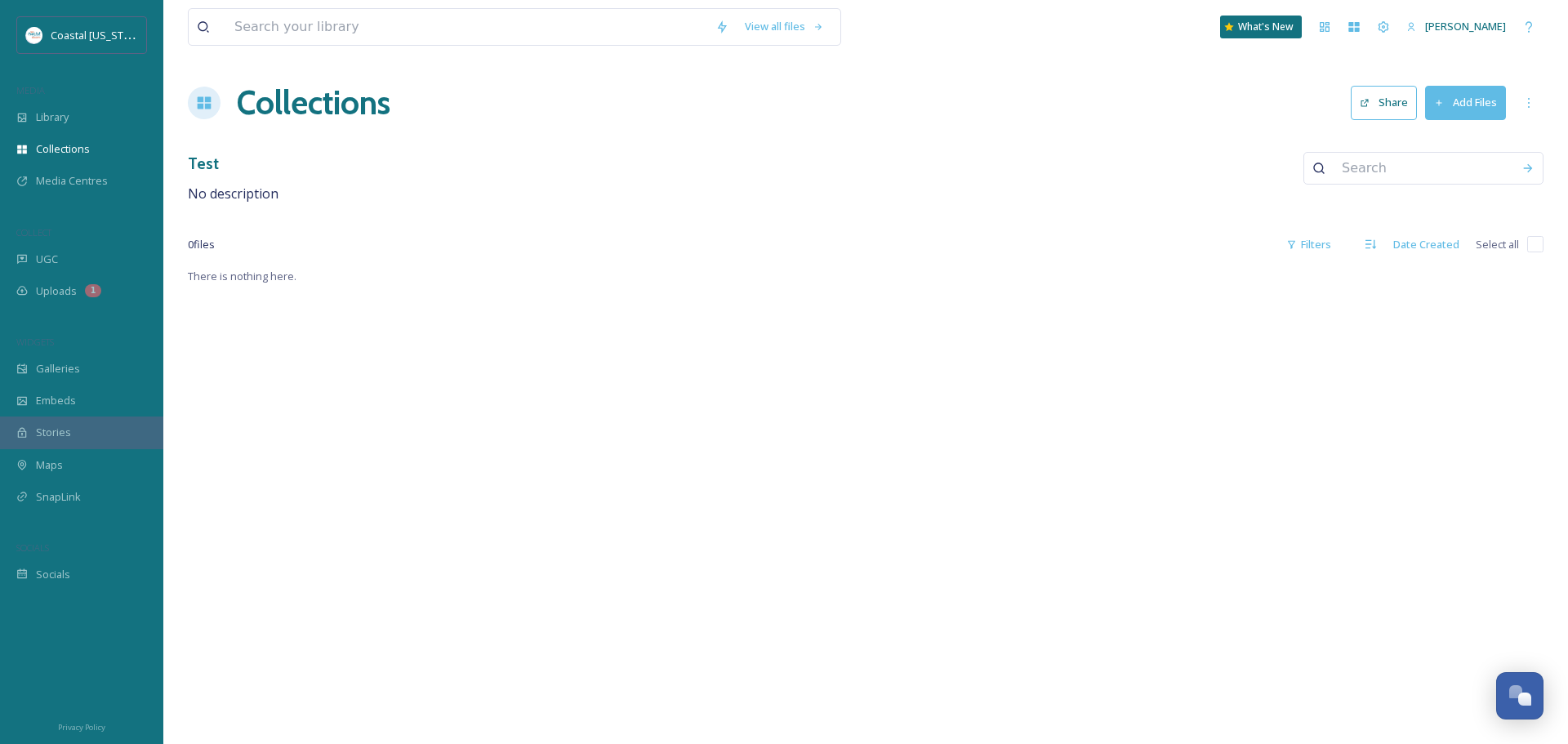
click at [1474, 87] on button "Add Files" at bounding box center [1466, 102] width 81 height 34
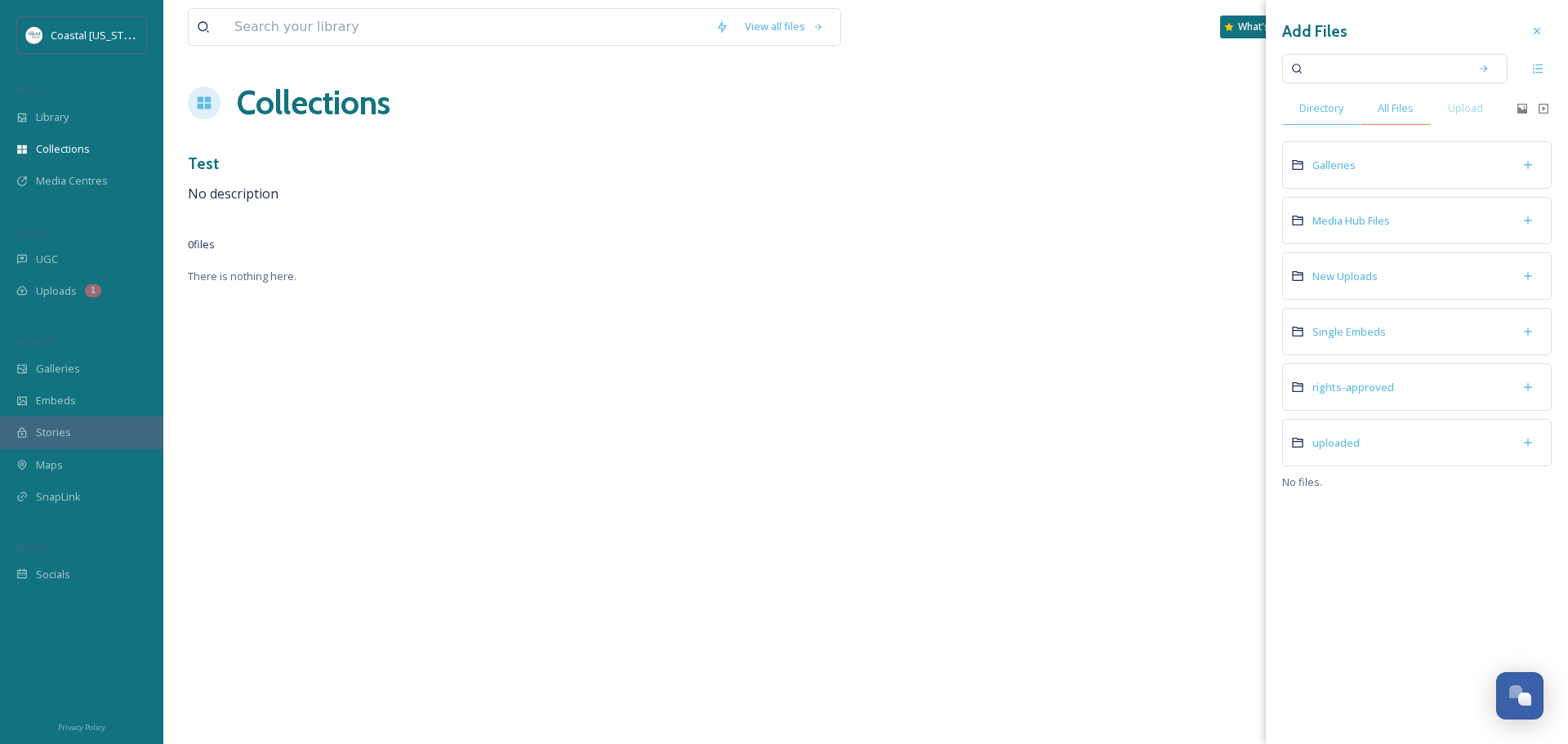
click at [1410, 114] on span "All Files" at bounding box center [1396, 109] width 36 height 16
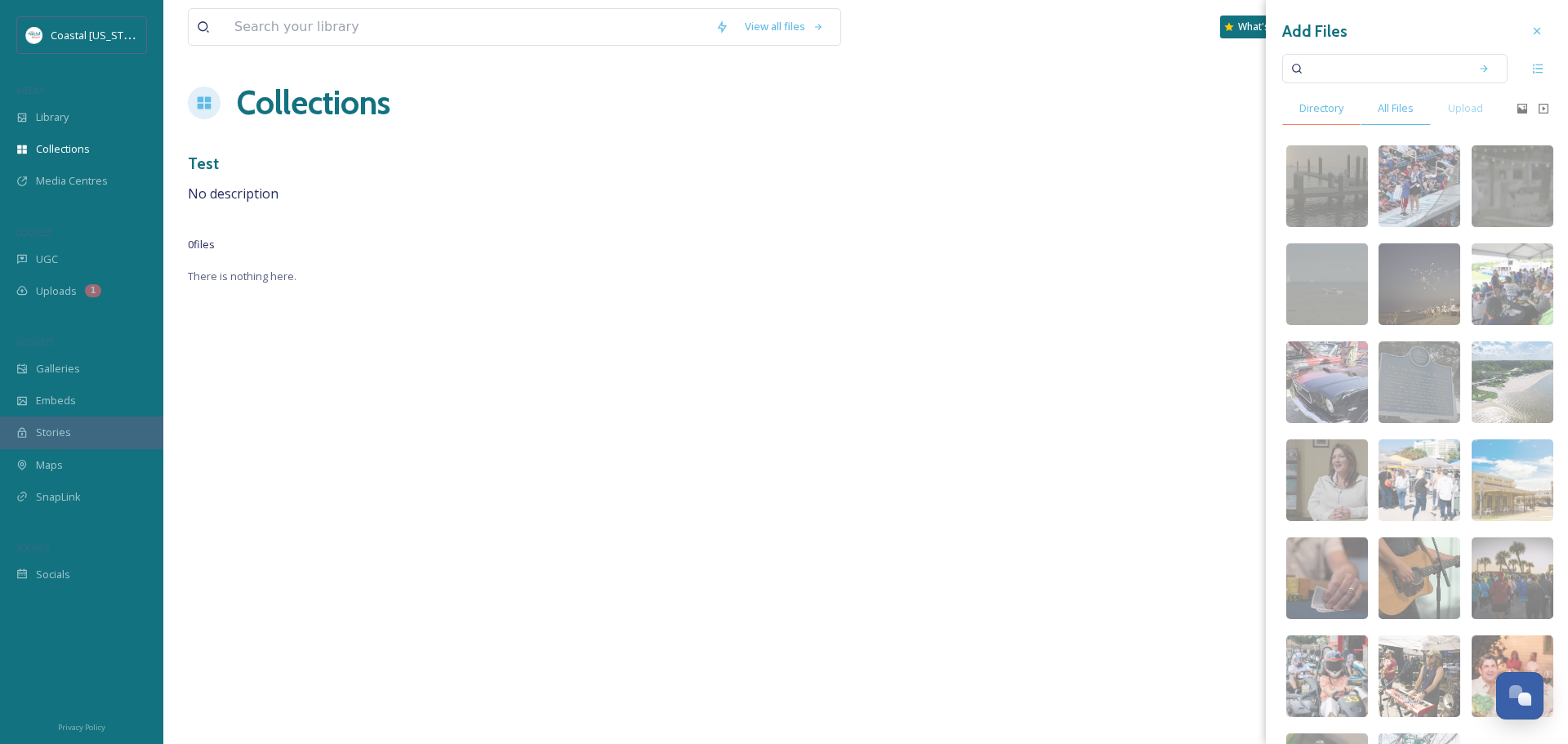
click at [1315, 102] on span "Directory" at bounding box center [1322, 109] width 44 height 16
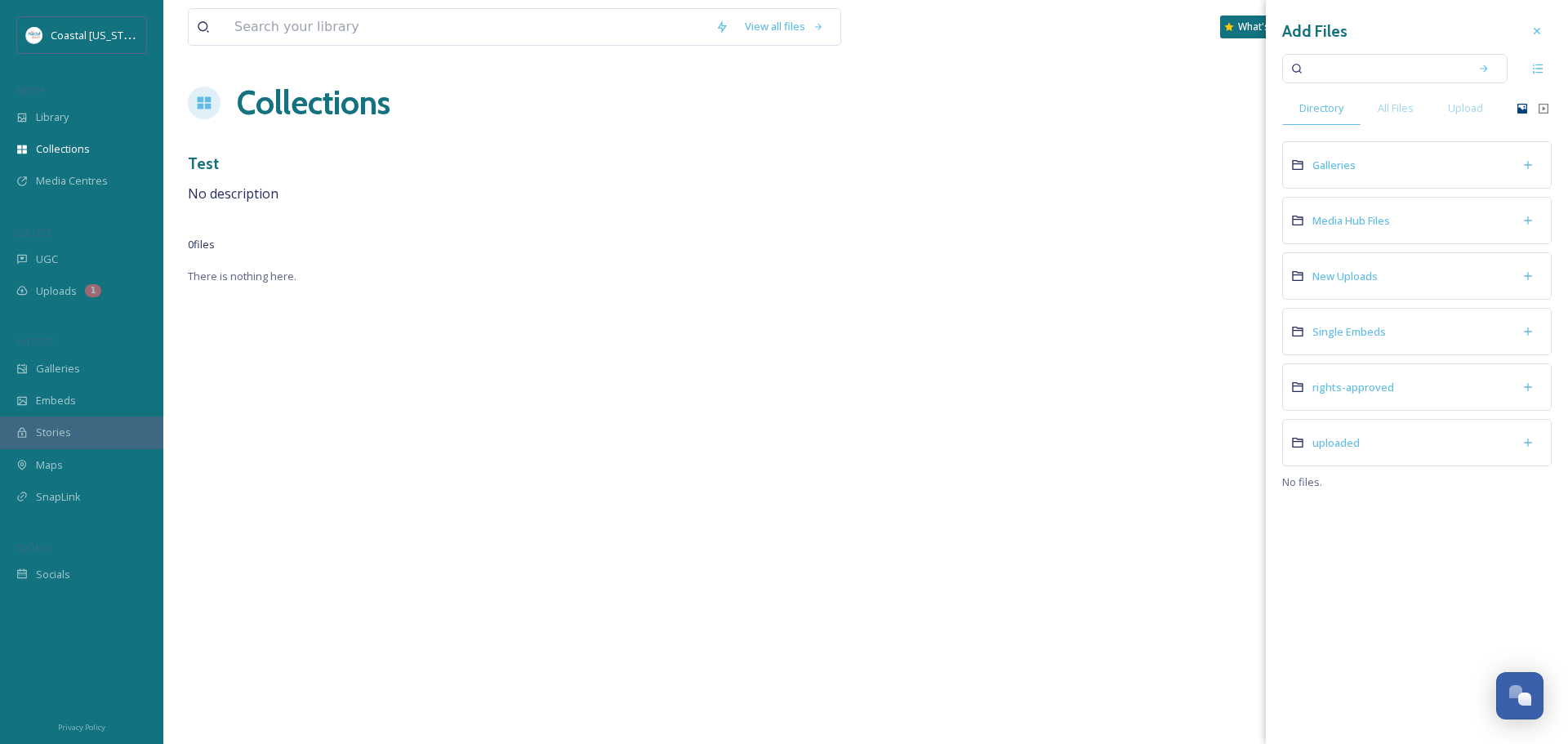
click at [1523, 105] on icon at bounding box center [1522, 109] width 13 height 13
click at [1529, 72] on div "List View" at bounding box center [1537, 68] width 27 height 29
click at [1529, 72] on div "Grid View" at bounding box center [1537, 68] width 27 height 29
click at [1529, 72] on div "List View" at bounding box center [1537, 68] width 27 height 29
click at [1529, 72] on div "Grid View" at bounding box center [1537, 68] width 27 height 29
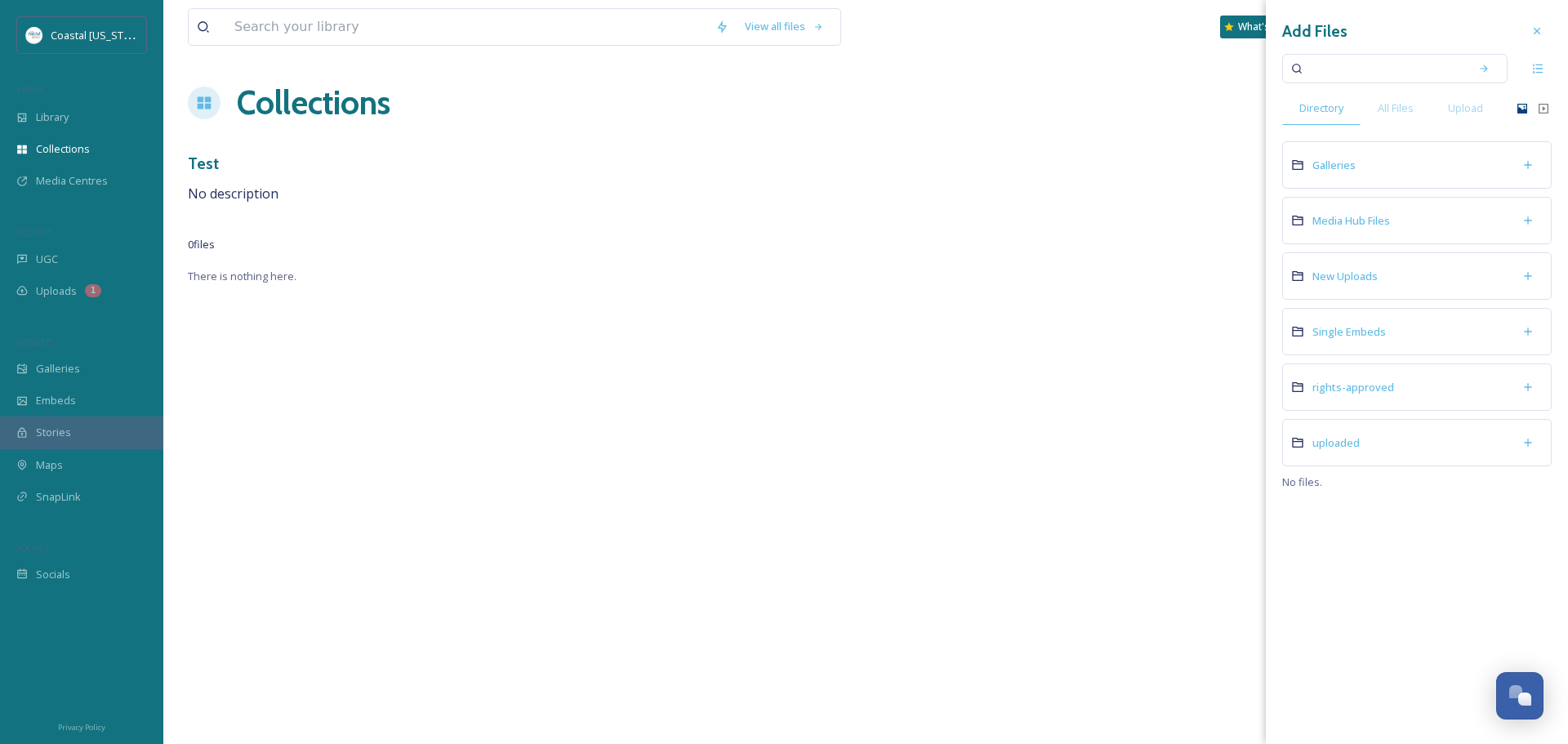
click at [1382, 127] on div "Add Files Directory All Files Upload Galleries Media Hub Files New Uploads Sing…" at bounding box center [1417, 253] width 302 height 506
click at [1396, 102] on span "All Files" at bounding box center [1396, 109] width 36 height 16
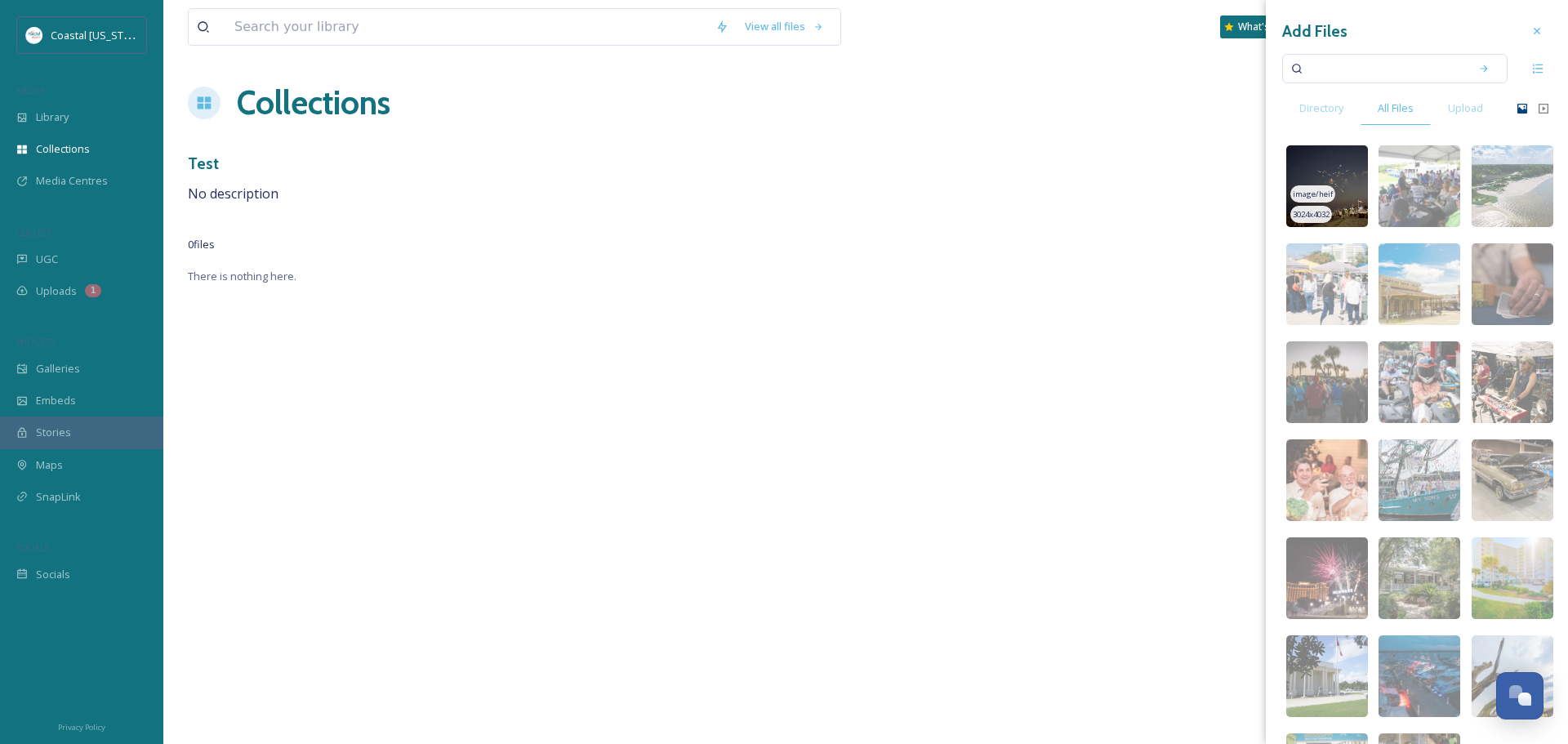
click at [1343, 187] on img at bounding box center [1327, 186] width 81 height 81
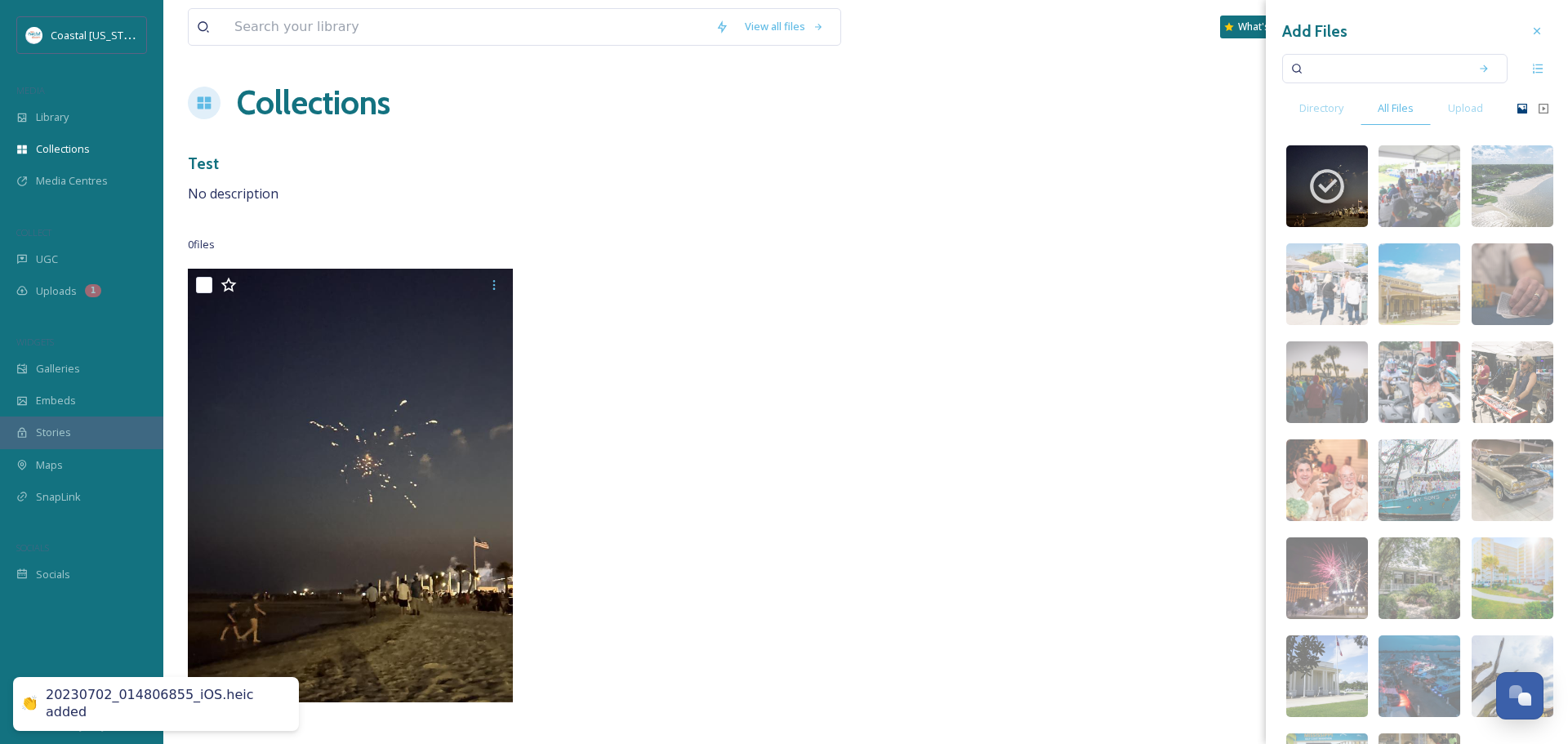
click at [810, 398] on div at bounding box center [695, 490] width 333 height 442
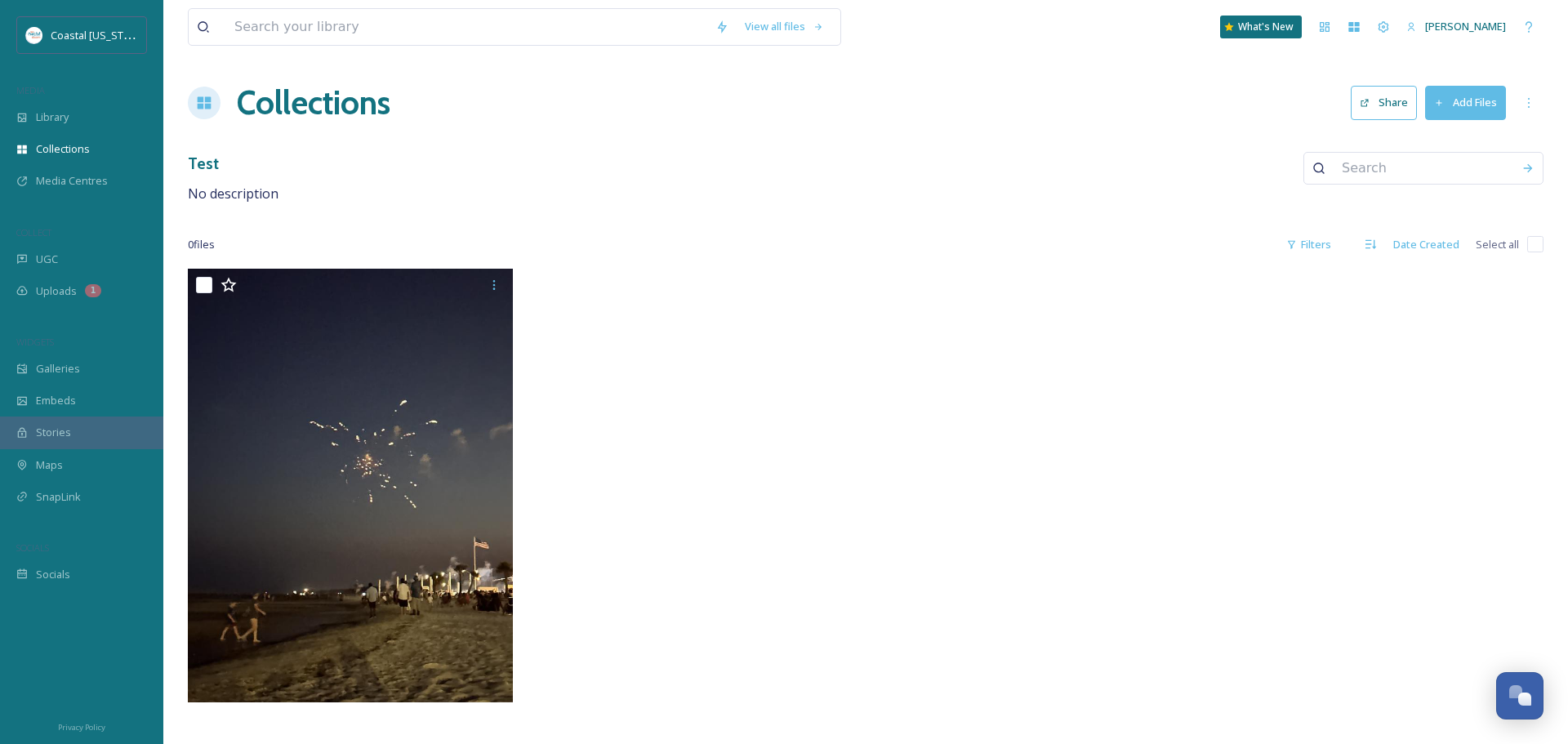
click at [997, 377] on div at bounding box center [1036, 490] width 333 height 442
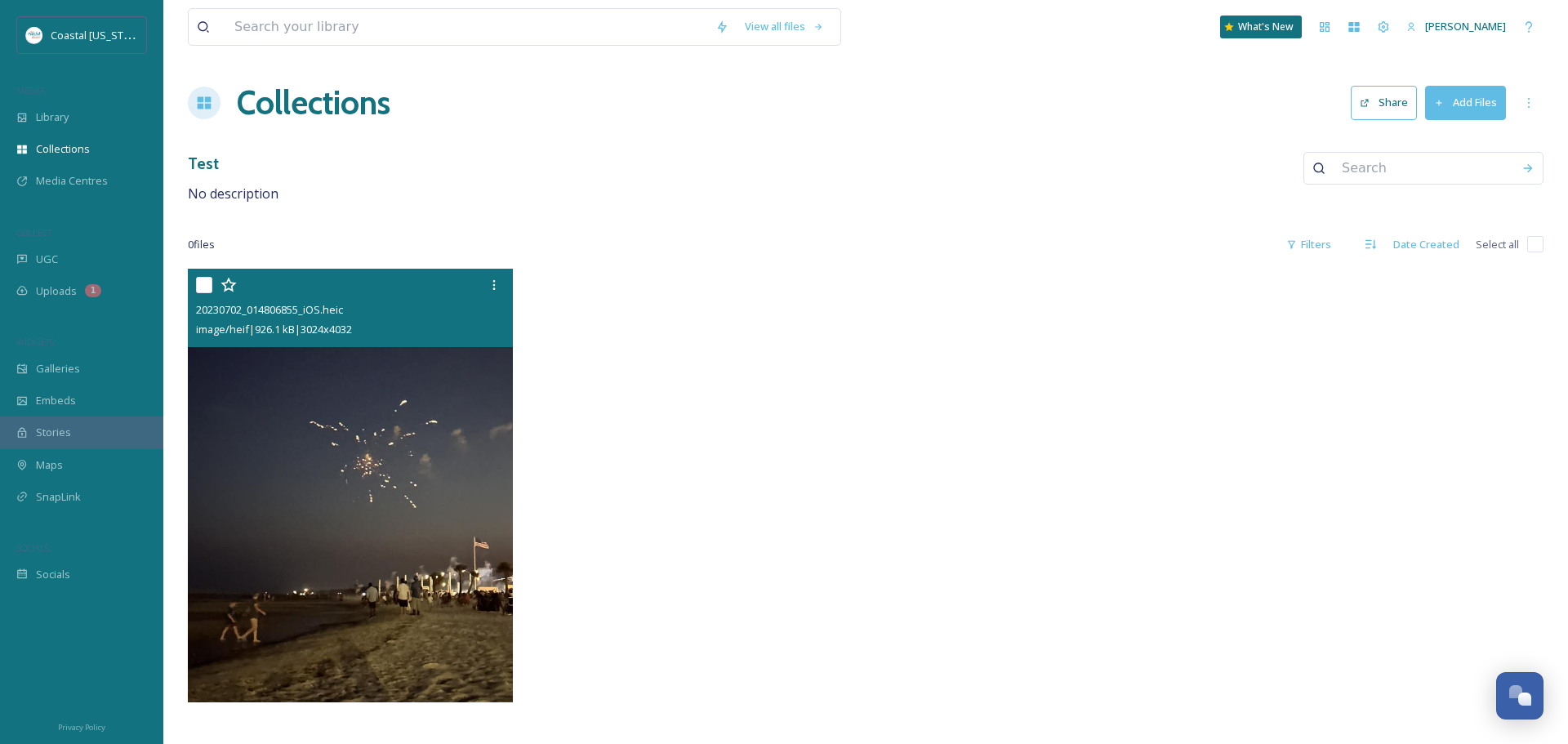
click at [297, 390] on img at bounding box center [351, 485] width 325 height 433
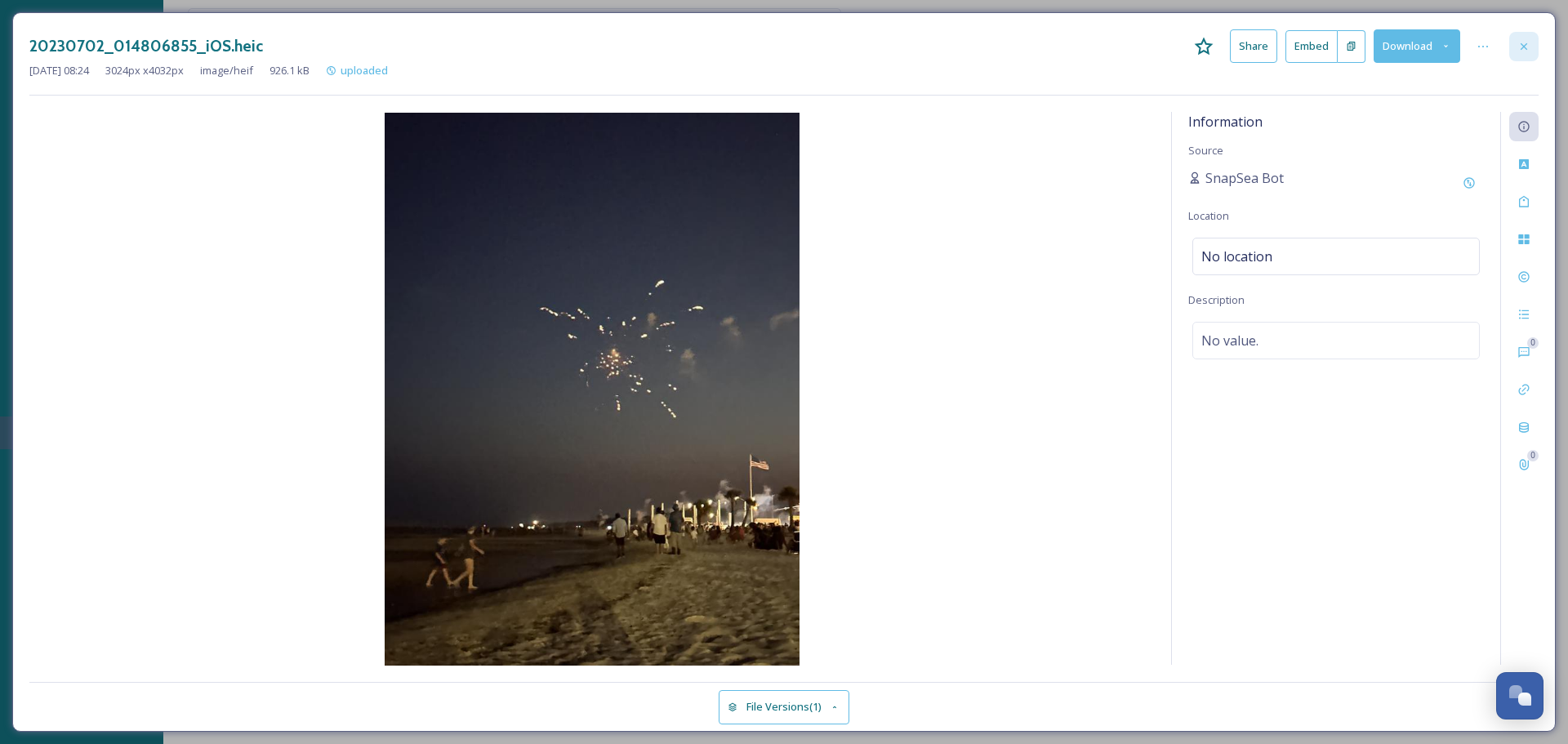
click at [1530, 50] on div at bounding box center [1523, 46] width 29 height 29
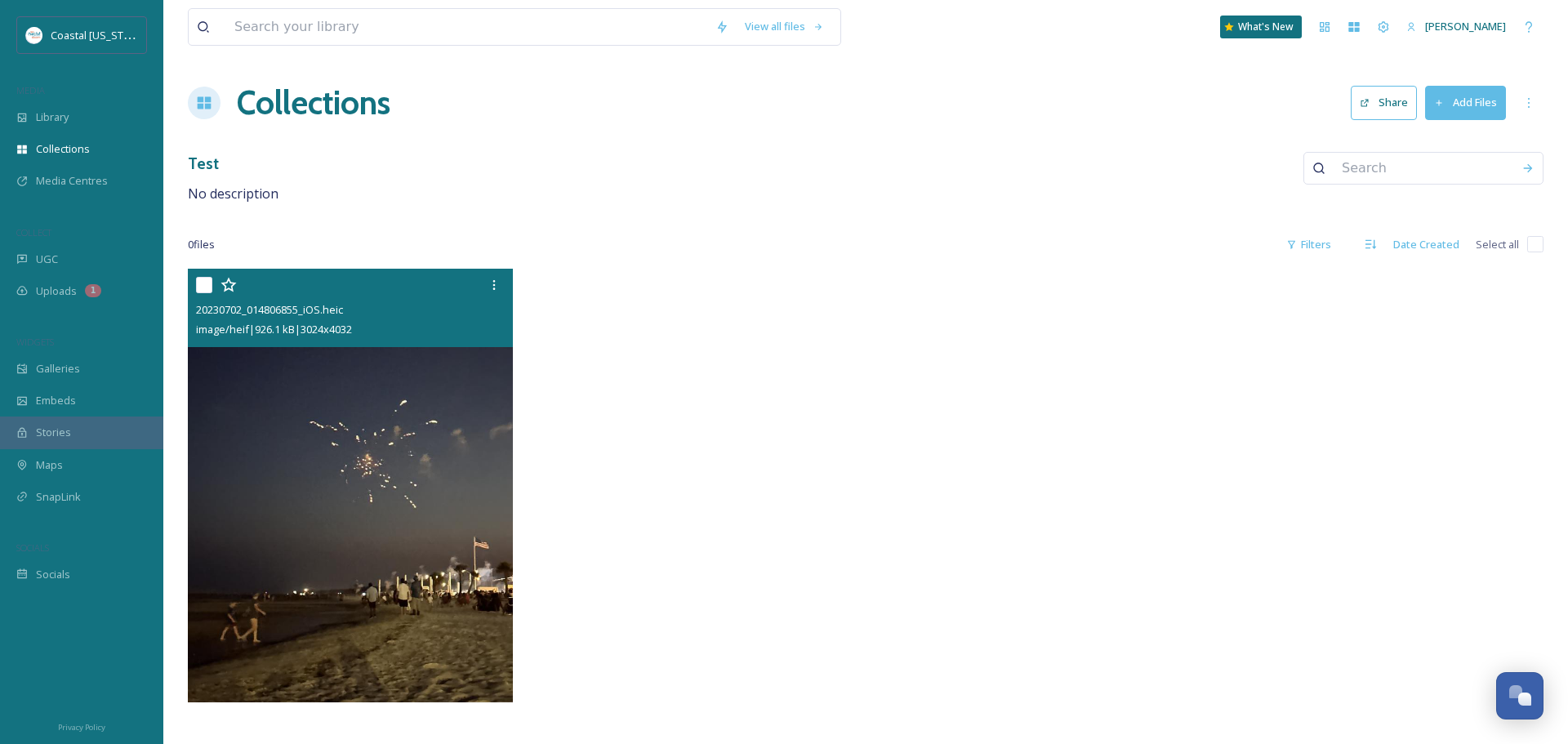
click at [704, 226] on div "View all files What's New [PERSON_NAME] Collections Share Add Files Test No des…" at bounding box center [866, 372] width 1405 height 744
click at [270, 93] on h1 "Collections" at bounding box center [314, 102] width 154 height 49
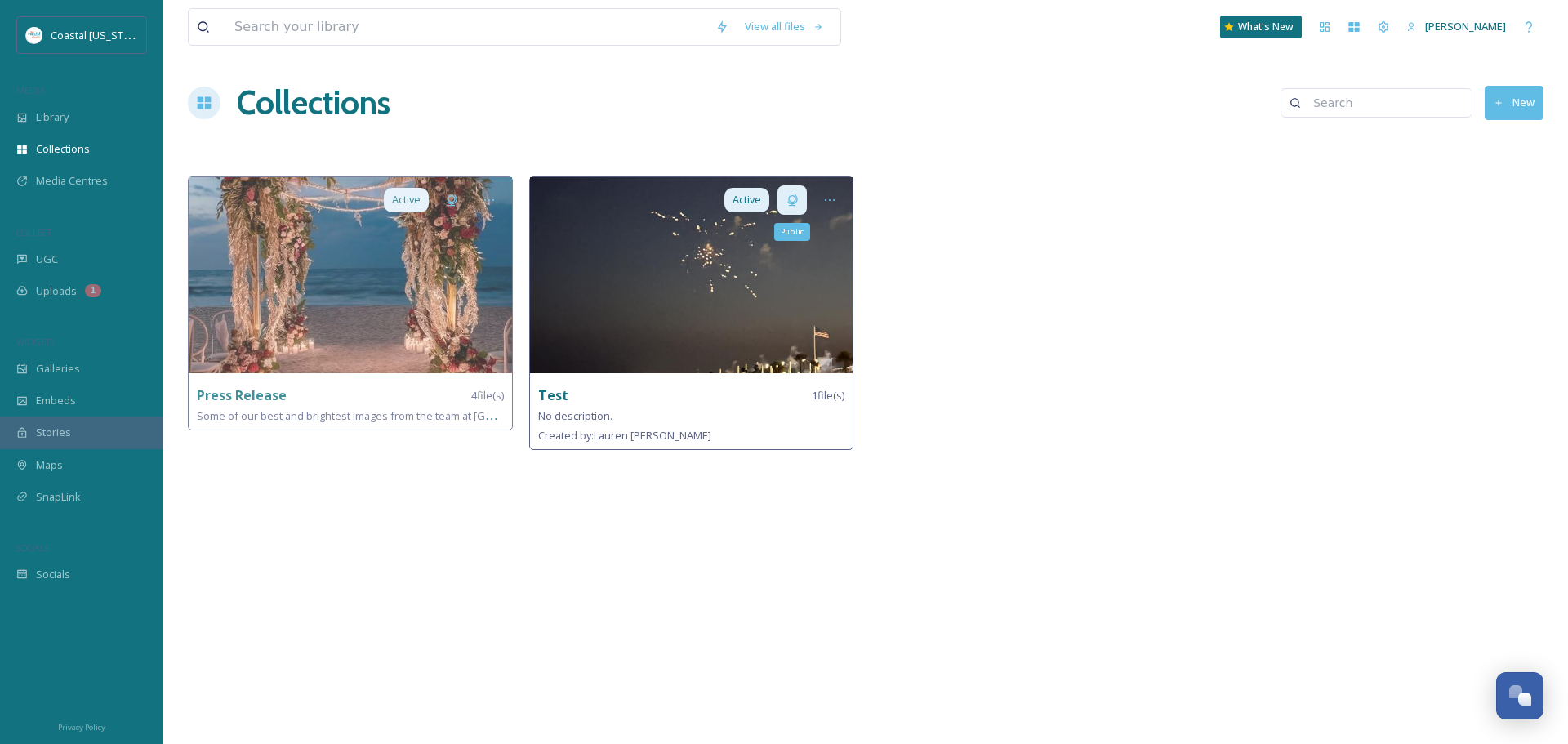
click at [798, 201] on icon at bounding box center [792, 200] width 13 height 13
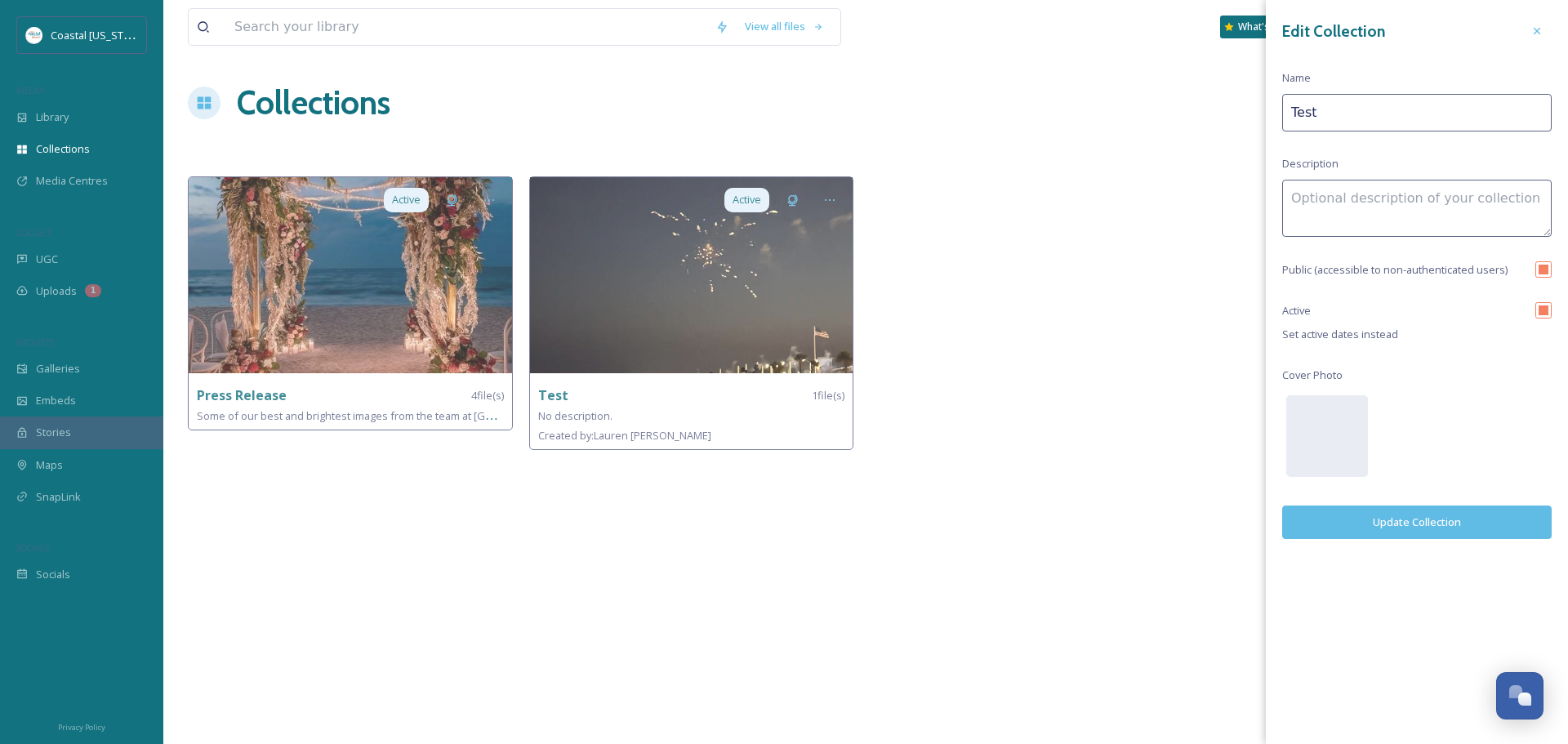
click at [1544, 275] on input "checkbox" at bounding box center [1543, 270] width 16 height 16
checkbox input "false"
click at [1525, 36] on div at bounding box center [1536, 30] width 29 height 29
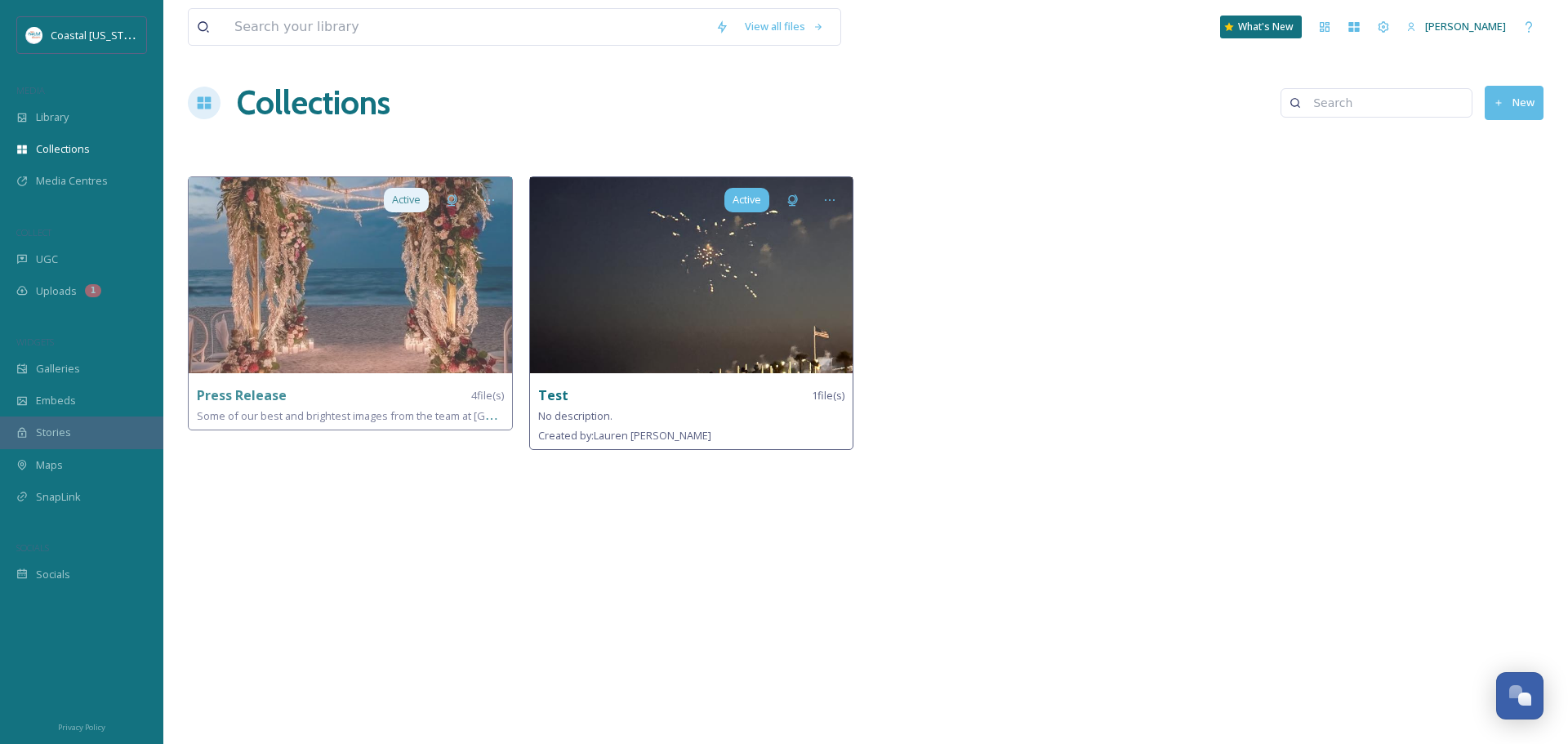
click at [725, 205] on div "Active" at bounding box center [746, 200] width 45 height 24
click at [823, 201] on icon at bounding box center [829, 200] width 13 height 13
click at [814, 224] on div "Edit Collection" at bounding box center [801, 236] width 85 height 32
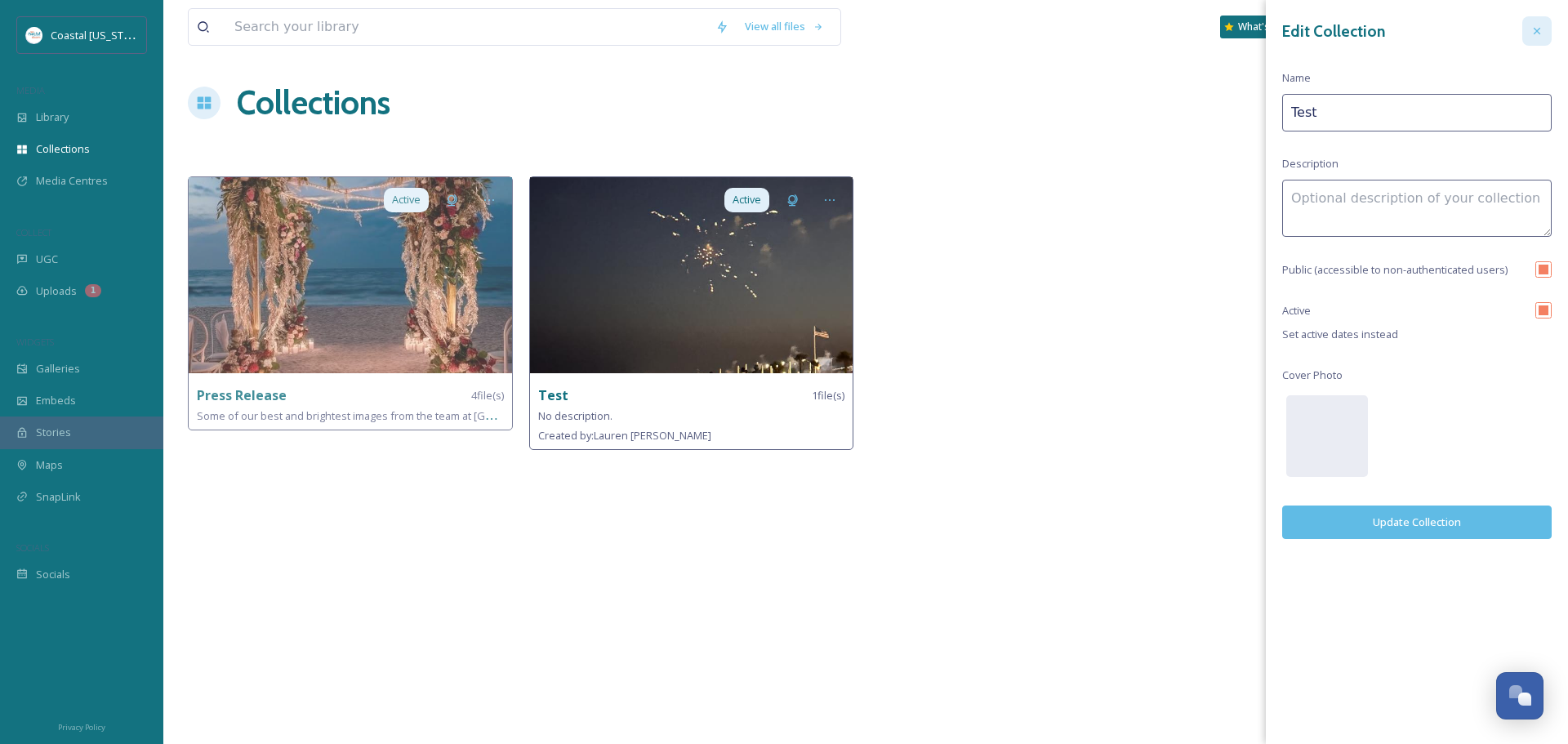
click at [1530, 34] on icon at bounding box center [1536, 31] width 13 height 13
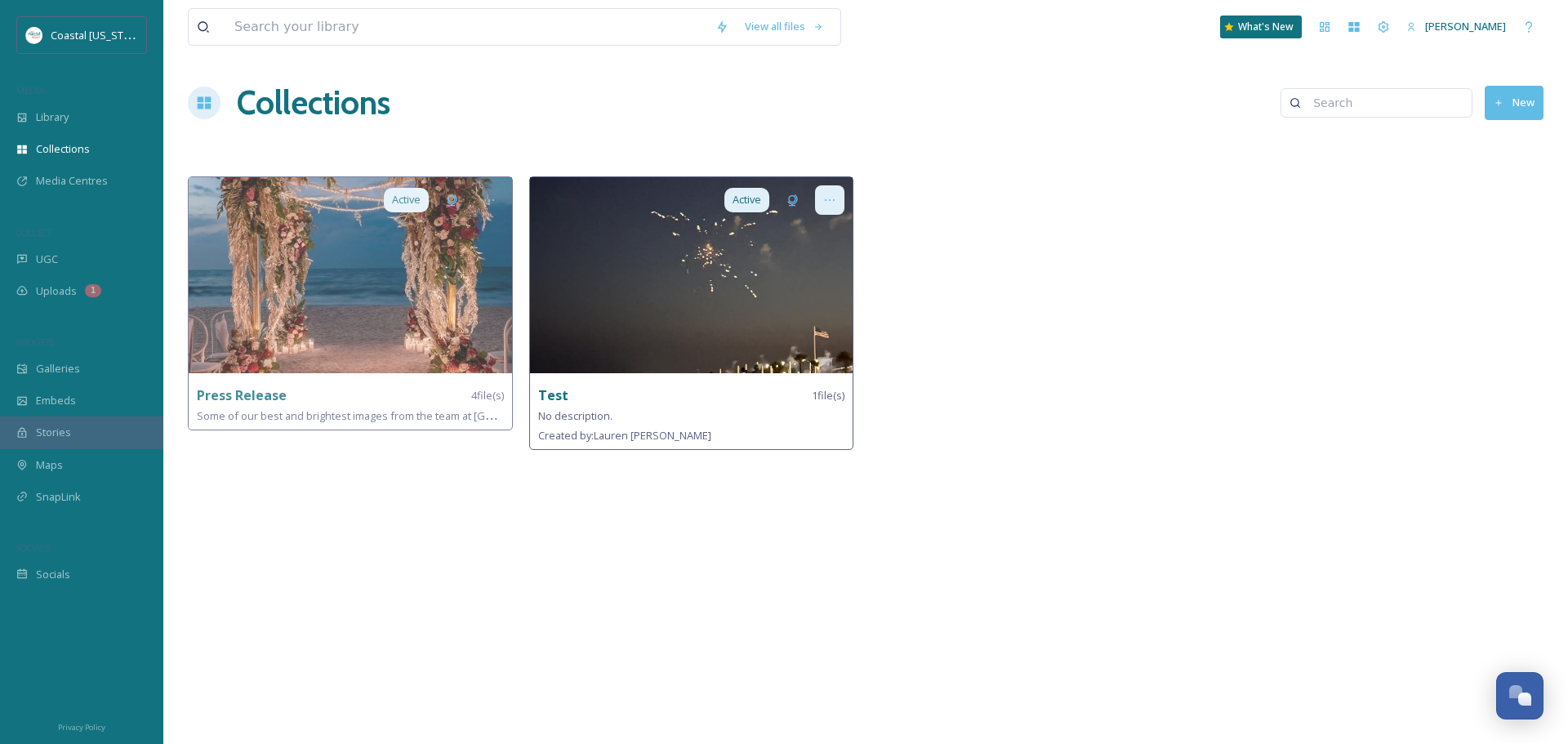
click at [832, 205] on icon at bounding box center [829, 200] width 13 height 13
click at [827, 231] on span "Edit Collection" at bounding box center [801, 236] width 69 height 16
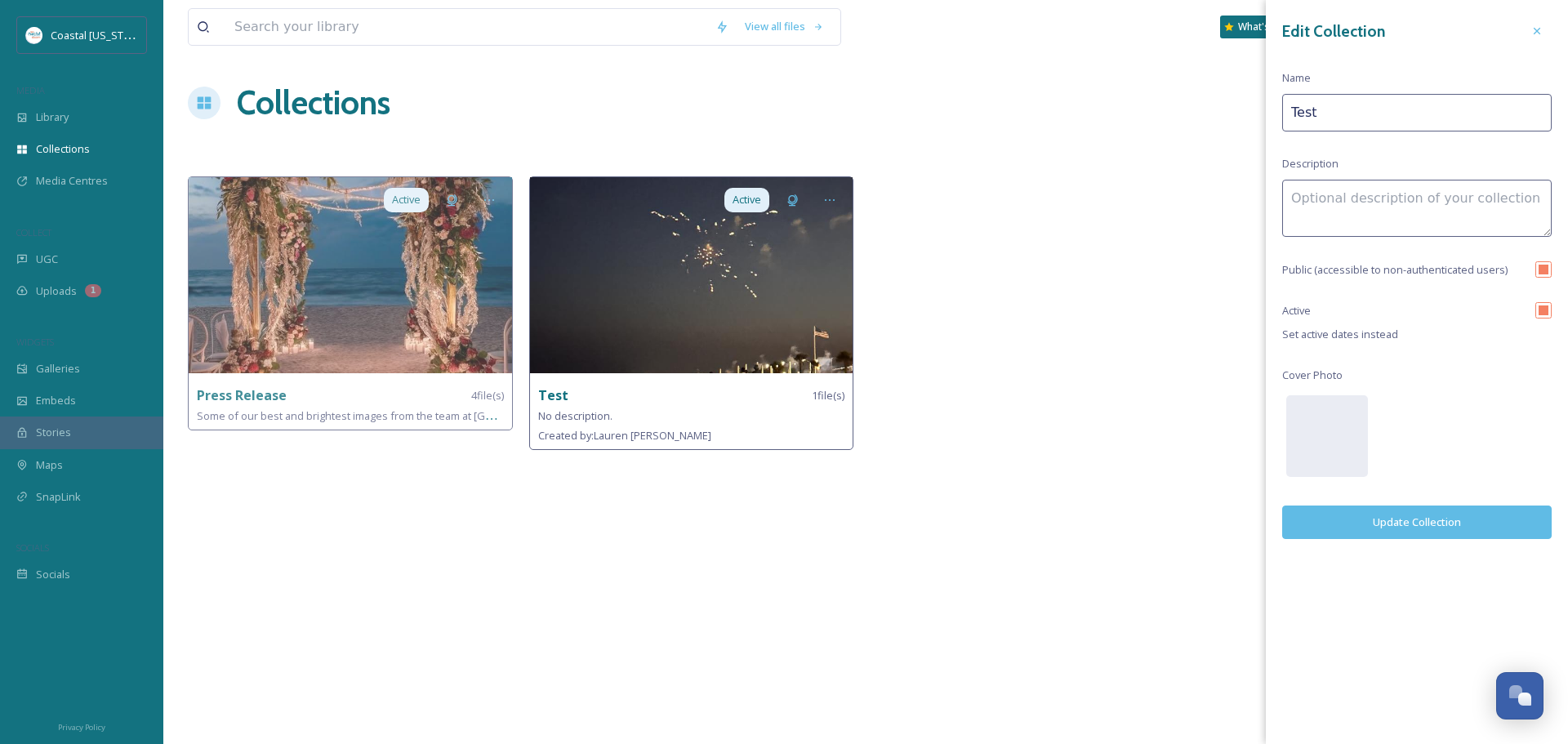
click at [1530, 27] on icon at bounding box center [1536, 31] width 13 height 13
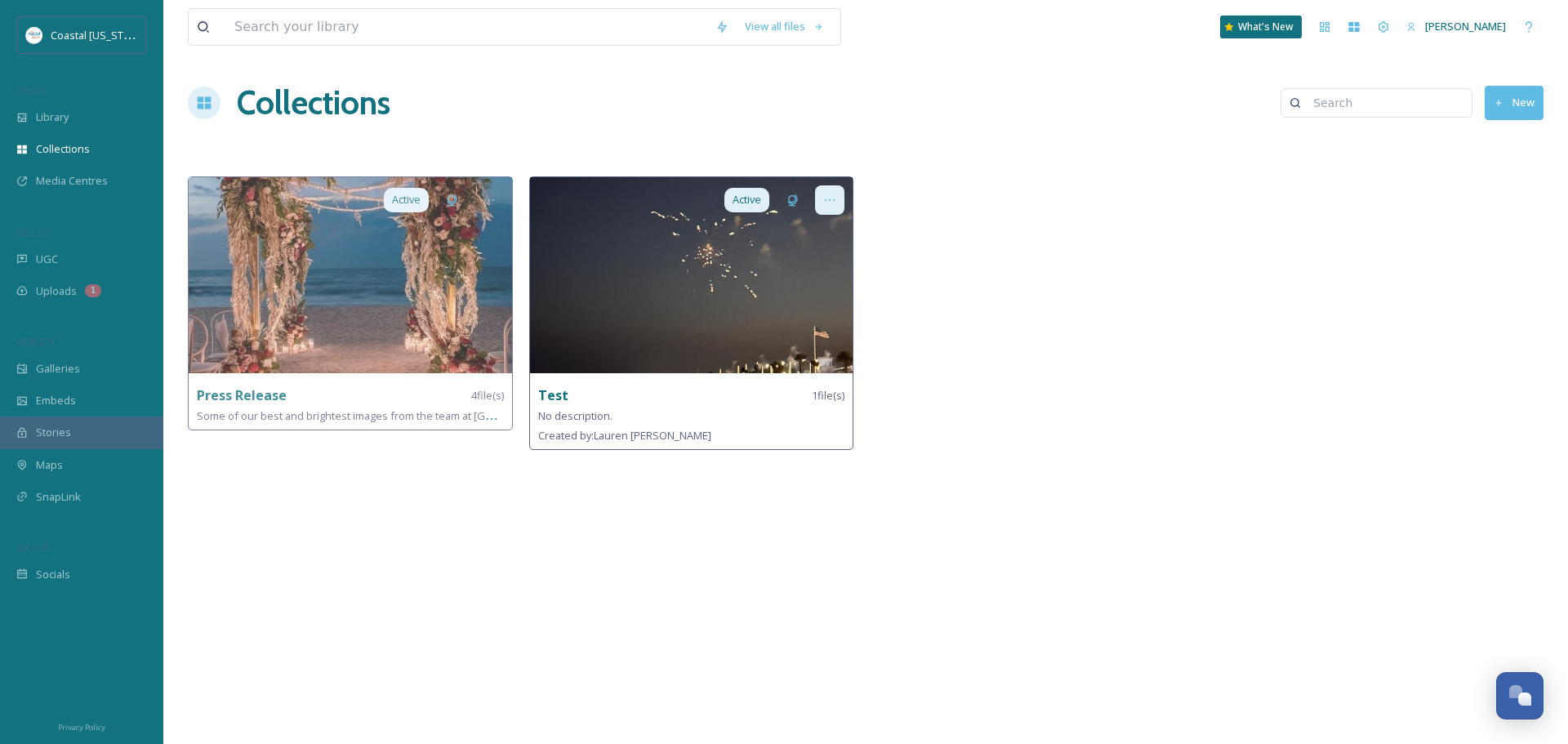
click at [837, 201] on div at bounding box center [829, 200] width 29 height 29
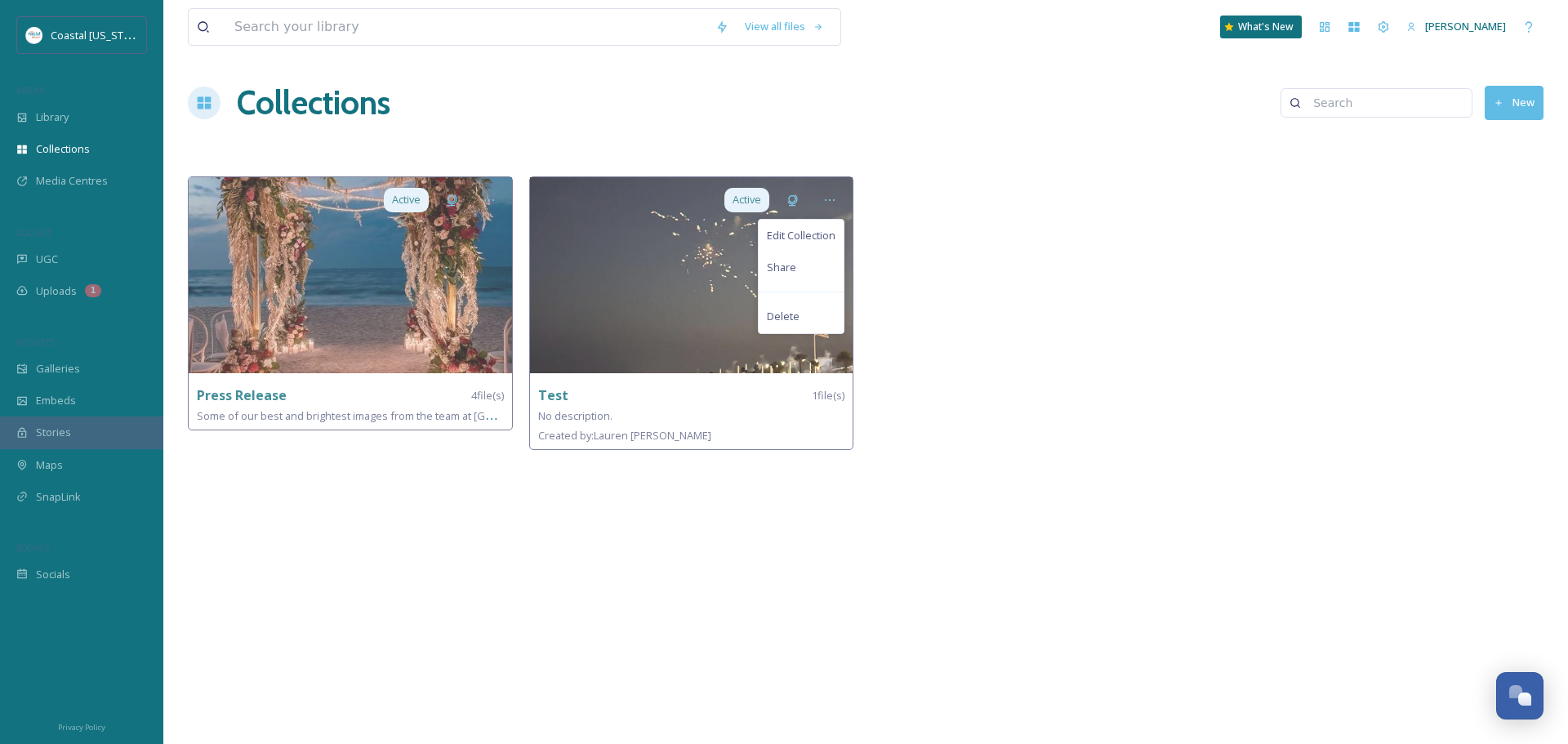
click at [977, 246] on div at bounding box center [1036, 317] width 333 height 282
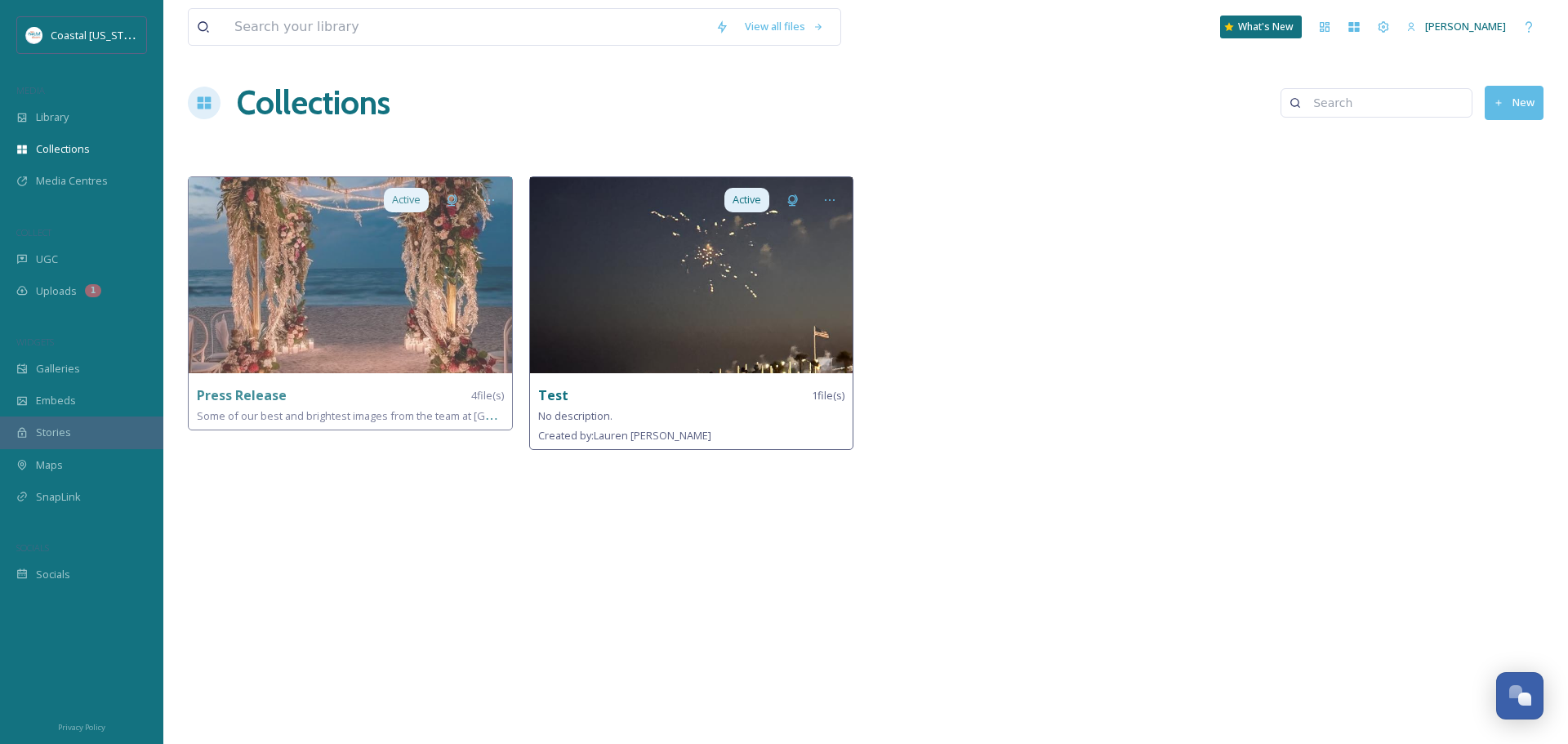
click at [750, 308] on img at bounding box center [692, 276] width 323 height 196
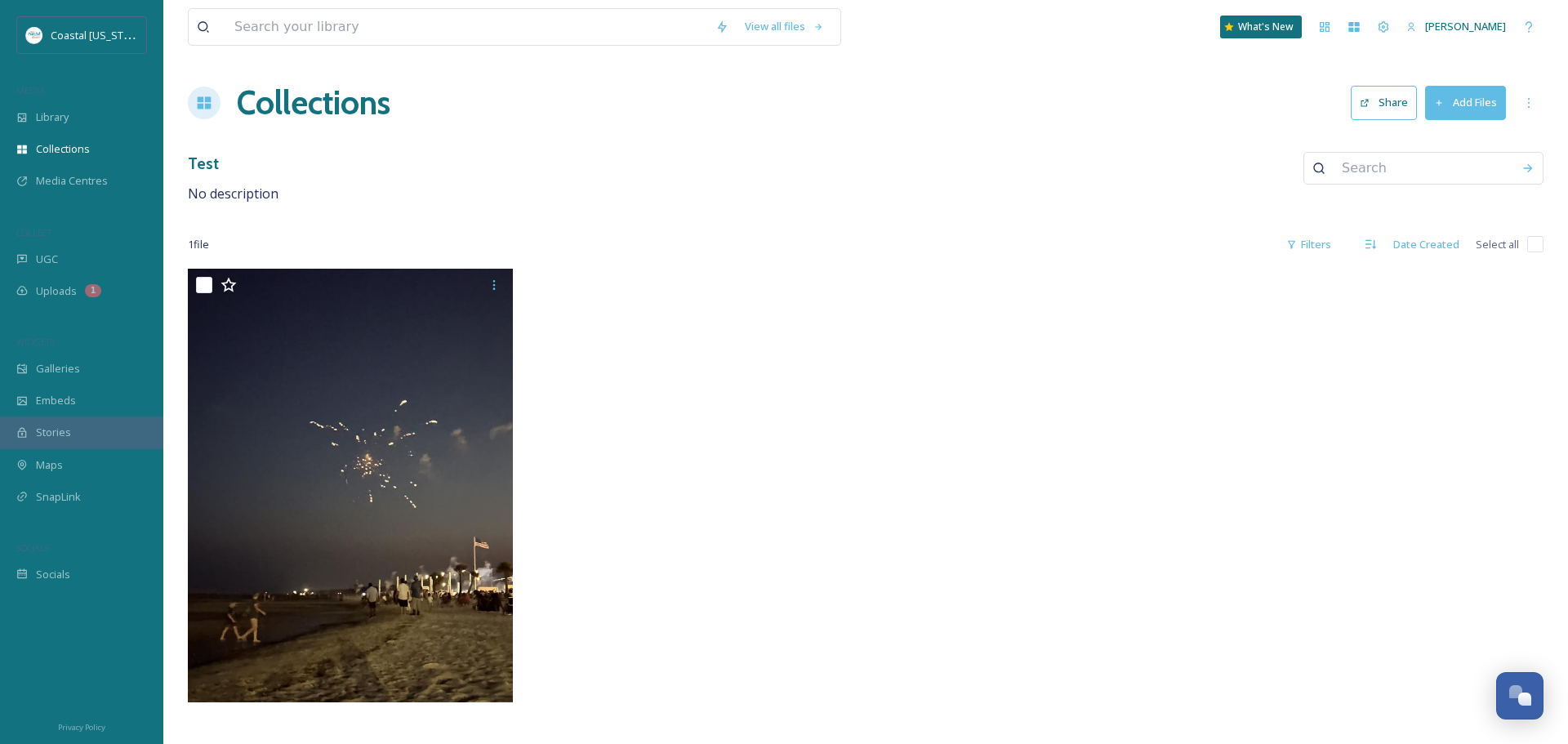
click at [1397, 98] on button "Share" at bounding box center [1383, 102] width 66 height 34
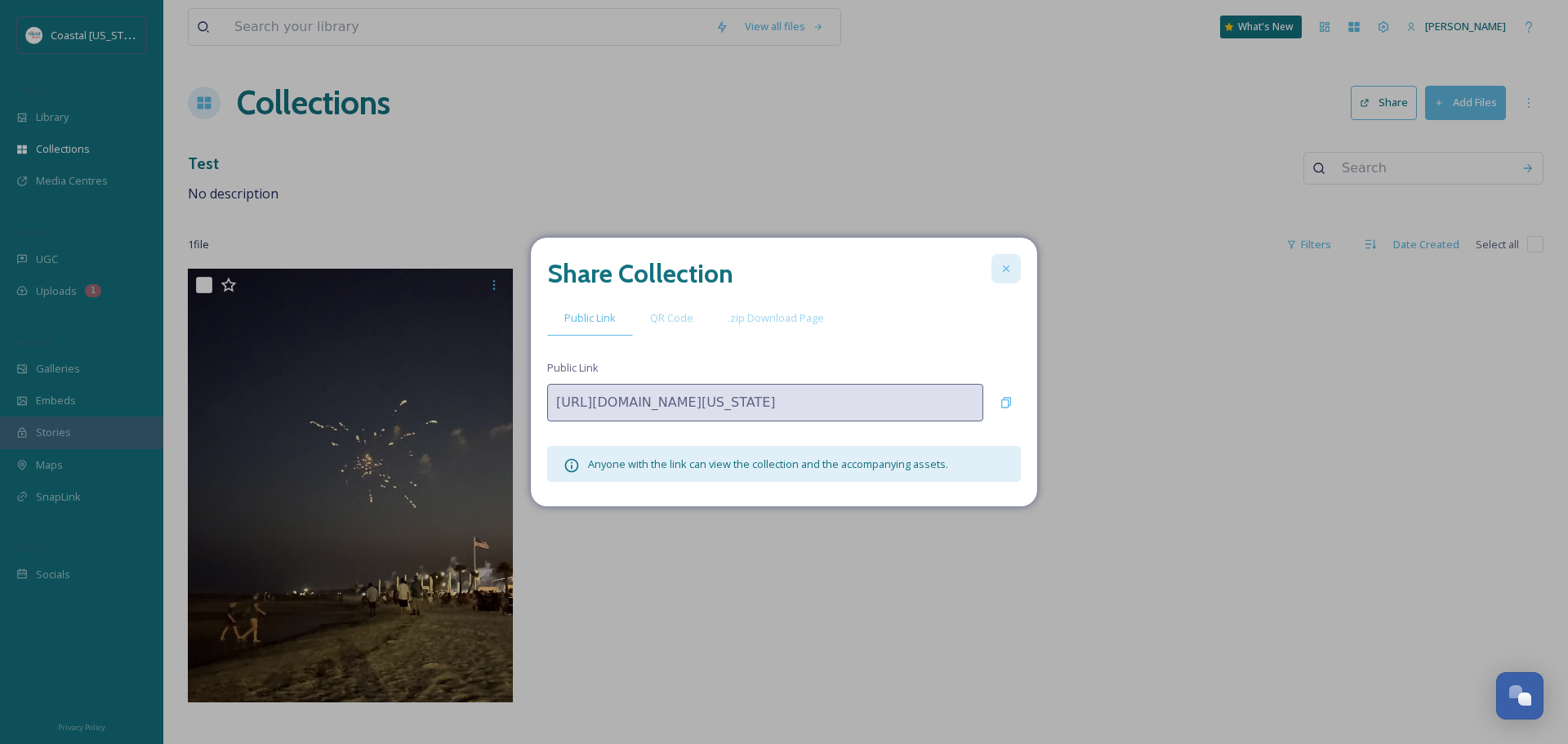
click at [1010, 262] on div at bounding box center [1005, 269] width 29 height 29
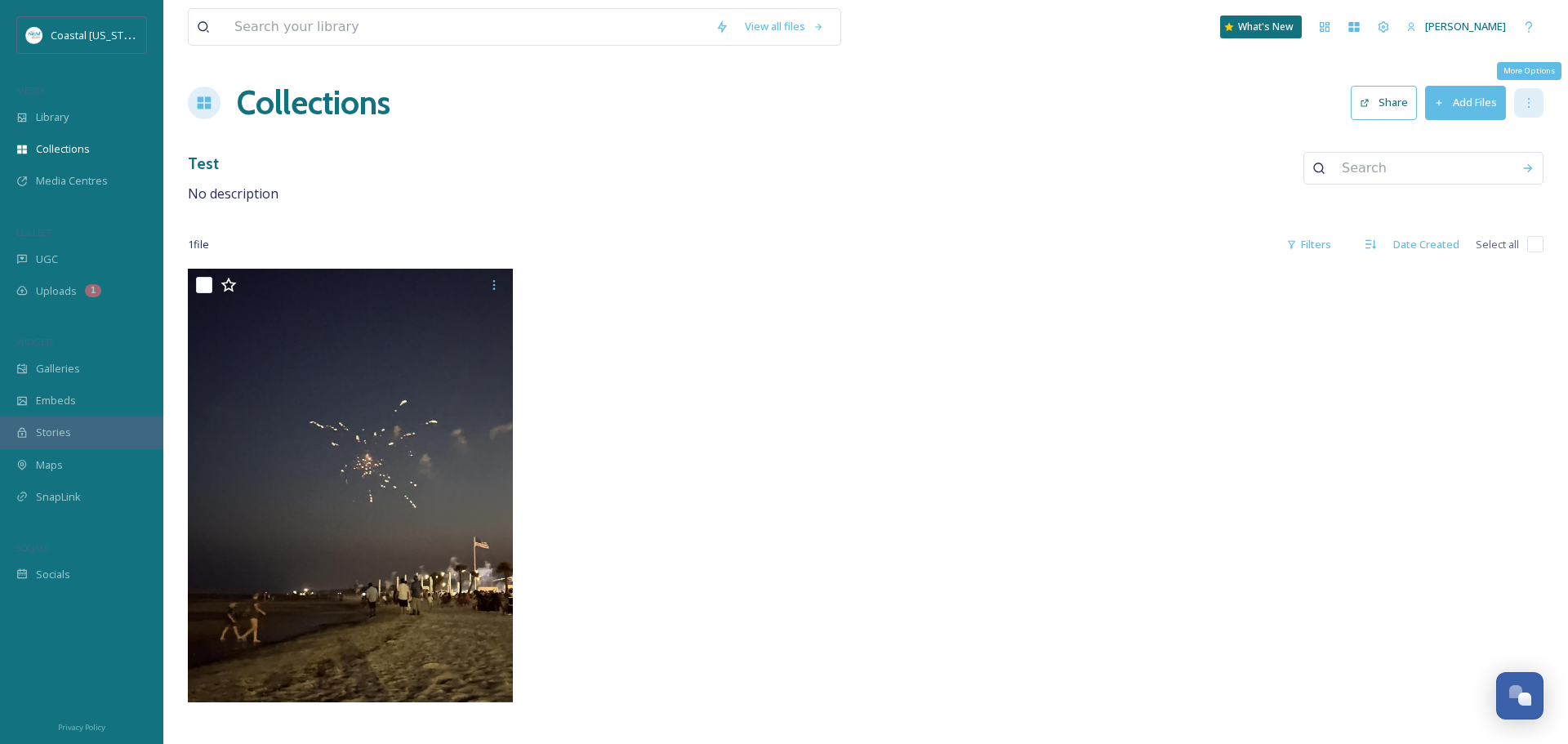
click at [1525, 102] on icon at bounding box center [1528, 102] width 13 height 13
click at [1526, 102] on icon at bounding box center [1528, 102] width 13 height 13
click at [307, 102] on h1 "Collections" at bounding box center [314, 102] width 154 height 49
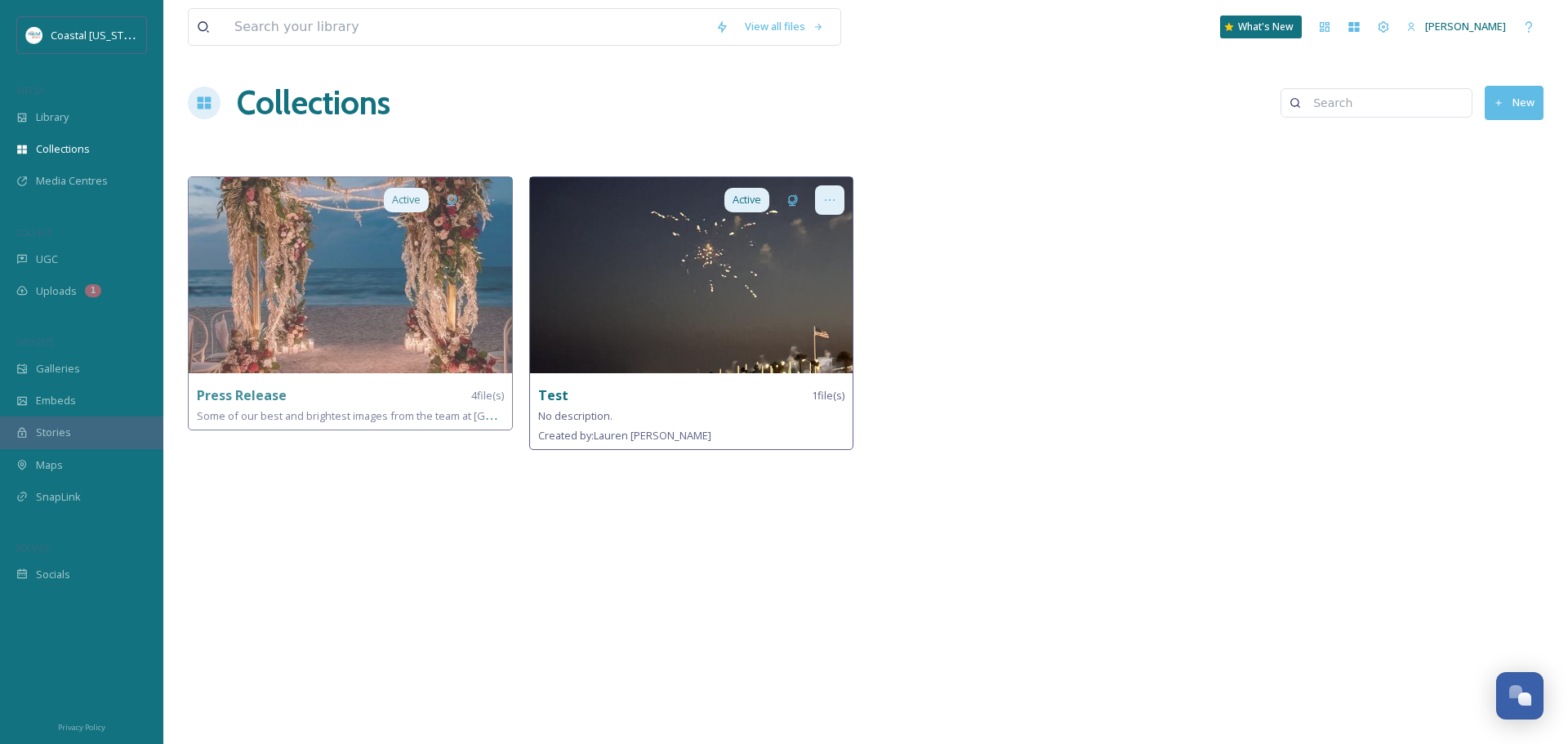
click at [836, 201] on icon at bounding box center [829, 200] width 13 height 13
click at [782, 322] on span "Delete" at bounding box center [783, 316] width 33 height 16
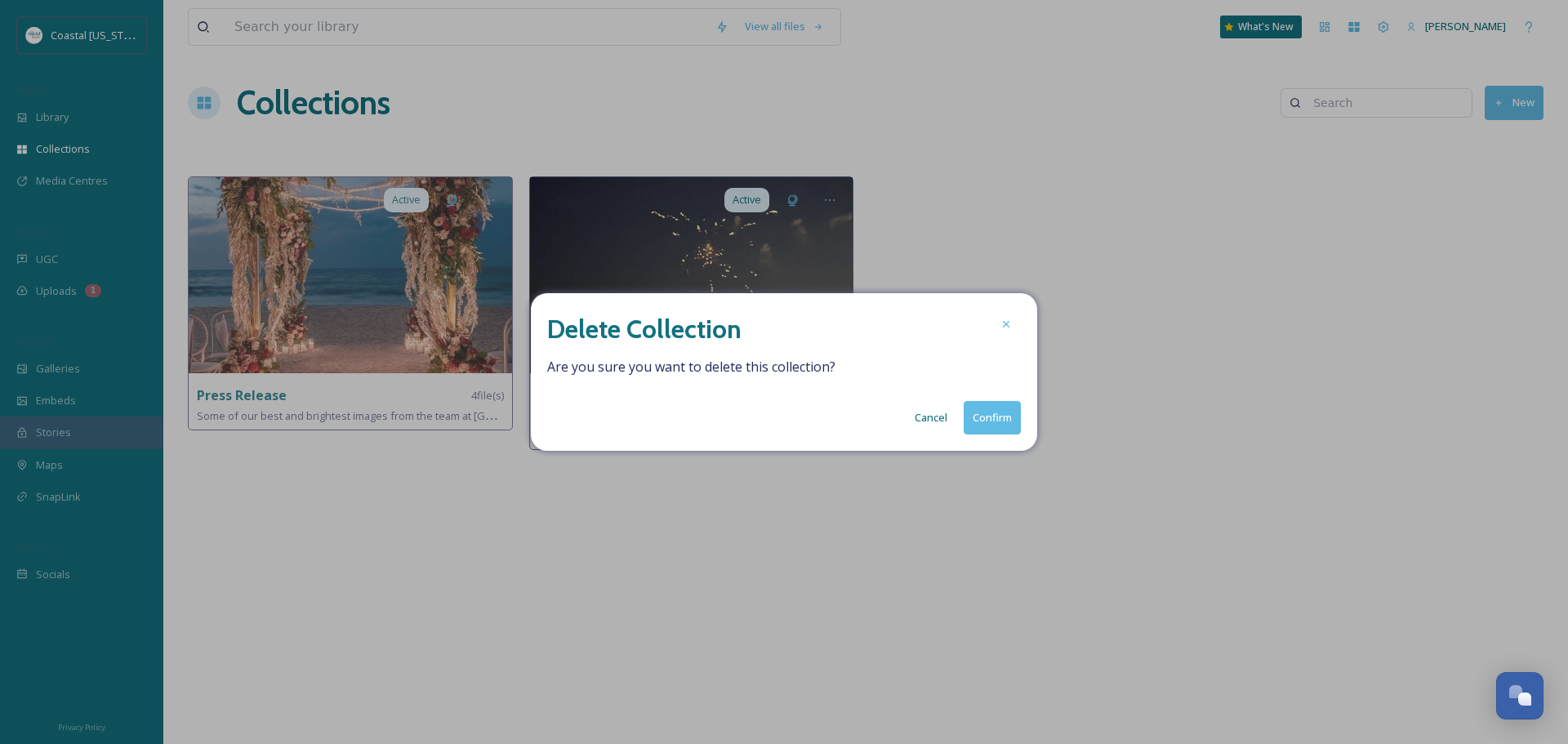
click at [986, 416] on button "Confirm" at bounding box center [992, 418] width 57 height 34
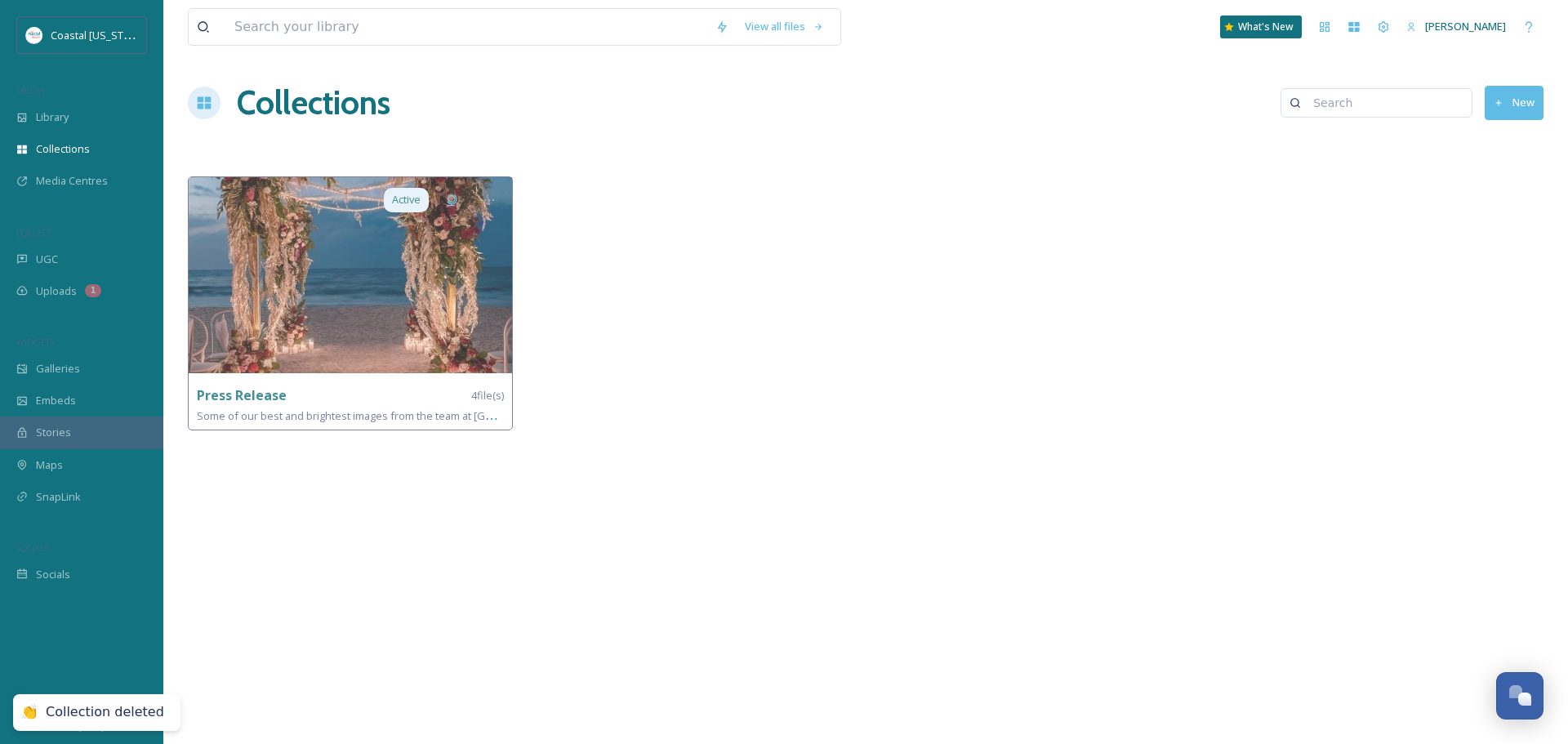
click at [1000, 392] on div at bounding box center [1036, 307] width 333 height 262
click at [582, 149] on div "View all files What's New [PERSON_NAME] Collections New Active Press Release 4 …" at bounding box center [866, 372] width 1405 height 744
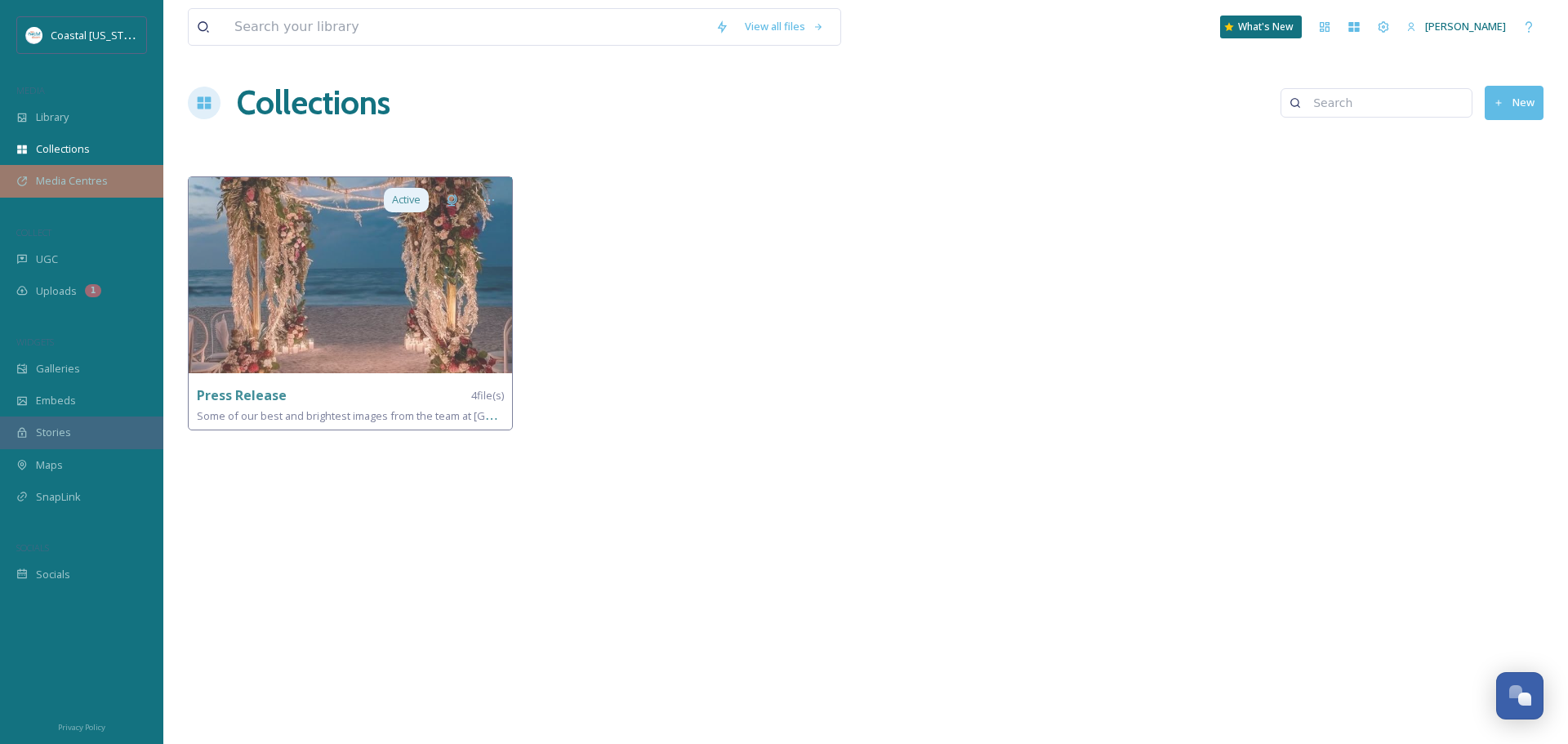
click at [101, 171] on div "Media Centres" at bounding box center [81, 181] width 163 height 32
